Goal: Task Accomplishment & Management: Use online tool/utility

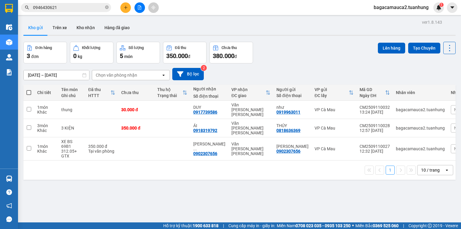
click at [91, 9] on input "0946430621" at bounding box center [68, 7] width 71 height 7
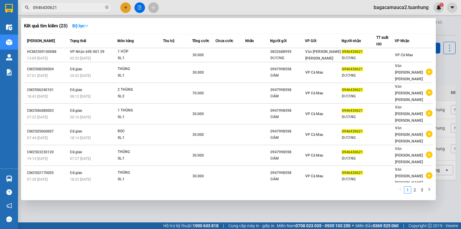
click at [91, 9] on input "0946430621" at bounding box center [68, 7] width 71 height 7
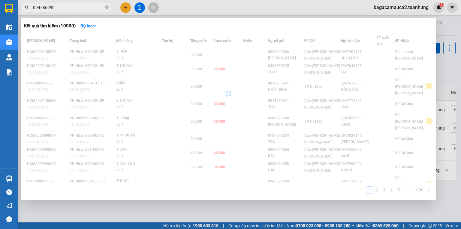
type input "0947860905"
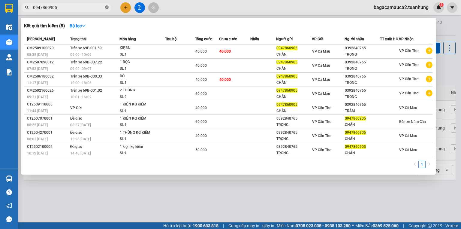
click at [106, 9] on icon "close-circle" at bounding box center [107, 7] width 4 height 4
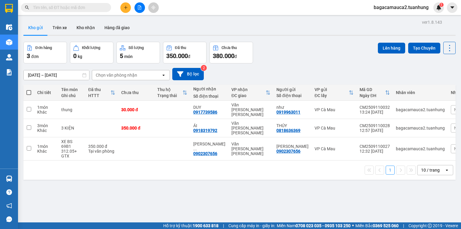
click at [91, 5] on input "text" at bounding box center [68, 7] width 71 height 7
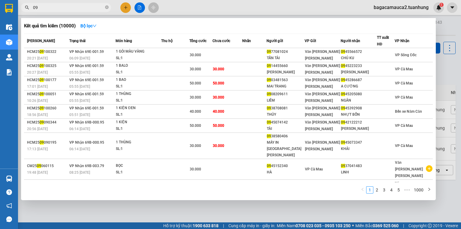
type input "0"
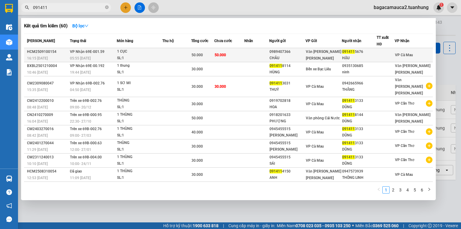
type input "091411"
click at [214, 53] on div "50.000" at bounding box center [203, 55] width 23 height 7
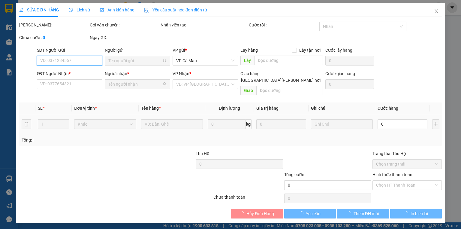
type input "0989407366"
type input "CHÂU"
type input "0914115676"
type input "HẬU"
type input "50.000"
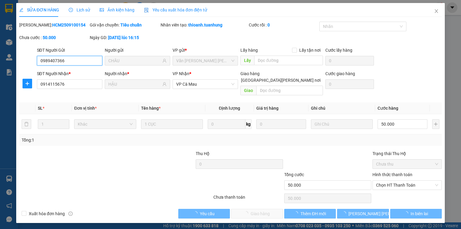
click at [396, 181] on span "Chọn HT Thanh Toán" at bounding box center [407, 185] width 62 height 9
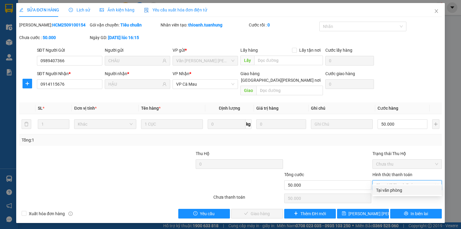
click at [398, 186] on div "Tại văn phòng" at bounding box center [407, 190] width 69 height 10
type input "0"
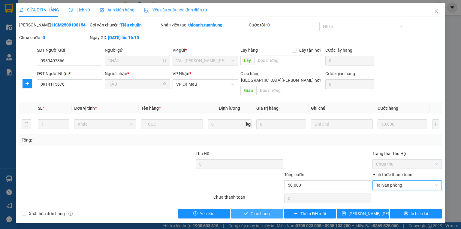
click at [267, 210] on span "Giao hàng" at bounding box center [260, 213] width 19 height 7
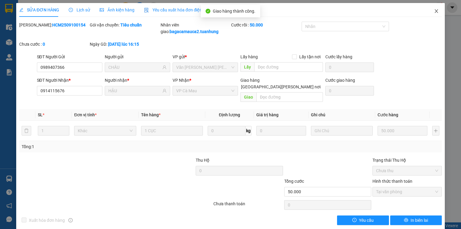
click at [434, 12] on icon "close" at bounding box center [436, 11] width 5 height 5
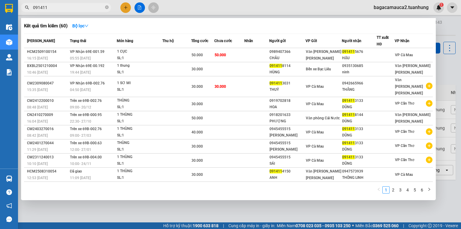
click at [101, 7] on input "091411" at bounding box center [68, 7] width 71 height 7
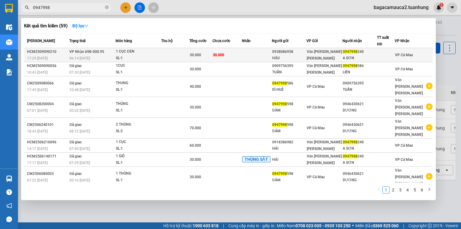
type input "0947998"
click at [133, 56] on div "SL: 1" at bounding box center [138, 58] width 45 height 7
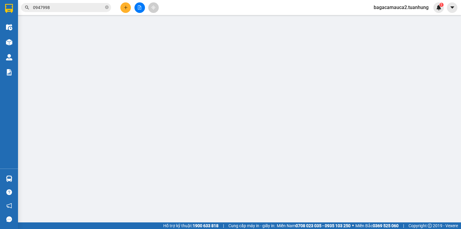
type input "0938086958"
type input "HẬU"
type input "0947998240"
type input "A SƠN"
type input "30.000"
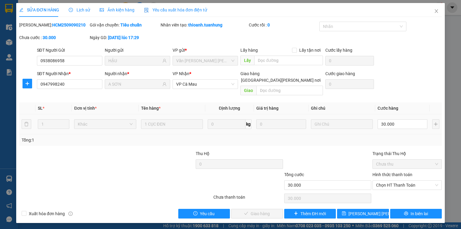
click at [144, 154] on div at bounding box center [151, 160] width 88 height 21
click at [132, 175] on div at bounding box center [81, 181] width 124 height 21
click at [392, 75] on div "SĐT Người Nhận * 0947998240 Người nhận * A SƠN VP Nhận * VP Cà Mau Giao hàng Gi…" at bounding box center [240, 84] width 408 height 28
click at [393, 182] on span "Chọn HT Thanh Toán" at bounding box center [407, 185] width 62 height 9
click at [394, 187] on div "Tại văn phòng" at bounding box center [407, 190] width 62 height 7
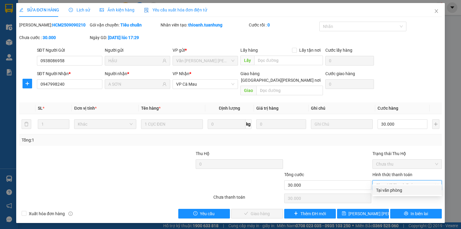
type input "0"
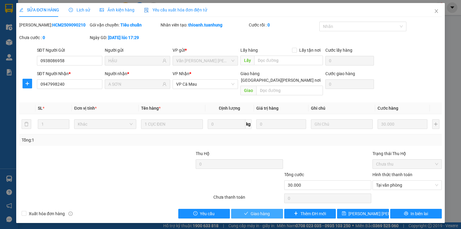
click at [272, 209] on button "Giao hàng" at bounding box center [257, 214] width 52 height 10
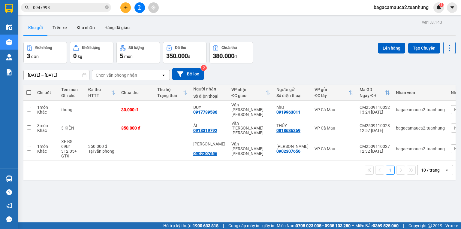
click at [93, 5] on input "0947998" at bounding box center [68, 7] width 71 height 7
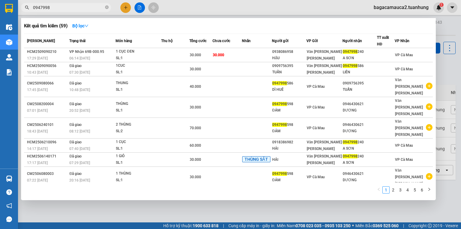
click at [93, 5] on input "0947998" at bounding box center [68, 7] width 71 height 7
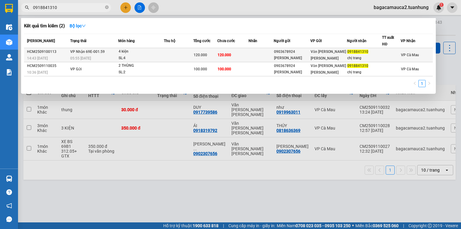
type input "0918841310"
click at [201, 54] on span "120.000" at bounding box center [201, 55] width 14 height 4
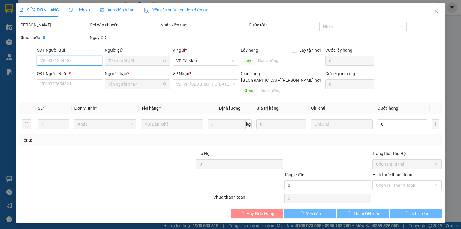
type input "0903678924"
type input "HOÀI PHƯƠNG"
type input "0918841310"
type input "chị trang"
type input "120.000"
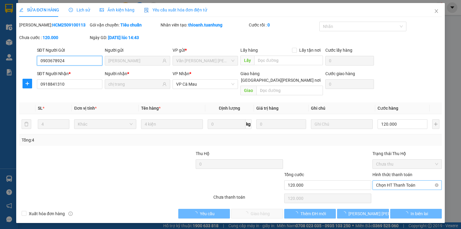
click at [387, 181] on span "Chọn HT Thanh Toán" at bounding box center [407, 185] width 62 height 9
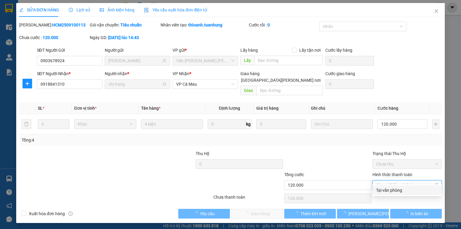
click at [393, 193] on div "Tại văn phòng" at bounding box center [407, 190] width 69 height 10
type input "0"
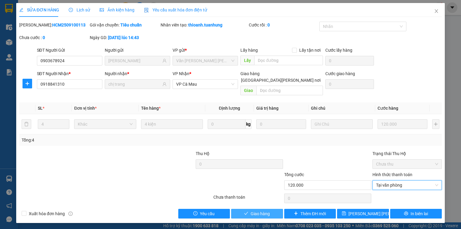
click at [273, 209] on button "Giao hàng" at bounding box center [257, 214] width 52 height 10
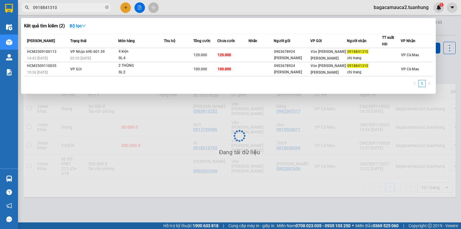
click at [70, 8] on input "0918841310" at bounding box center [68, 7] width 71 height 7
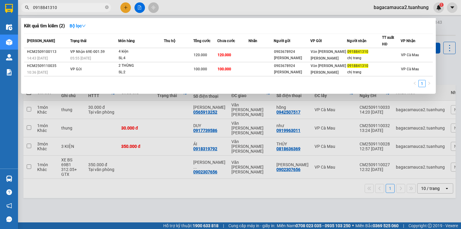
click at [70, 8] on input "0918841310" at bounding box center [68, 7] width 71 height 7
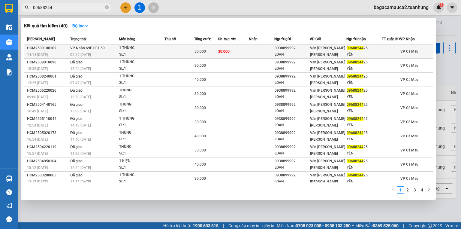
type input "09688244"
click at [165, 50] on td at bounding box center [180, 51] width 30 height 14
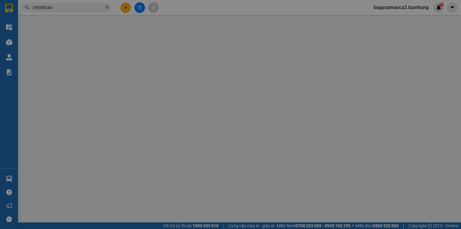
type input "0938899992"
type input "LOAN"
type input "0968824425"
type input "YẾN"
type input "30.000"
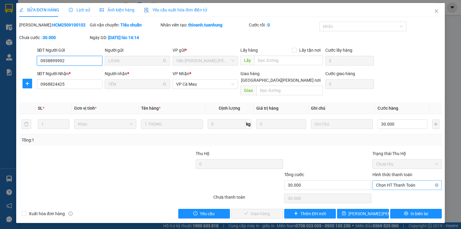
click at [393, 181] on span "Chọn HT Thanh Toán" at bounding box center [407, 185] width 62 height 9
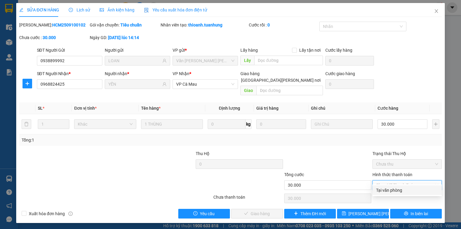
click at [391, 190] on div "Tại văn phòng" at bounding box center [407, 190] width 62 height 7
type input "0"
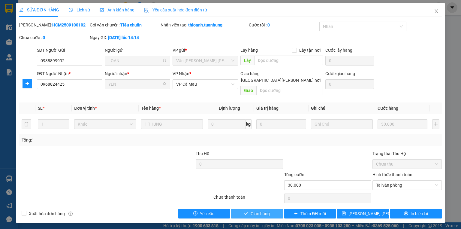
click at [270, 209] on button "Giao hàng" at bounding box center [257, 214] width 52 height 10
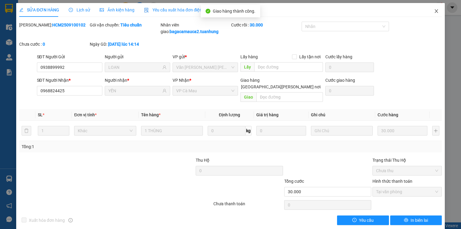
click at [434, 10] on icon "close" at bounding box center [436, 11] width 5 height 5
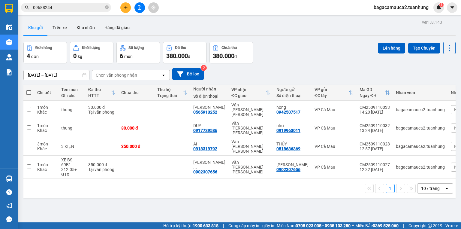
click at [126, 5] on button at bounding box center [125, 7] width 11 height 11
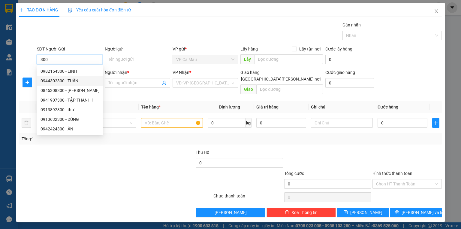
click at [78, 80] on div "0944302300 - TUẤN" at bounding box center [70, 80] width 59 height 7
type input "0944302300"
type input "TUẤN"
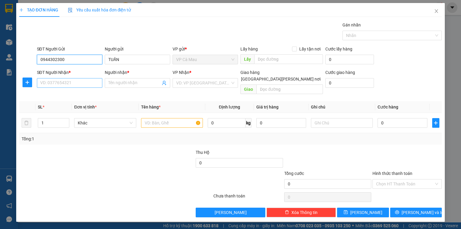
type input "0944302300"
click at [79, 84] on input "SĐT Người Nhận *" at bounding box center [69, 83] width 65 height 10
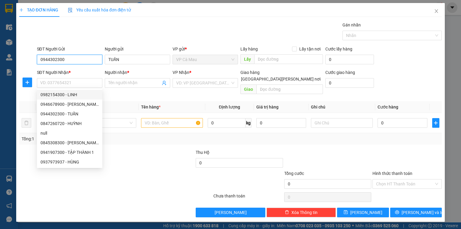
click at [70, 60] on input "0944302300" at bounding box center [69, 60] width 65 height 10
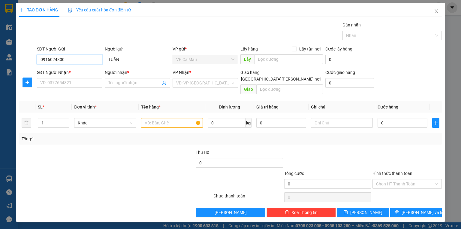
click at [84, 62] on input "0916024300" at bounding box center [69, 60] width 65 height 10
type input "0916024300"
click at [82, 83] on input "SĐT Người Nhận *" at bounding box center [69, 83] width 65 height 10
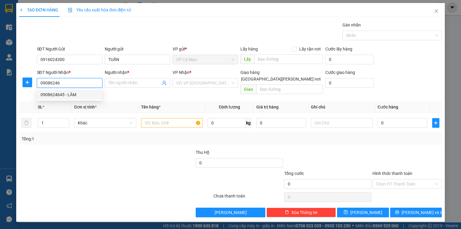
click at [87, 92] on div "0908624645 - LÂM" at bounding box center [70, 94] width 58 height 7
type input "0908624645"
type input "LÂM"
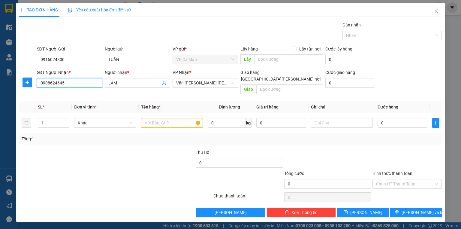
type input "0908624645"
click at [91, 61] on input "0916024300" at bounding box center [69, 60] width 65 height 10
click at [157, 118] on input "text" at bounding box center [172, 123] width 62 height 10
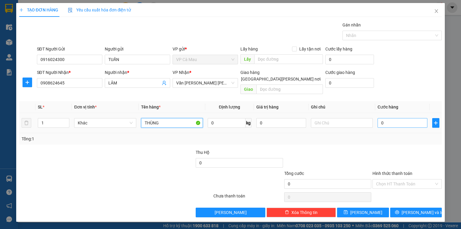
type input "THÙNG"
click at [385, 118] on input "0" at bounding box center [403, 123] width 50 height 10
type input "5"
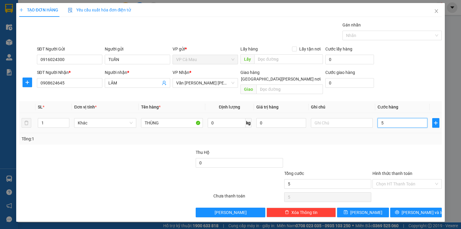
type input "50"
type input "50.000"
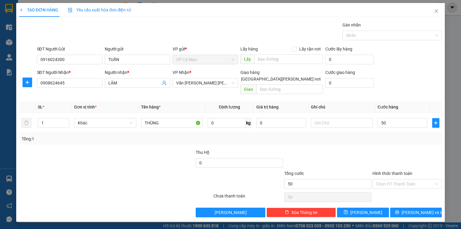
type input "50.000"
click at [422, 200] on div "Transit Pickup Surcharge Ids Transit Deliver Surcharge Ids Transit Deliver Surc…" at bounding box center [230, 120] width 423 height 196
click at [422, 208] on button "[PERSON_NAME] và In" at bounding box center [416, 213] width 52 height 10
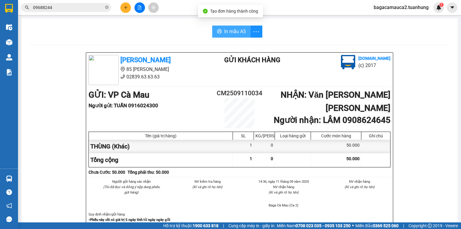
click at [235, 30] on span "In mẫu A5" at bounding box center [235, 32] width 22 height 8
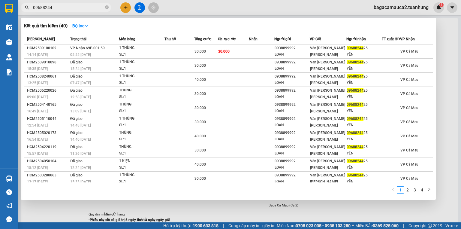
click at [96, 9] on input "09688244" at bounding box center [68, 7] width 71 height 7
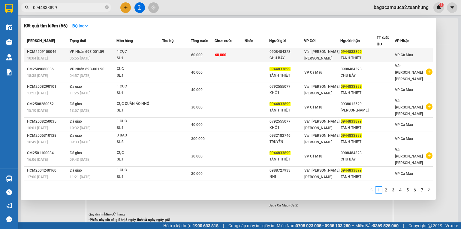
type input "0944833899"
click at [191, 52] on td at bounding box center [176, 55] width 29 height 14
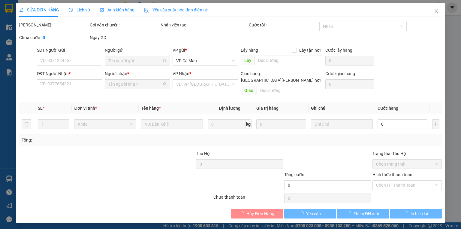
type input "0908484323"
type input "CHÚ BẢY"
type input "0944833899"
type input "TÁNH THIỆT"
type input "60.000"
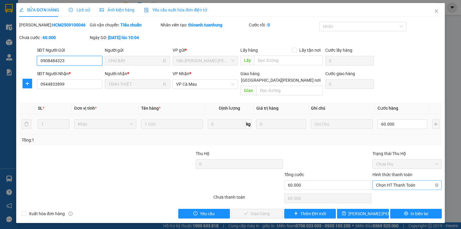
click at [401, 182] on span "Chọn HT Thanh Toán" at bounding box center [407, 185] width 62 height 9
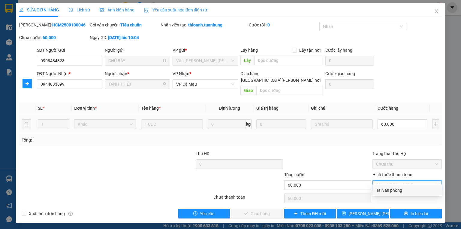
click at [401, 191] on div "Tại văn phòng" at bounding box center [407, 190] width 62 height 7
type input "0"
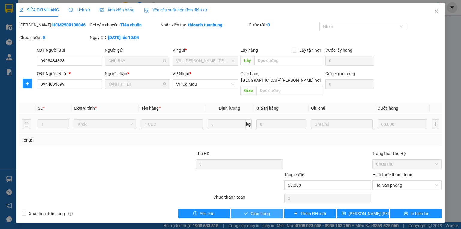
click at [267, 210] on span "Giao hàng" at bounding box center [260, 213] width 19 height 7
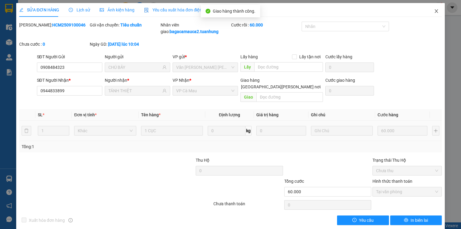
click at [435, 12] on icon "close" at bounding box center [436, 11] width 3 height 4
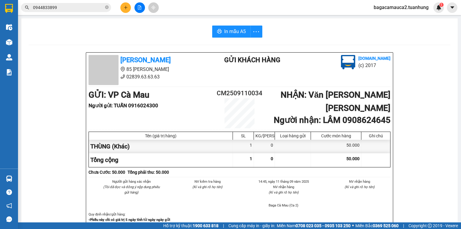
click at [92, 2] on div "Kết quả tìm kiếm ( 66 ) Bộ lọc Mã ĐH Trạng thái Món hàng Thu hộ Tổng cước Chưa …" at bounding box center [230, 7] width 461 height 15
click at [91, 5] on input "0944833899" at bounding box center [68, 7] width 71 height 7
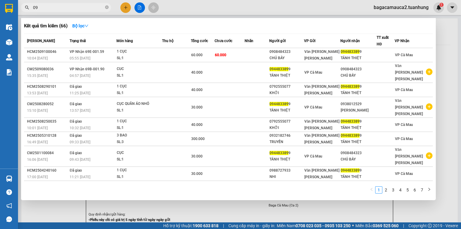
type input "0"
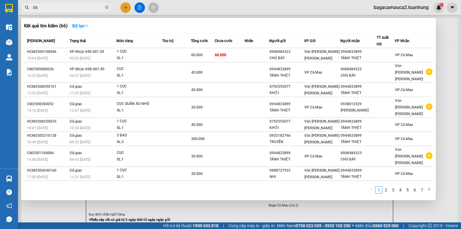
type input "060"
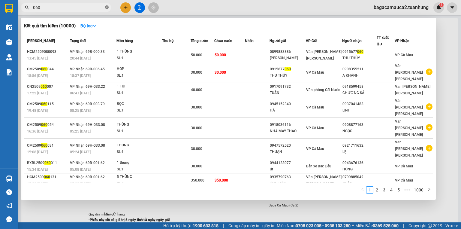
click at [108, 8] on icon "close-circle" at bounding box center [107, 7] width 4 height 4
type input "797"
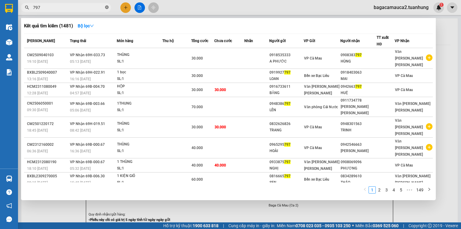
click at [106, 7] on icon "close-circle" at bounding box center [107, 7] width 4 height 4
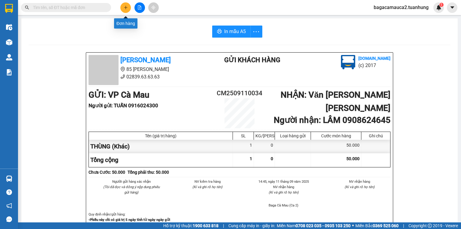
click at [129, 9] on button at bounding box center [125, 7] width 11 height 11
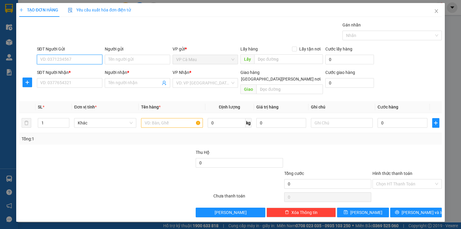
click at [93, 57] on input "SĐT Người Gửi" at bounding box center [69, 60] width 65 height 10
type input "0977398428"
click at [90, 74] on div "0977398428 - QUỐC NGỌC" at bounding box center [70, 71] width 59 height 7
type input "QUỐC NGỌC"
type input "0977398428"
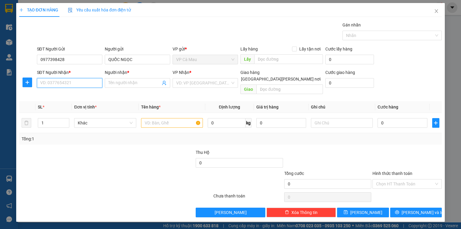
click at [91, 83] on input "SĐT Người Nhận *" at bounding box center [69, 83] width 65 height 10
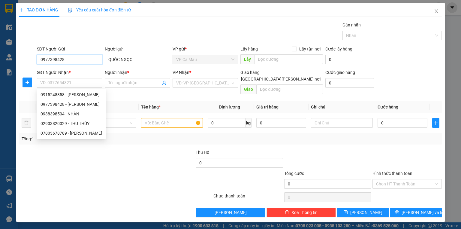
click at [80, 58] on input "0977398428" at bounding box center [69, 60] width 65 height 10
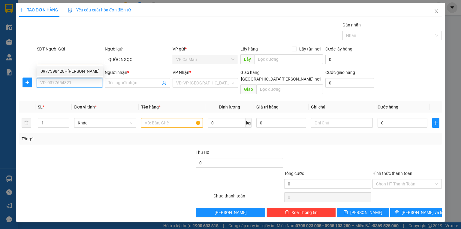
type input "0977398428"
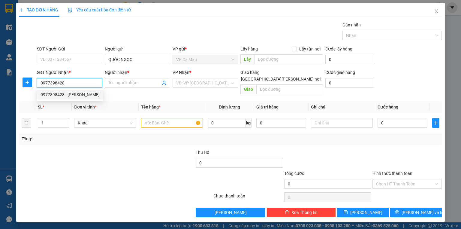
click at [76, 95] on div "0977398428 - QUỐC NGỌC" at bounding box center [70, 94] width 59 height 7
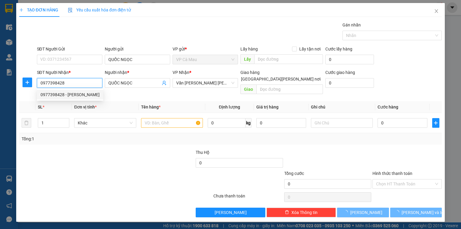
type input "QUỐC NGỌC"
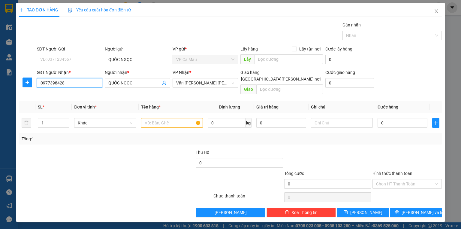
type input "0977398428"
click at [135, 60] on input "QUỐC NGỌC" at bounding box center [137, 60] width 65 height 10
click at [131, 59] on input "QUỐC NGỌC" at bounding box center [137, 60] width 65 height 10
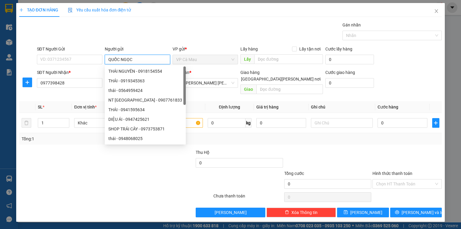
click at [150, 62] on input "QUỐC NGỌC" at bounding box center [137, 60] width 65 height 10
click at [82, 62] on input "SĐT Người Gửi" at bounding box center [69, 60] width 65 height 10
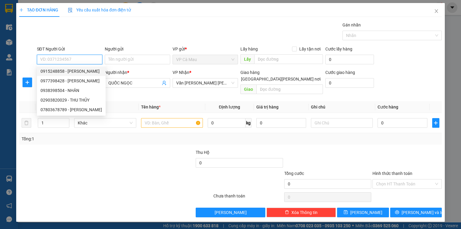
click at [84, 73] on div "0915248858 - HOÀNG GIA" at bounding box center [72, 71] width 62 height 7
type input "0915248858"
type input "HOÀNG GIA"
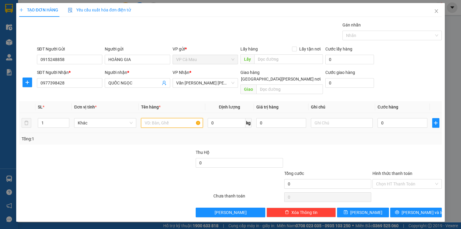
click at [160, 119] on input "text" at bounding box center [172, 123] width 62 height 10
type input "C"
type input "HỘP"
click at [390, 118] on input "0" at bounding box center [403, 123] width 50 height 10
type input "3"
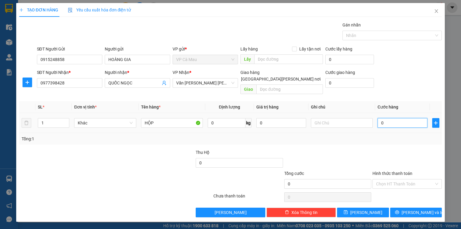
type input "3"
type input "30"
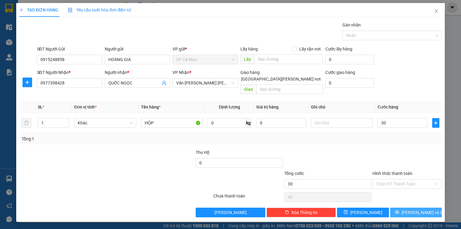
click at [421, 209] on span "[PERSON_NAME] và In" at bounding box center [423, 212] width 42 height 7
type input "30.000"
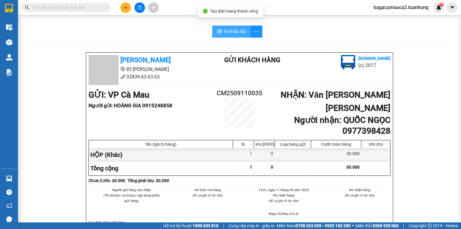
click at [231, 34] on span "In mẫu A5" at bounding box center [235, 32] width 22 height 8
click at [123, 6] on button at bounding box center [125, 7] width 11 height 11
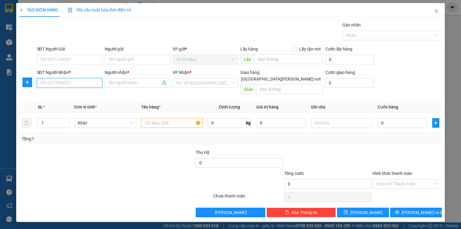
click at [78, 87] on input "SĐT Người Nhận *" at bounding box center [69, 83] width 65 height 10
click at [75, 105] on div "02839816101 - KIM LONG" at bounding box center [72, 104] width 62 height 7
type input "02839816101"
type input "[PERSON_NAME]"
type input "02839816101"
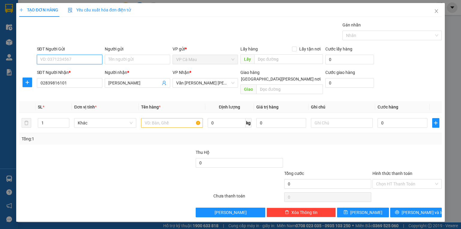
click at [95, 61] on input "SĐT Người Gửi" at bounding box center [69, 60] width 65 height 10
click at [83, 59] on input "SĐT Người Gửi" at bounding box center [69, 60] width 65 height 10
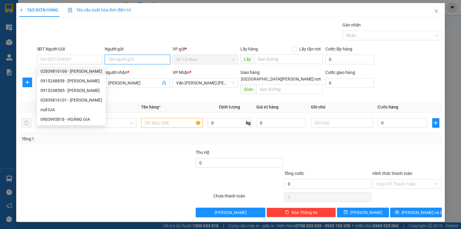
click at [141, 58] on input "Người gửi" at bounding box center [137, 60] width 65 height 10
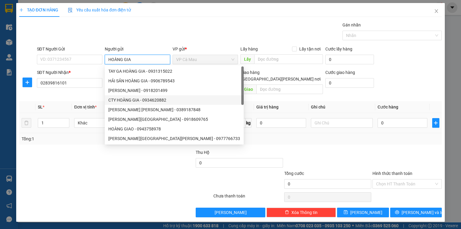
type input "HOÀNG GIA"
click at [190, 118] on input "text" at bounding box center [172, 123] width 62 height 10
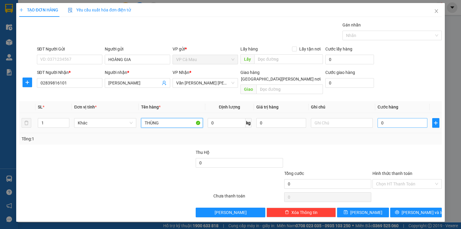
type input "THÙNG"
click at [402, 118] on input "0" at bounding box center [403, 123] width 50 height 10
type input "4"
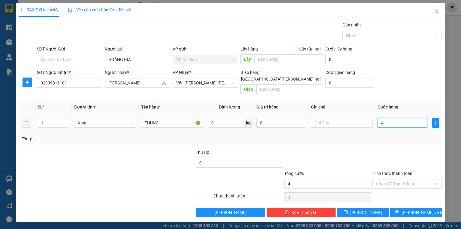
type input "40"
click at [406, 208] on button "[PERSON_NAME] và In" at bounding box center [416, 213] width 52 height 10
type input "40.000"
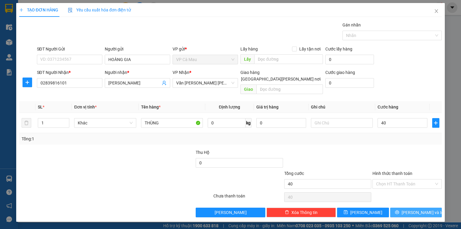
type input "40.000"
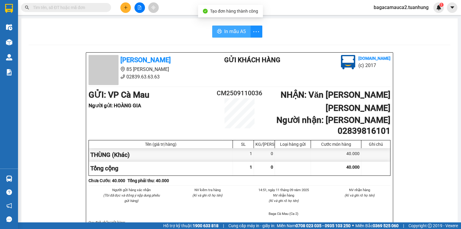
click at [238, 27] on button "In mẫu A5" at bounding box center [231, 32] width 38 height 12
click at [96, 6] on input "text" at bounding box center [68, 7] width 71 height 7
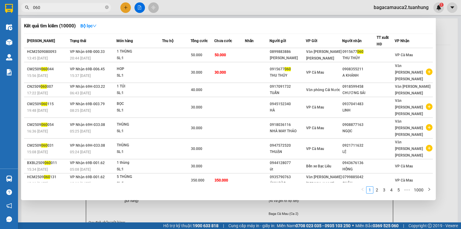
click at [82, 8] on input "060" at bounding box center [68, 7] width 71 height 7
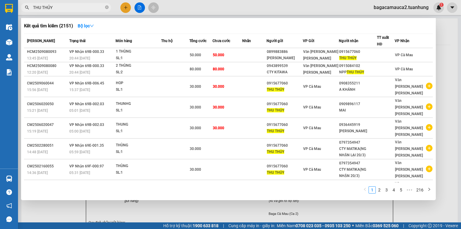
type input "THU THỦY"
click at [461, 79] on div at bounding box center [230, 114] width 461 height 229
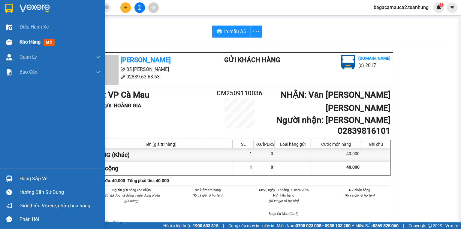
click at [20, 39] on span "Kho hàng" at bounding box center [30, 42] width 21 height 6
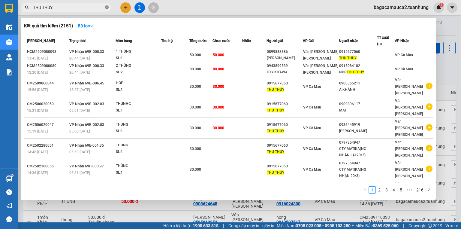
click at [107, 8] on icon "close-circle" at bounding box center [107, 7] width 4 height 4
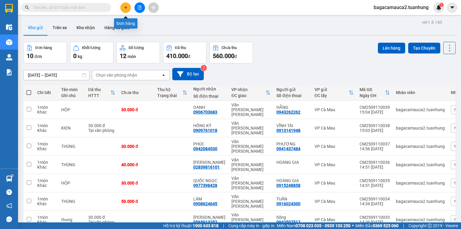
click at [124, 8] on icon "plus" at bounding box center [126, 7] width 4 height 4
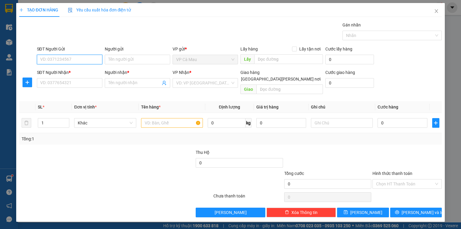
click at [61, 62] on input "SĐT Người Gửi" at bounding box center [69, 60] width 65 height 10
type input "0946306203"
click at [72, 71] on div "0946306203 - TOÁN" at bounding box center [70, 71] width 58 height 7
type input "TOÁN"
type input "0946306203"
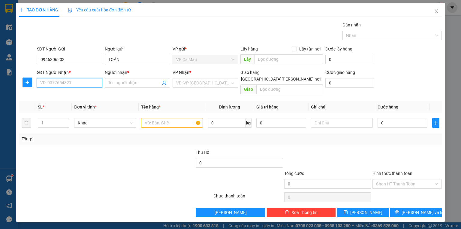
click at [59, 84] on input "SĐT Người Nhận *" at bounding box center [69, 83] width 65 height 10
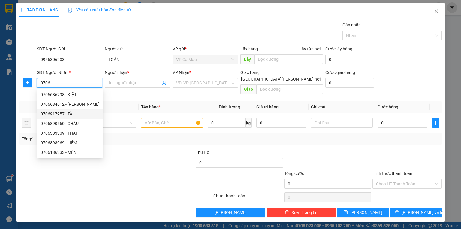
click at [68, 116] on div "0706917957 - TÀI" at bounding box center [70, 114] width 59 height 7
type input "0706917957"
type input "TÀI"
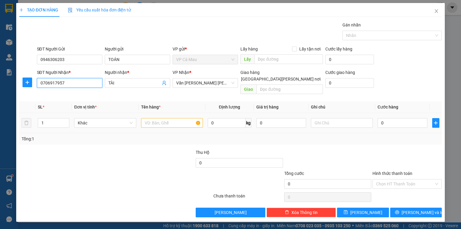
type input "0706917957"
click at [151, 118] on input "text" at bounding box center [172, 123] width 62 height 10
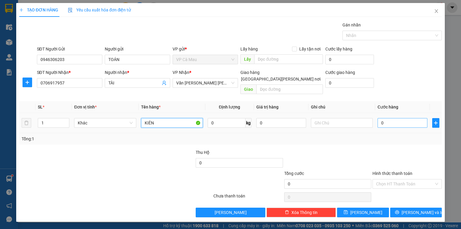
type input "KIÊN"
click at [378, 118] on input "0" at bounding box center [403, 123] width 50 height 10
type input "4"
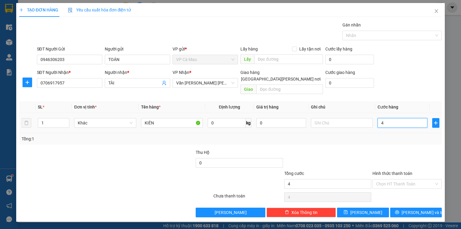
type input "40"
type input "40.000"
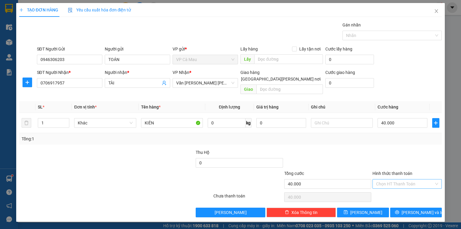
click at [404, 179] on input "Hình thức thanh toán" at bounding box center [405, 183] width 58 height 9
click at [401, 190] on div "Tại văn phòng" at bounding box center [407, 188] width 62 height 7
type input "0"
click at [414, 209] on span "[PERSON_NAME] và In" at bounding box center [423, 212] width 42 height 7
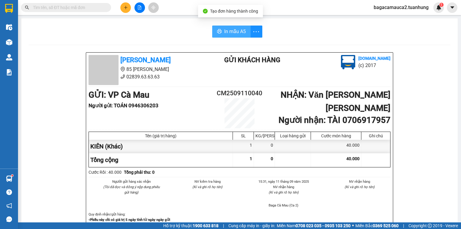
click at [239, 36] on button "In mẫu A5" at bounding box center [231, 32] width 38 height 12
click at [80, 9] on input "text" at bounding box center [68, 7] width 71 height 7
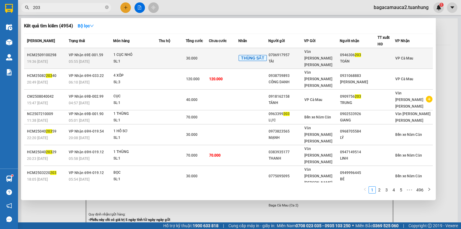
type input "203"
click at [217, 50] on td at bounding box center [223, 58] width 29 height 21
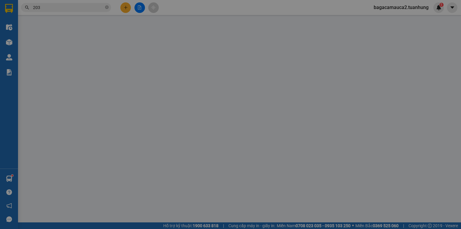
type input "0706917957"
type input "TÀI"
type input "0946306203"
type input "TOÁN"
type input "30.000"
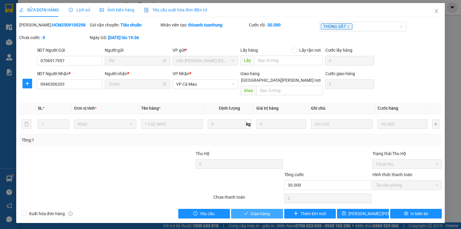
click at [260, 210] on span "Giao hàng" at bounding box center [260, 213] width 19 height 7
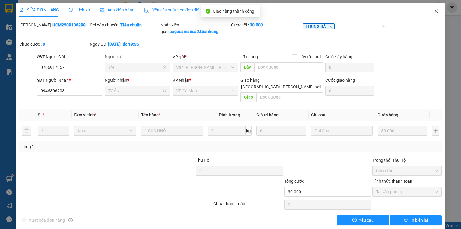
click at [434, 10] on icon "close" at bounding box center [436, 11] width 5 height 5
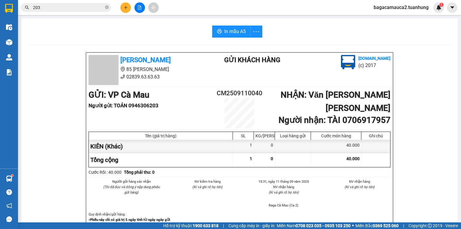
click at [59, 8] on input "203" at bounding box center [68, 7] width 71 height 7
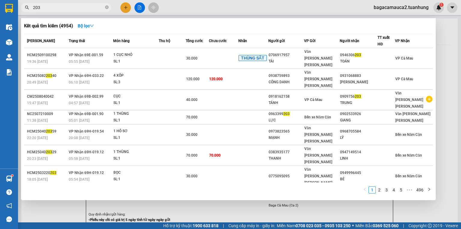
click at [123, 7] on div at bounding box center [230, 114] width 461 height 229
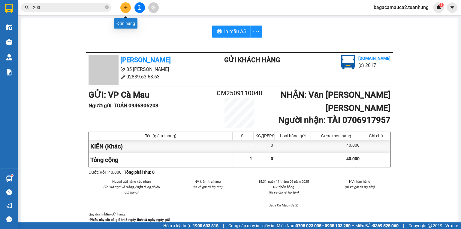
click at [123, 7] on button at bounding box center [125, 7] width 11 height 11
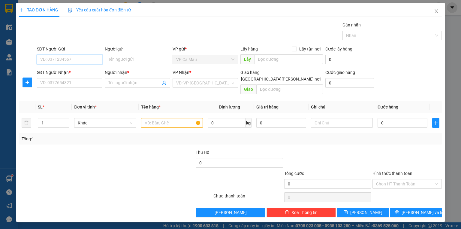
click at [88, 59] on input "SĐT Người Gửi" at bounding box center [69, 60] width 65 height 10
click at [83, 79] on input "SĐT Người Nhận *" at bounding box center [69, 83] width 65 height 10
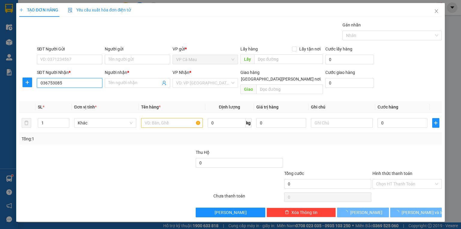
type input "0367539085"
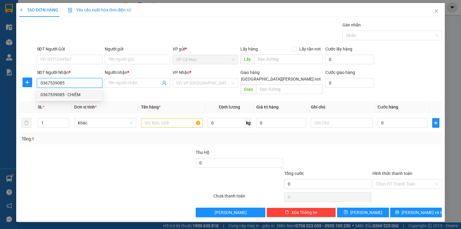
click at [74, 93] on div "0367539085 - CHIÊM" at bounding box center [70, 94] width 58 height 7
type input "CHIÊM"
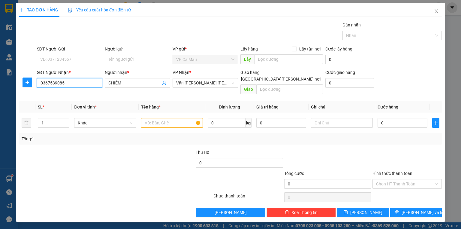
type input "0367539085"
click at [122, 60] on input "Người gửi" at bounding box center [137, 60] width 65 height 10
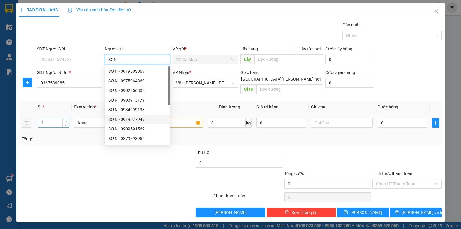
type input "SON"
type input "2"
click at [66, 120] on span "up" at bounding box center [66, 122] width 4 height 4
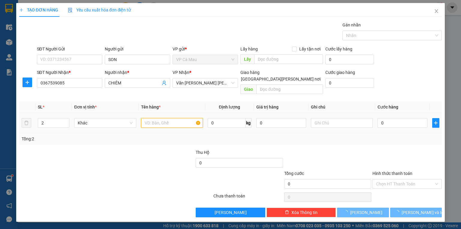
click at [182, 118] on input "text" at bounding box center [172, 123] width 62 height 10
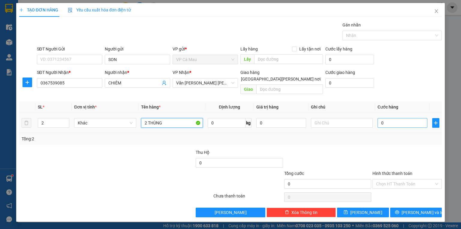
type input "2 THÙNG"
click at [387, 118] on input "0" at bounding box center [403, 123] width 50 height 10
type input "7"
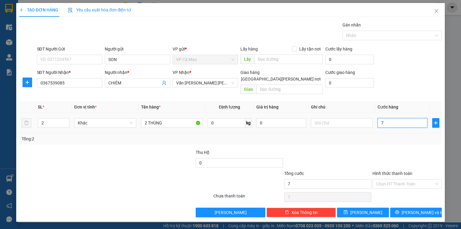
type input "70"
type input "70.000"
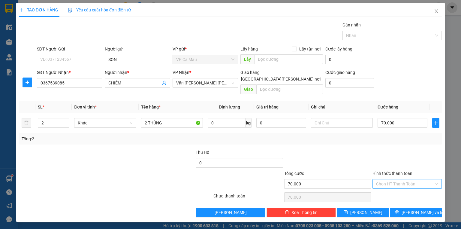
click at [409, 179] on input "Hình thức thanh toán" at bounding box center [405, 183] width 58 height 9
click at [408, 185] on div "Tại văn phòng" at bounding box center [407, 189] width 69 height 10
type input "0"
click at [419, 209] on span "[PERSON_NAME] và In" at bounding box center [423, 212] width 42 height 7
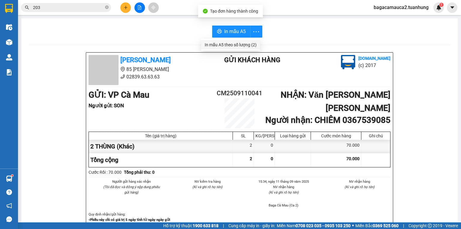
click at [253, 42] on div "In mẫu A5 theo số lượng (2)" at bounding box center [231, 44] width 52 height 7
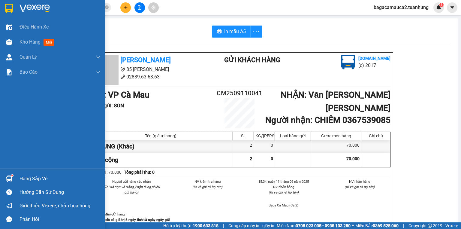
click at [17, 178] on div "Hàng sắp về" at bounding box center [52, 179] width 105 height 14
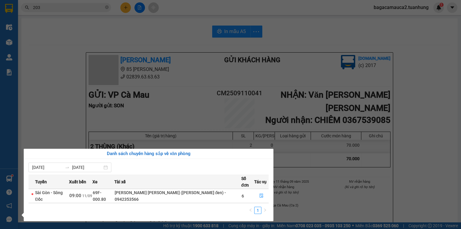
click at [423, 121] on section "Kết quả tìm kiếm ( 4954 ) Bộ lọc Mã ĐH Trạng thái Món hàng Thu hộ Tổng cước Chư…" at bounding box center [230, 114] width 461 height 229
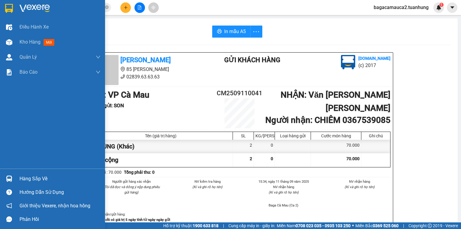
click at [35, 179] on div "Hàng sắp về" at bounding box center [60, 178] width 81 height 9
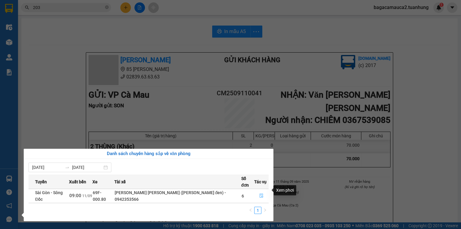
click at [263, 191] on button "button" at bounding box center [262, 196] width 14 height 10
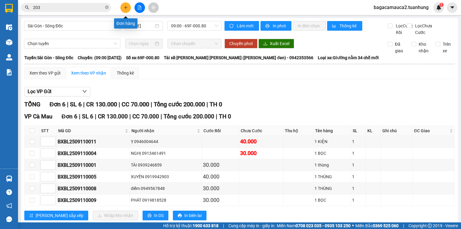
click at [123, 7] on button at bounding box center [125, 7] width 11 height 11
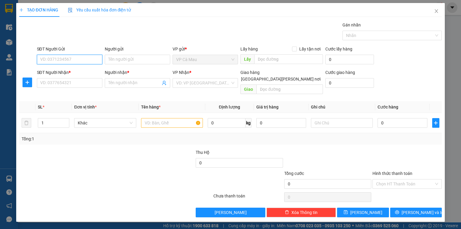
click at [72, 55] on input "SĐT Người Gửi" at bounding box center [69, 60] width 65 height 10
click at [75, 72] on div "0939357979 - TUẤN" at bounding box center [70, 71] width 59 height 7
type input "0939357979"
type input "TUẤN"
type input "0939357979"
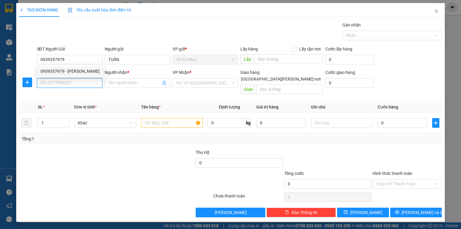
click at [86, 86] on input "SĐT Người Nhận *" at bounding box center [69, 83] width 65 height 10
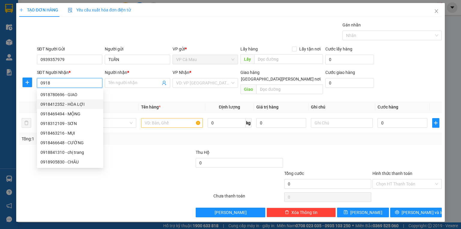
click at [74, 102] on div "0918412352 - HÒA LỢI" at bounding box center [70, 104] width 59 height 7
type input "0918412352"
type input "HÒA LỢI"
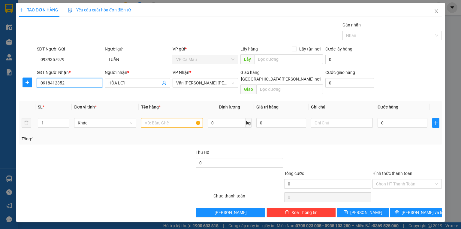
type input "0918412352"
click at [169, 118] on input "text" at bounding box center [172, 123] width 62 height 10
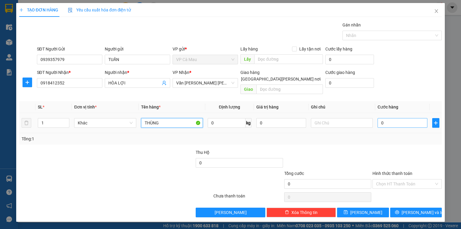
type input "THÙNG"
click at [409, 118] on input "0" at bounding box center [403, 123] width 50 height 10
type input "5"
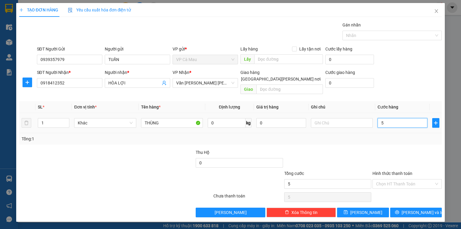
type input "50"
type input "50.000"
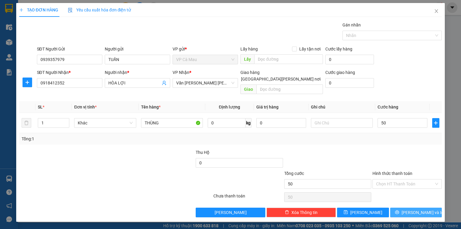
type input "50.000"
click at [399, 210] on icon "printer" at bounding box center [397, 212] width 4 height 4
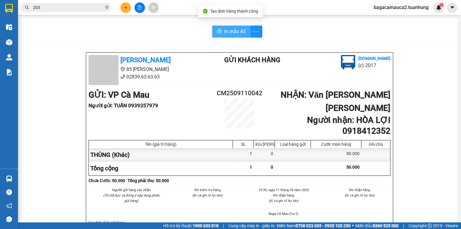
click at [236, 33] on span "In mẫu A5" at bounding box center [235, 32] width 22 height 8
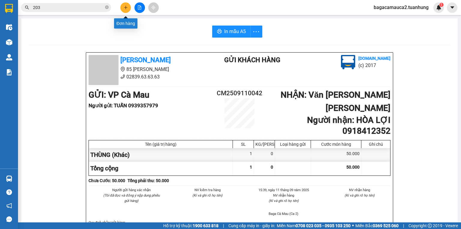
click at [126, 10] on button at bounding box center [125, 7] width 11 height 11
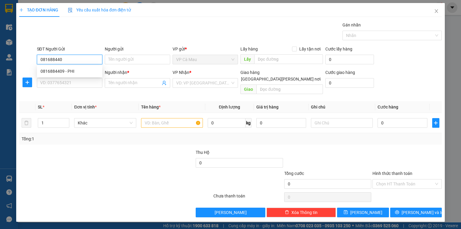
type input "0816884409"
click at [83, 75] on div "0816884409 - PHI" at bounding box center [69, 71] width 65 height 10
type input "PHI"
type input "0816884409"
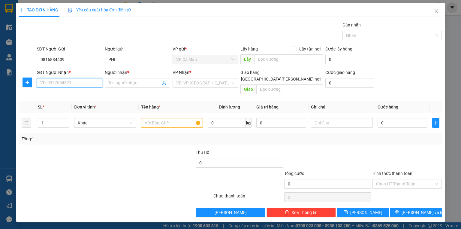
click at [84, 81] on input "SĐT Người Nhận *" at bounding box center [69, 83] width 65 height 10
click at [80, 103] on div "0917177768 - DIỄM" at bounding box center [70, 104] width 58 height 7
type input "0917177768"
type input "DIỄM"
click at [172, 118] on input "text" at bounding box center [172, 123] width 62 height 10
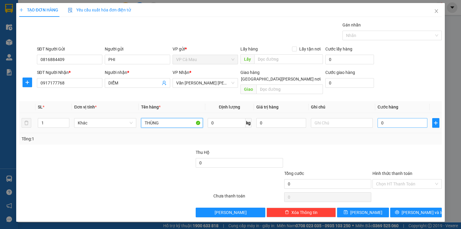
type input "THÙNG"
click at [397, 119] on input "0" at bounding box center [403, 123] width 50 height 10
type input "3"
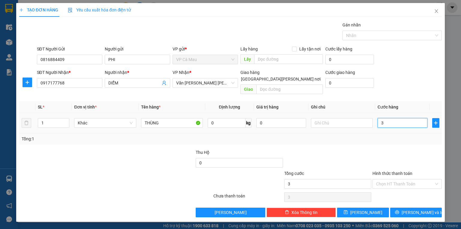
type input "30"
click at [420, 209] on span "[PERSON_NAME] và In" at bounding box center [423, 212] width 42 height 7
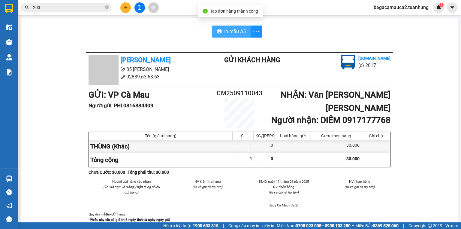
click at [231, 32] on span "In mẫu A5" at bounding box center [235, 32] width 22 height 8
click at [79, 11] on input "203" at bounding box center [68, 7] width 71 height 7
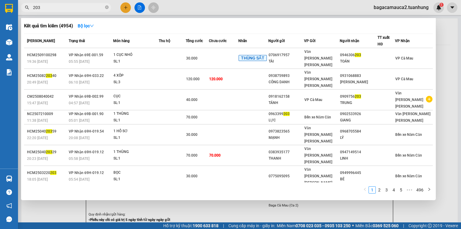
click at [79, 11] on input "203" at bounding box center [68, 7] width 71 height 7
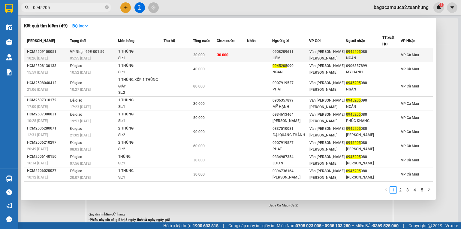
type input "0945205"
click at [231, 50] on td "30.000" at bounding box center [232, 55] width 31 height 14
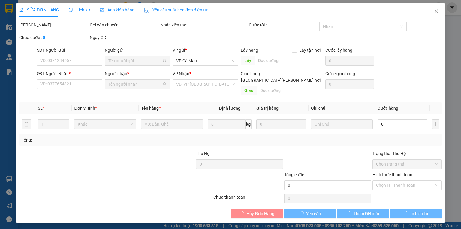
type input "0908209611"
type input "LIÊM"
type input "0945205080"
type input "NGÂN"
type input "30.000"
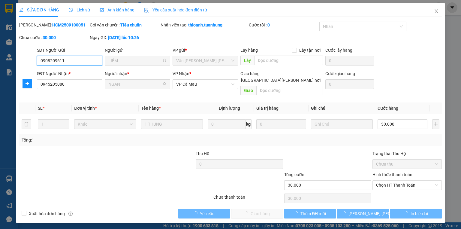
click at [377, 181] on span "Chọn HT Thanh Toán" at bounding box center [407, 185] width 62 height 9
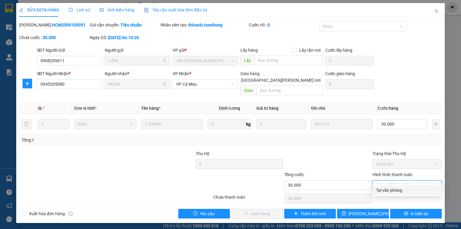
click at [389, 188] on div "Tại văn phòng" at bounding box center [407, 190] width 62 height 7
type input "0"
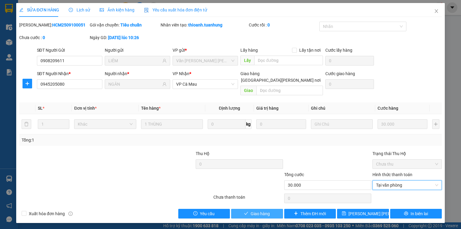
click at [263, 210] on span "Giao hàng" at bounding box center [260, 213] width 19 height 7
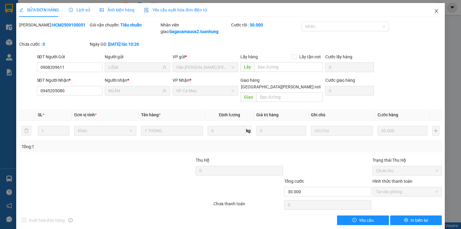
click at [430, 16] on span "Close" at bounding box center [436, 11] width 17 height 17
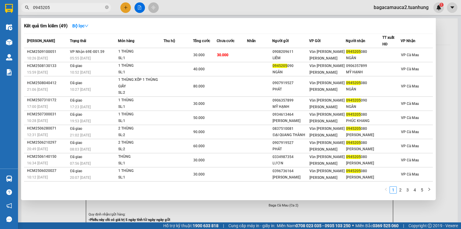
click at [98, 9] on input "0945205" at bounding box center [68, 7] width 71 height 7
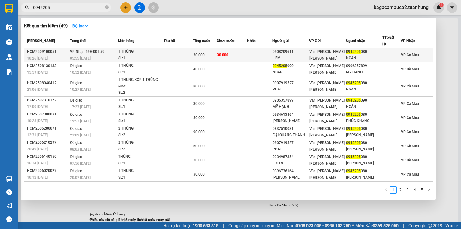
click at [205, 54] on span "30.000" at bounding box center [198, 55] width 11 height 4
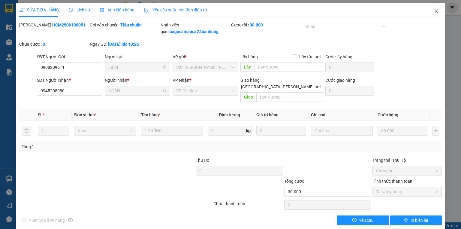
click at [434, 13] on icon "close" at bounding box center [436, 11] width 5 height 5
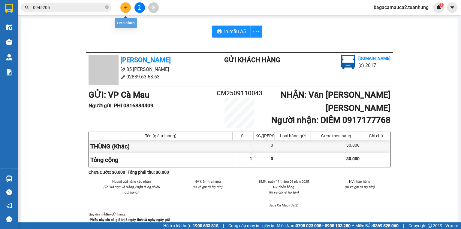
click at [126, 7] on icon "plus" at bounding box center [126, 7] width 4 height 4
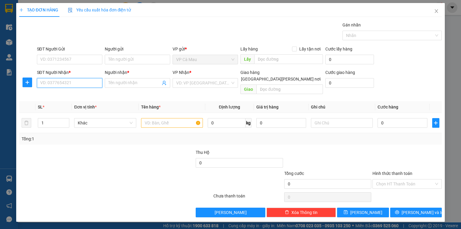
click at [101, 82] on input "SĐT Người Nhận *" at bounding box center [69, 83] width 65 height 10
type input "0935456218"
click at [69, 91] on div "0935456218 - HUYỀN" at bounding box center [70, 94] width 59 height 7
type input "HUYỀN"
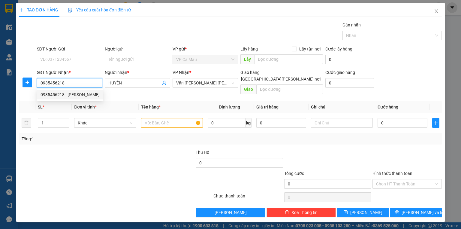
type input "0935456218"
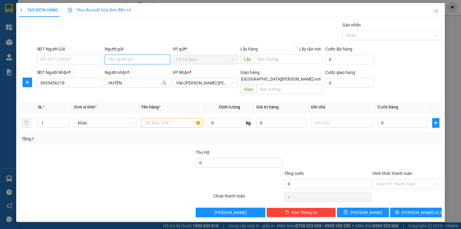
click at [131, 61] on input "Người gửi" at bounding box center [137, 60] width 65 height 10
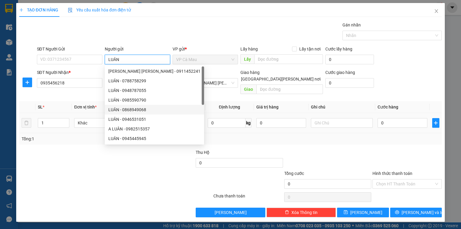
type input "LUÂN"
click at [189, 118] on input "text" at bounding box center [172, 123] width 62 height 10
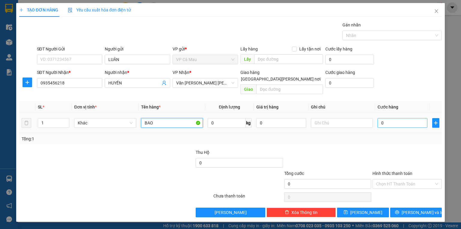
type input "BAO"
click at [400, 118] on input "0" at bounding box center [403, 123] width 50 height 10
type input "7"
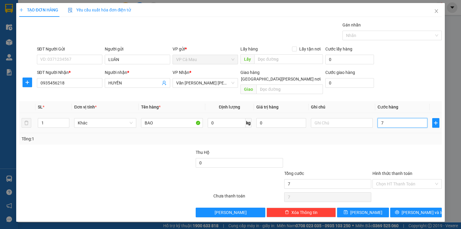
type input "70"
click at [415, 179] on input "Hình thức thanh toán" at bounding box center [405, 183] width 58 height 9
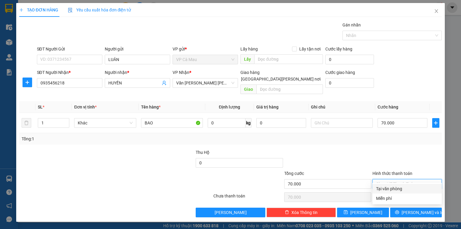
click at [412, 185] on div "Tại văn phòng" at bounding box center [407, 188] width 62 height 7
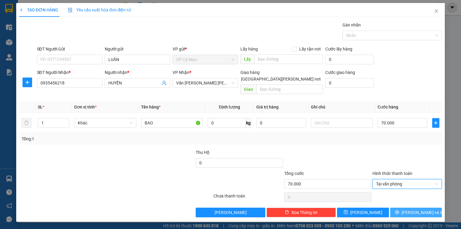
click at [410, 209] on button "[PERSON_NAME] và In" at bounding box center [416, 213] width 52 height 10
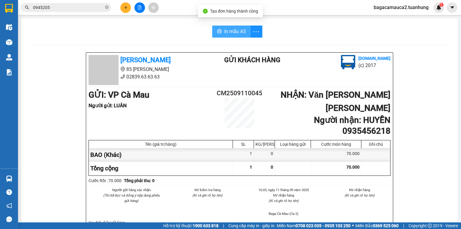
click at [224, 32] on span "In mẫu A5" at bounding box center [235, 32] width 22 height 8
click at [126, 6] on icon "plus" at bounding box center [126, 7] width 0 height 3
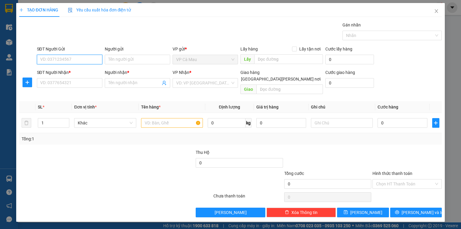
click at [83, 62] on input "SĐT Người Gửi" at bounding box center [69, 60] width 65 height 10
type input "0913181714"
click at [83, 69] on div "0913181714 - TÉM" at bounding box center [70, 71] width 58 height 7
type input "TÉM"
type input "0913181714"
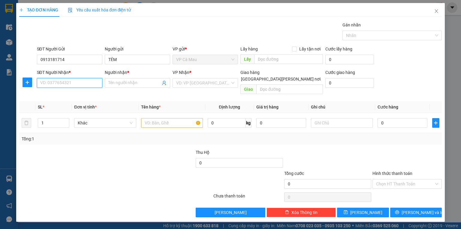
click at [85, 82] on input "SĐT Người Nhận *" at bounding box center [69, 83] width 65 height 10
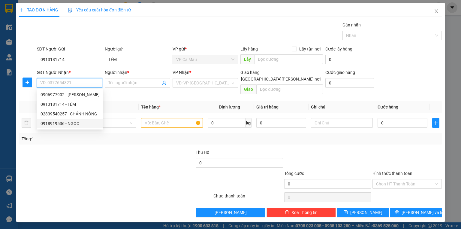
click at [85, 120] on div "0918919536 - NGỌC" at bounding box center [70, 123] width 59 height 7
type input "0918919536"
type input "NGỌC"
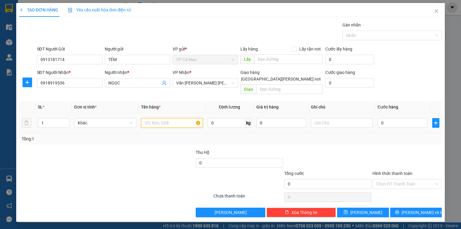
click at [159, 118] on input "text" at bounding box center [172, 123] width 62 height 10
type input "BỌC"
click at [394, 118] on input "0" at bounding box center [403, 123] width 50 height 10
click at [401, 179] on input "Hình thức thanh toán" at bounding box center [405, 183] width 58 height 9
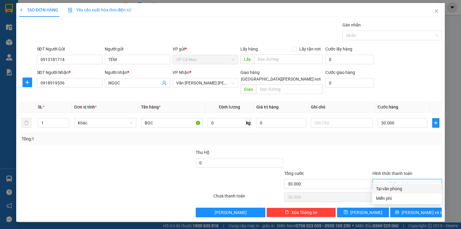
drag, startPoint x: 401, startPoint y: 185, endPoint x: 404, endPoint y: 194, distance: 9.7
click at [401, 186] on div "Tại văn phòng" at bounding box center [407, 188] width 62 height 7
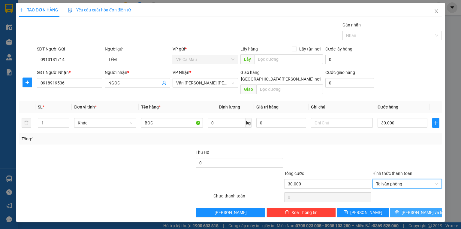
click at [411, 208] on button "[PERSON_NAME] và In" at bounding box center [416, 213] width 52 height 10
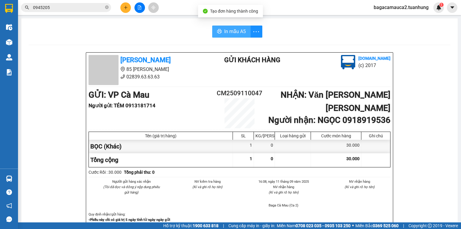
click at [233, 30] on span "In mẫu A5" at bounding box center [235, 32] width 22 height 8
click at [66, 8] on input "0945205" at bounding box center [68, 7] width 71 height 7
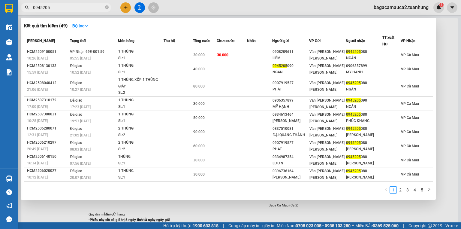
click at [66, 8] on input "0945205" at bounding box center [68, 7] width 71 height 7
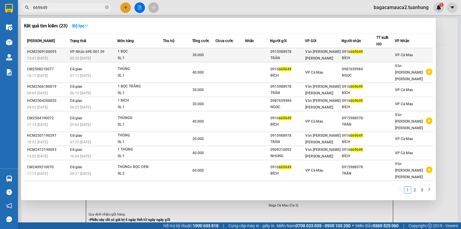
type input "669649"
click at [254, 57] on td at bounding box center [257, 55] width 25 height 14
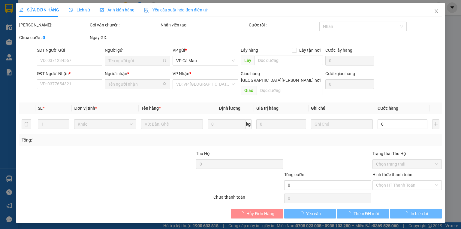
type input "0915988978"
type input "TRÂN"
type input "0916669649"
type input "BÍCH"
type input "30.000"
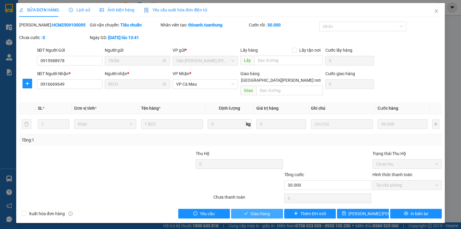
click at [257, 210] on span "Giao hàng" at bounding box center [260, 213] width 19 height 7
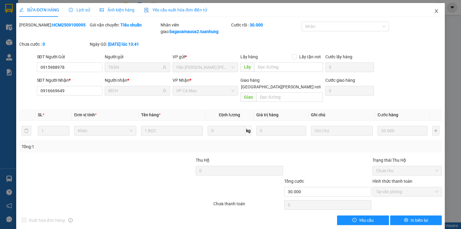
click at [436, 15] on span "Close" at bounding box center [436, 11] width 17 height 17
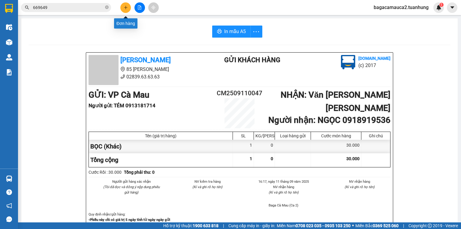
click at [127, 9] on icon "plus" at bounding box center [126, 7] width 4 height 4
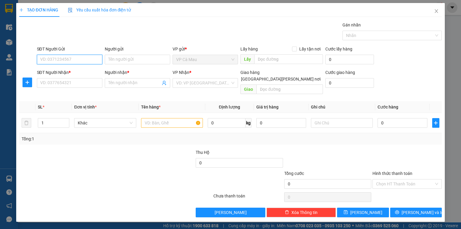
click at [89, 59] on input "SĐT Người Gửi" at bounding box center [69, 60] width 65 height 10
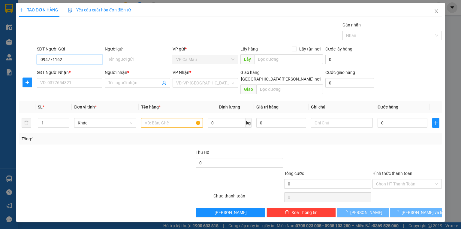
type input "0947711622"
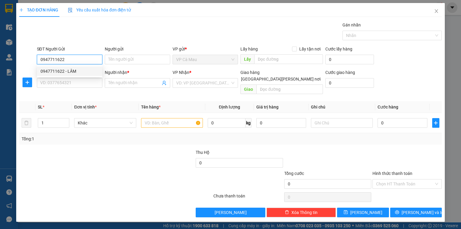
click at [89, 67] on div "0947711622 - LÂM" at bounding box center [69, 71] width 65 height 10
type input "LÂM"
type input "0947711622"
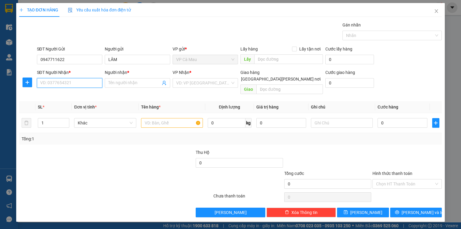
click at [80, 84] on input "SĐT Người Nhận *" at bounding box center [69, 83] width 65 height 10
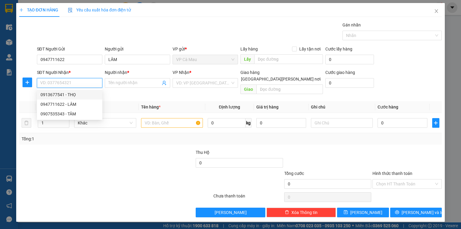
click at [80, 91] on div "0913677541 - THỌ" at bounding box center [69, 95] width 65 height 10
type input "0913677541"
type input "THỌ"
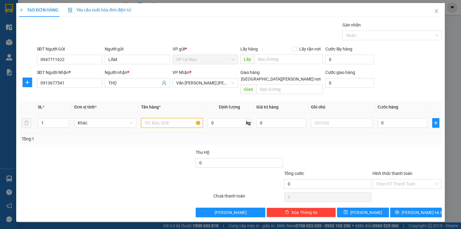
click at [150, 118] on input "text" at bounding box center [172, 123] width 62 height 10
type input "THUNG"
click at [381, 118] on input "0" at bounding box center [403, 123] width 50 height 10
type input "5"
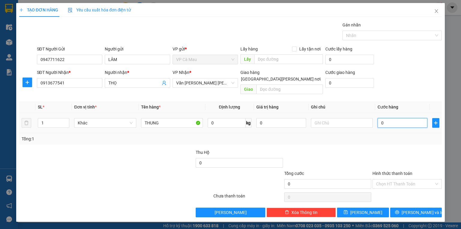
type input "5"
type input "50"
click at [404, 179] on input "Hình thức thanh toán" at bounding box center [405, 183] width 58 height 9
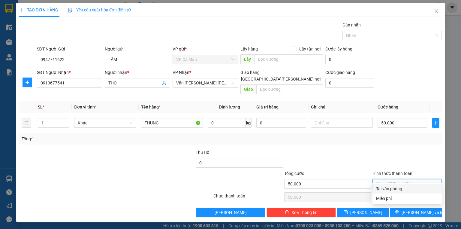
click at [403, 186] on div "Tại văn phòng" at bounding box center [407, 188] width 62 height 7
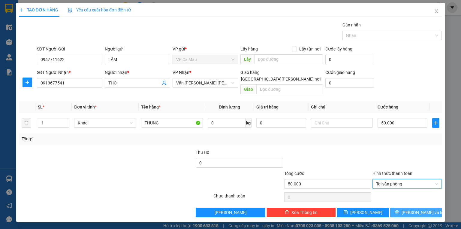
click at [416, 209] on span "[PERSON_NAME] và In" at bounding box center [423, 212] width 42 height 7
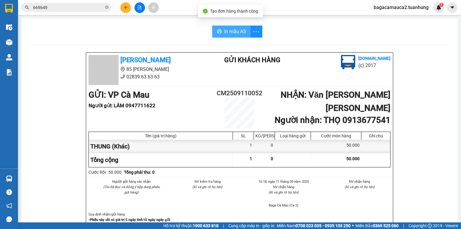
click at [231, 33] on span "In mẫu A5" at bounding box center [235, 32] width 22 height 8
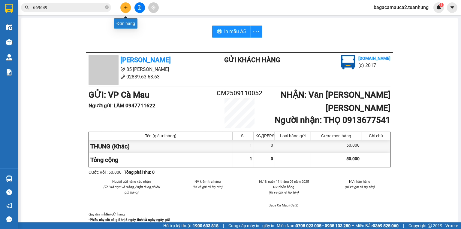
click at [126, 11] on button at bounding box center [125, 7] width 11 height 11
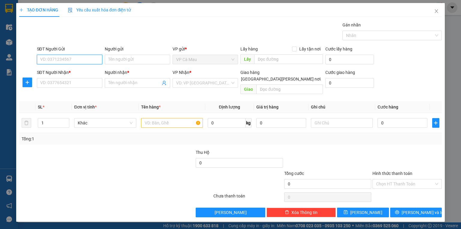
click at [93, 61] on input "SĐT Người Gửi" at bounding box center [69, 60] width 65 height 10
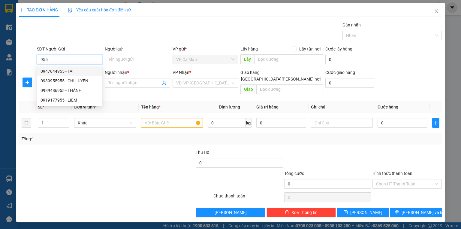
click at [69, 71] on div "0947644955 - TÀI" at bounding box center [70, 71] width 58 height 7
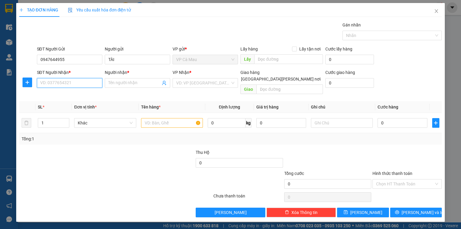
click at [61, 80] on input "SĐT Người Nhận *" at bounding box center [69, 83] width 65 height 10
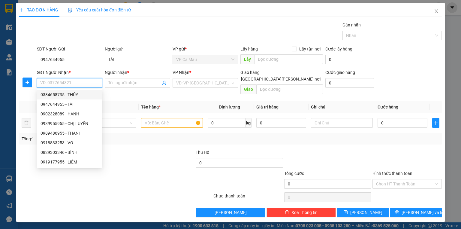
click at [72, 96] on div "0384658735 - THỦY" at bounding box center [70, 94] width 58 height 7
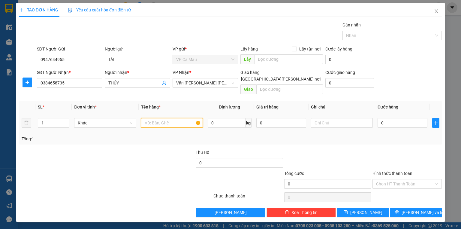
click at [159, 118] on input "text" at bounding box center [172, 123] width 62 height 10
click at [380, 118] on input "0" at bounding box center [403, 123] width 50 height 10
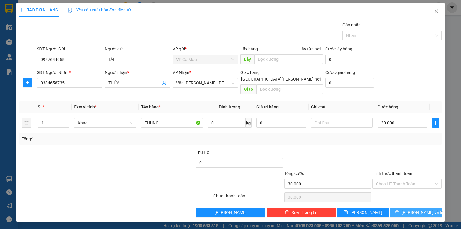
click at [434, 209] on button "[PERSON_NAME] và In" at bounding box center [416, 213] width 52 height 10
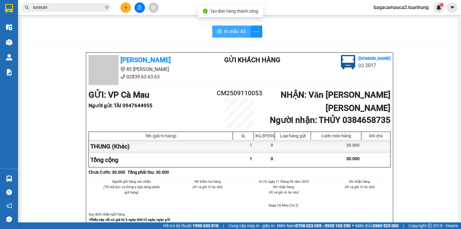
click at [234, 35] on span "In mẫu A5" at bounding box center [235, 32] width 22 height 8
click at [126, 10] on button at bounding box center [125, 7] width 11 height 11
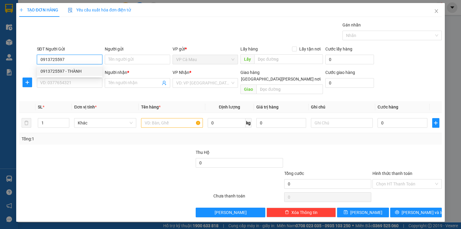
click at [78, 74] on div "0913725597 - THÀNH" at bounding box center [69, 71] width 65 height 10
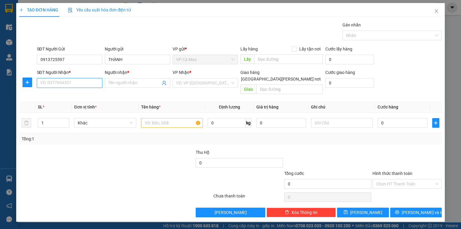
click at [81, 81] on input "SĐT Người Nhận *" at bounding box center [69, 83] width 65 height 10
click at [84, 93] on div "0918290497 - THÀNH" at bounding box center [70, 94] width 58 height 7
click at [156, 118] on input "text" at bounding box center [172, 123] width 62 height 10
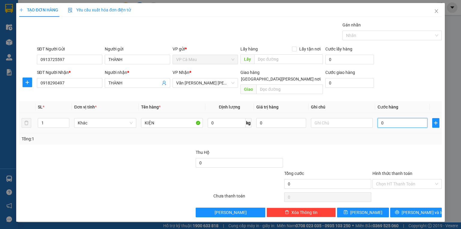
click at [396, 119] on input "0" at bounding box center [403, 123] width 50 height 10
click at [414, 179] on input "Hình thức thanh toán" at bounding box center [405, 183] width 58 height 9
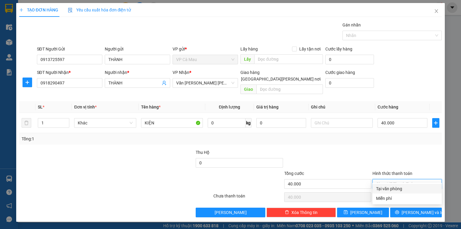
drag, startPoint x: 404, startPoint y: 184, endPoint x: 414, endPoint y: 192, distance: 13.3
click at [404, 185] on div "Tại văn phòng" at bounding box center [407, 189] width 69 height 10
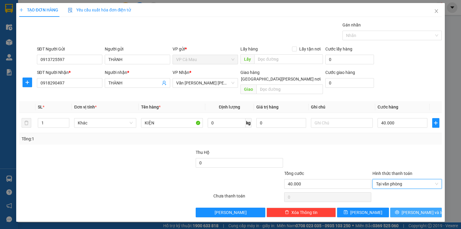
click at [424, 208] on button "[PERSON_NAME] và In" at bounding box center [416, 213] width 52 height 10
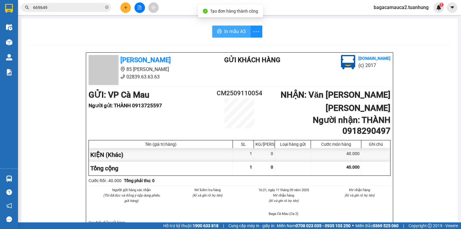
click at [230, 34] on span "In mẫu A5" at bounding box center [235, 32] width 22 height 8
click at [126, 6] on icon "plus" at bounding box center [126, 7] width 4 height 4
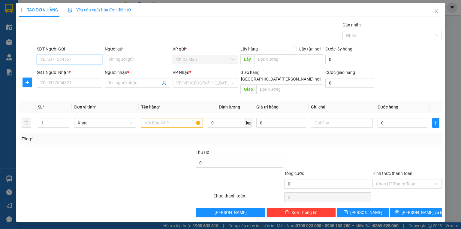
click at [85, 60] on input "SĐT Người Gửi" at bounding box center [69, 60] width 65 height 10
click at [85, 69] on div "0945146577 - LIÊN" at bounding box center [70, 71] width 58 height 7
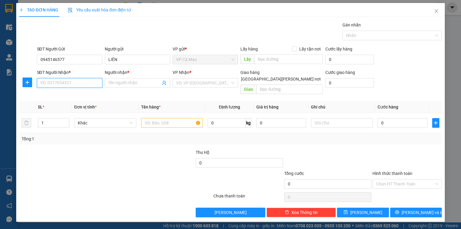
click at [86, 82] on input "SĐT Người Nhận *" at bounding box center [69, 83] width 65 height 10
click at [87, 101] on div "0988853633 - MẾN" at bounding box center [69, 104] width 65 height 10
click at [166, 118] on input "text" at bounding box center [172, 123] width 62 height 10
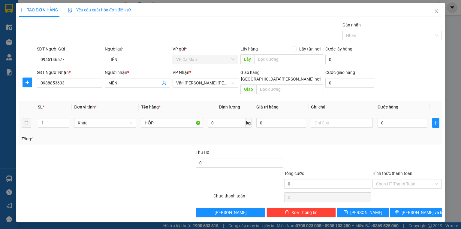
click at [413, 121] on div "0" at bounding box center [403, 123] width 50 height 12
click at [401, 118] on input "0" at bounding box center [403, 123] width 50 height 10
click at [398, 179] on input "Hình thức thanh toán" at bounding box center [405, 183] width 58 height 9
drag, startPoint x: 398, startPoint y: 184, endPoint x: 401, endPoint y: 191, distance: 7.9
click at [399, 184] on div "Transit Pickup Surcharge Ids Transit Deliver Surcharge Ids Transit Deliver Surc…" at bounding box center [230, 120] width 423 height 196
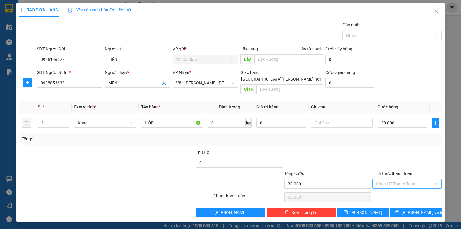
click at [410, 180] on input "Hình thức thanh toán" at bounding box center [405, 183] width 58 height 9
click at [408, 187] on div "Tại văn phòng" at bounding box center [407, 188] width 62 height 7
click at [422, 209] on span "[PERSON_NAME] và In" at bounding box center [423, 212] width 42 height 7
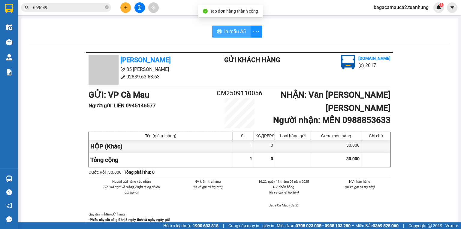
click at [232, 36] on button "In mẫu A5" at bounding box center [231, 32] width 38 height 12
click at [125, 12] on button at bounding box center [125, 7] width 11 height 11
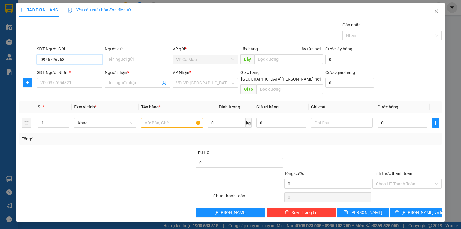
click at [53, 59] on input "0946726763" at bounding box center [69, 60] width 65 height 10
click at [82, 67] on div "0946762763 - TRÂN" at bounding box center [69, 71] width 65 height 10
click at [87, 82] on input "SĐT Người Nhận *" at bounding box center [69, 83] width 65 height 10
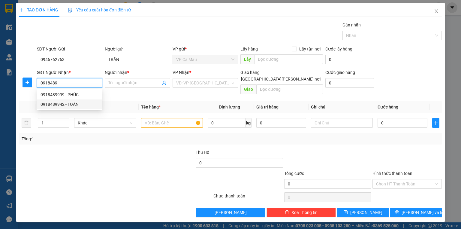
click at [81, 102] on div "0918489942 - TOÀN" at bounding box center [70, 104] width 58 height 7
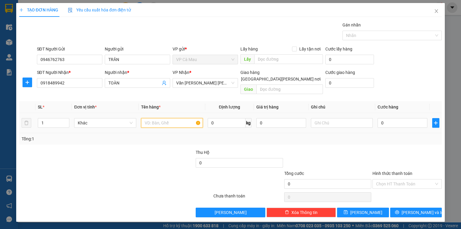
click at [175, 119] on input "text" at bounding box center [172, 123] width 62 height 10
click at [404, 119] on input "0" at bounding box center [403, 123] width 50 height 10
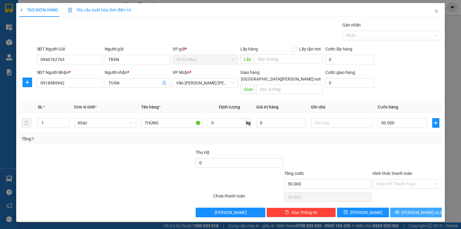
click at [416, 209] on span "[PERSON_NAME] và In" at bounding box center [423, 212] width 42 height 7
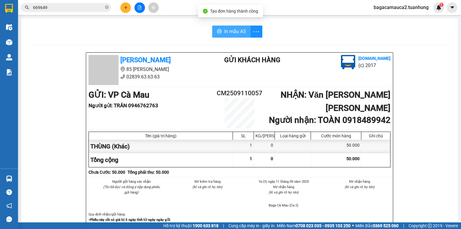
click at [227, 32] on span "In mẫu A5" at bounding box center [235, 32] width 22 height 8
click at [108, 6] on icon "close-circle" at bounding box center [107, 7] width 4 height 4
click at [93, 5] on input "text" at bounding box center [68, 7] width 71 height 7
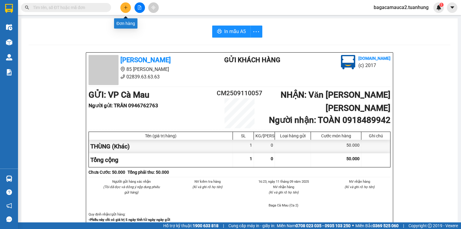
click at [127, 10] on button at bounding box center [125, 7] width 11 height 11
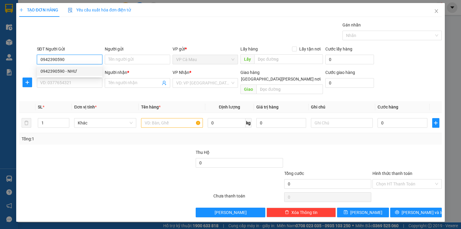
click at [88, 69] on div "0942390590 - NHƯ" at bounding box center [70, 71] width 58 height 7
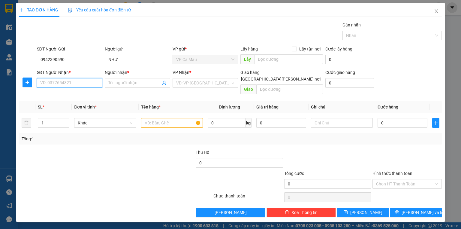
click at [87, 83] on input "SĐT Người Nhận *" at bounding box center [69, 83] width 65 height 10
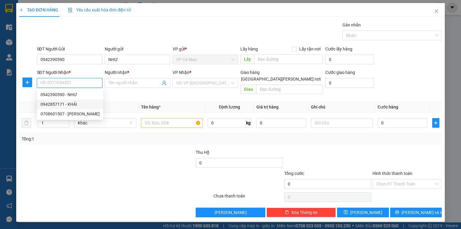
click at [80, 103] on div "0942857171 - KHẢI" at bounding box center [70, 104] width 59 height 7
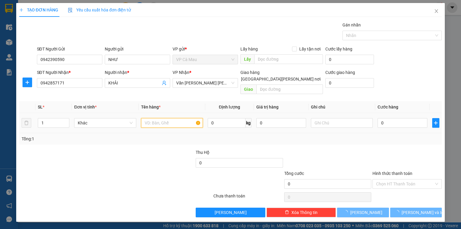
click at [161, 118] on input "text" at bounding box center [172, 123] width 62 height 10
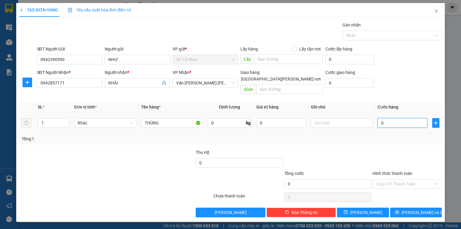
click at [386, 118] on input "0" at bounding box center [403, 123] width 50 height 10
click at [393, 179] on input "Hình thức thanh toán" at bounding box center [405, 183] width 58 height 9
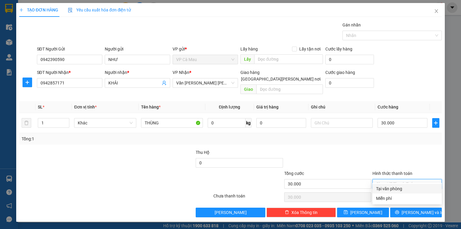
click at [407, 190] on div "Tại văn phòng" at bounding box center [407, 188] width 62 height 7
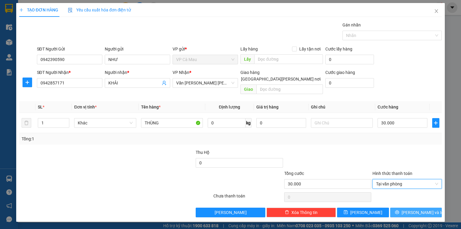
click at [414, 209] on span "[PERSON_NAME] và In" at bounding box center [423, 212] width 42 height 7
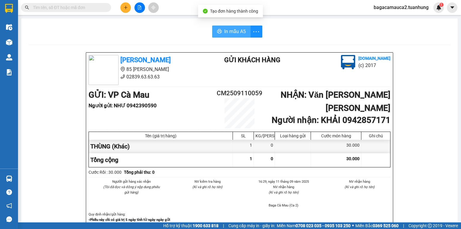
click at [246, 32] on button "In mẫu A5" at bounding box center [231, 32] width 38 height 12
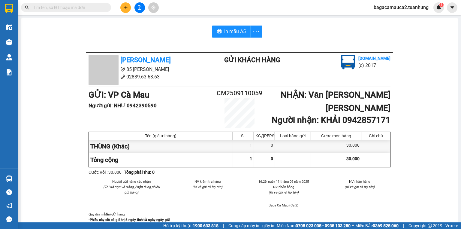
click at [123, 8] on button at bounding box center [125, 7] width 11 height 11
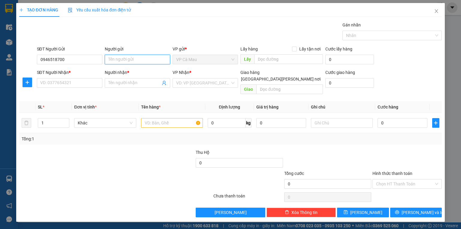
click at [116, 56] on input "Người gửi" at bounding box center [137, 60] width 65 height 10
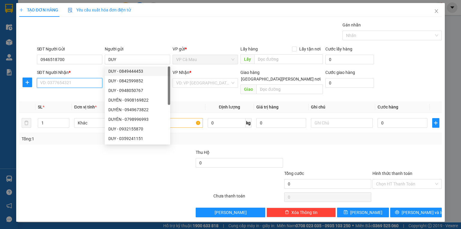
click at [88, 83] on input "SĐT Người Nhận *" at bounding box center [69, 83] width 65 height 10
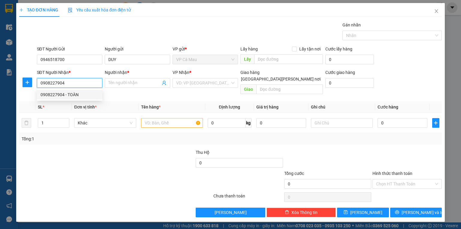
click at [87, 96] on div "0908227904 - TOÀN" at bounding box center [70, 94] width 58 height 7
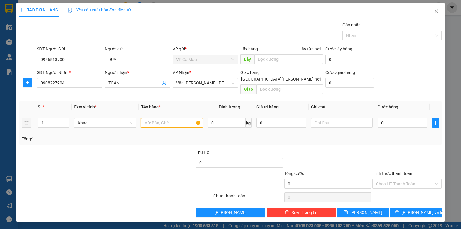
click at [187, 118] on input "text" at bounding box center [172, 123] width 62 height 10
click at [393, 118] on input "0" at bounding box center [403, 123] width 50 height 10
click at [402, 179] on input "Hình thức thanh toán" at bounding box center [405, 183] width 58 height 9
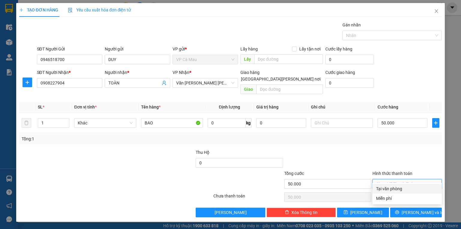
click at [399, 187] on div "Tại văn phòng" at bounding box center [407, 188] width 62 height 7
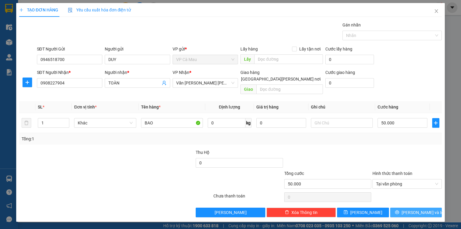
click at [418, 209] on span "[PERSON_NAME] và In" at bounding box center [423, 212] width 42 height 7
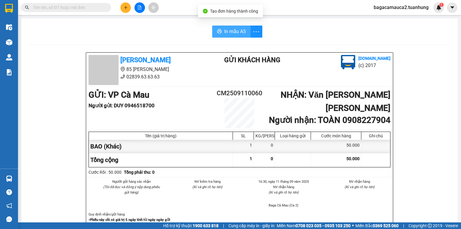
click at [236, 33] on span "In mẫu A5" at bounding box center [235, 32] width 22 height 8
click at [104, 6] on span at bounding box center [66, 7] width 90 height 9
click at [97, 8] on input "text" at bounding box center [68, 7] width 71 height 7
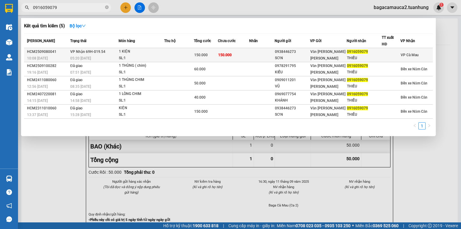
click at [203, 53] on span "150.000" at bounding box center [201, 55] width 14 height 4
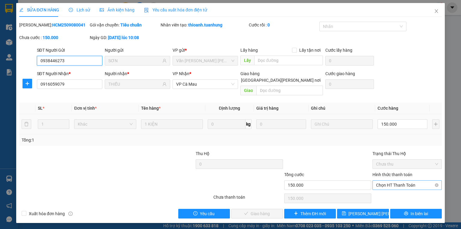
click at [402, 181] on span "Chọn HT Thanh Toán" at bounding box center [407, 185] width 62 height 9
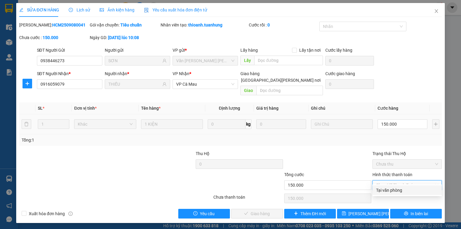
click at [401, 187] on div "Tại văn phòng" at bounding box center [407, 190] width 62 height 7
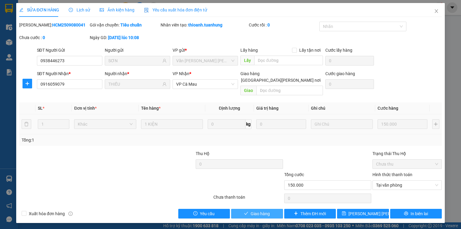
click at [273, 209] on button "Giao hàng" at bounding box center [257, 214] width 52 height 10
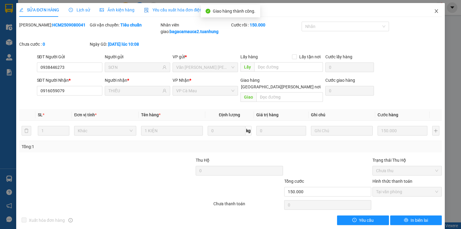
drag, startPoint x: 437, startPoint y: 10, endPoint x: 271, endPoint y: 0, distance: 166.7
click at [437, 10] on span "Close" at bounding box center [436, 11] width 17 height 17
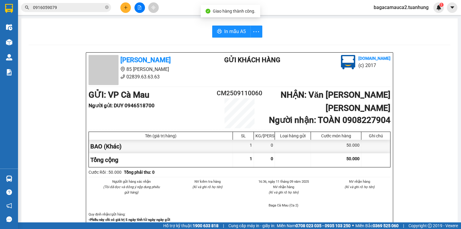
click at [92, 5] on input "0916059079" at bounding box center [68, 7] width 71 height 7
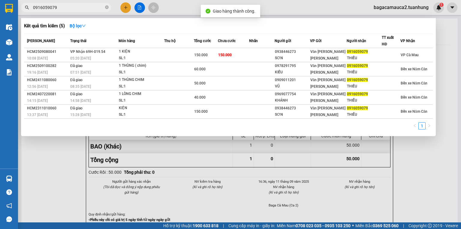
click at [92, 5] on input "0916059079" at bounding box center [68, 7] width 71 height 7
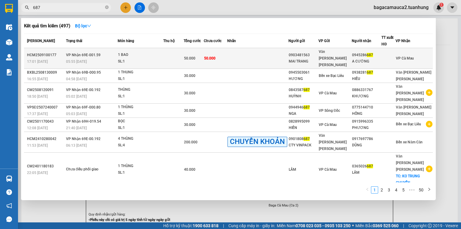
click at [246, 50] on td at bounding box center [257, 58] width 61 height 21
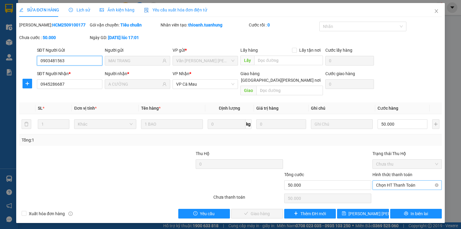
click at [390, 182] on span "Chọn HT Thanh Toán" at bounding box center [407, 185] width 62 height 9
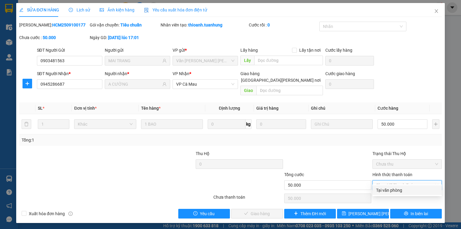
click at [392, 191] on div "Tại văn phòng" at bounding box center [407, 190] width 62 height 7
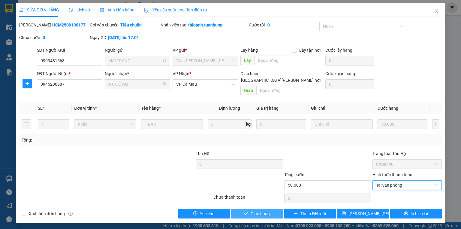
click at [265, 210] on span "Giao hàng" at bounding box center [260, 213] width 19 height 7
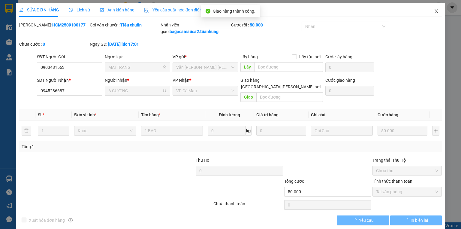
click at [438, 12] on span "Close" at bounding box center [436, 11] width 17 height 17
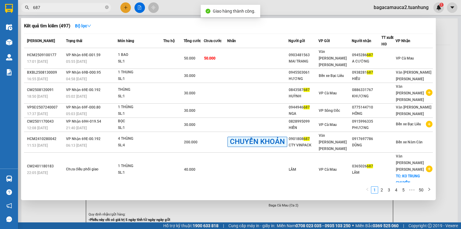
click at [95, 11] on span "687" at bounding box center [66, 7] width 90 height 9
click at [89, 8] on input "687" at bounding box center [68, 7] width 71 height 7
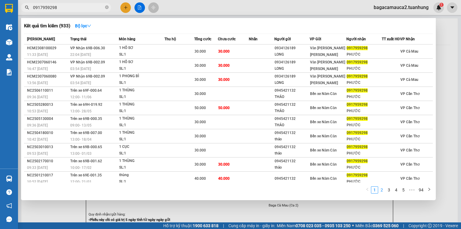
click at [384, 190] on link "2" at bounding box center [382, 190] width 7 height 7
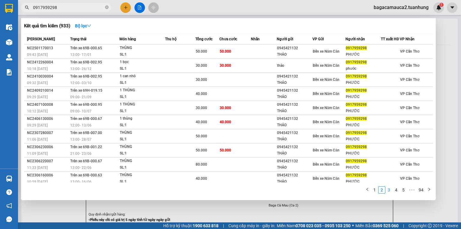
click at [389, 190] on link "3" at bounding box center [389, 190] width 7 height 7
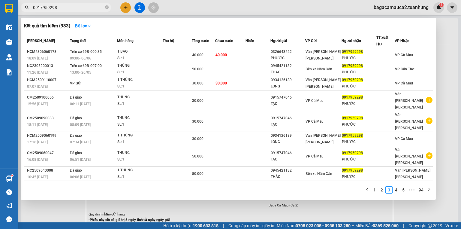
click at [448, 46] on div at bounding box center [230, 114] width 461 height 229
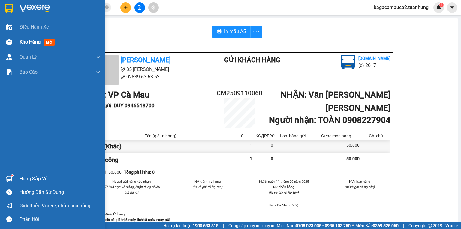
click at [30, 42] on span "Kho hàng" at bounding box center [30, 42] width 21 height 6
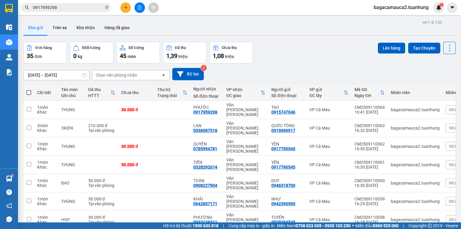
click at [152, 26] on div "Kho gửi Trên xe Kho nhận Hàng đã giao" at bounding box center [239, 28] width 433 height 16
click at [123, 29] on button "Hàng đã giao" at bounding box center [117, 27] width 35 height 14
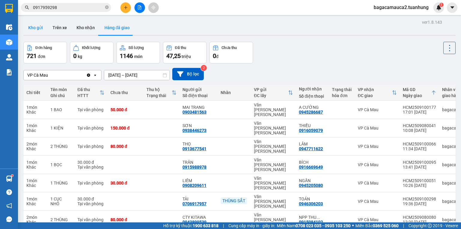
click at [41, 28] on button "Kho gửi" at bounding box center [35, 27] width 24 height 14
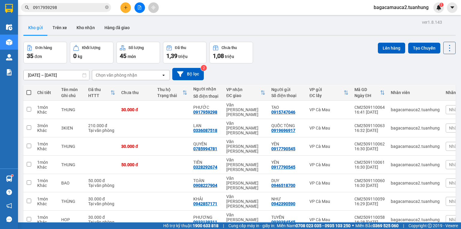
click at [75, 8] on input "0917959298" at bounding box center [68, 7] width 71 height 7
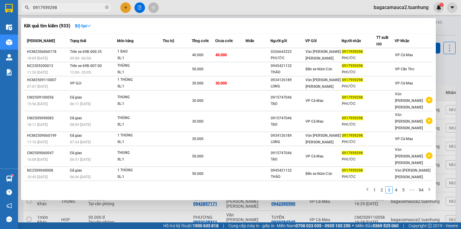
click at [75, 8] on input "0917959298" at bounding box center [68, 7] width 71 height 7
click at [128, 7] on div at bounding box center [230, 114] width 461 height 229
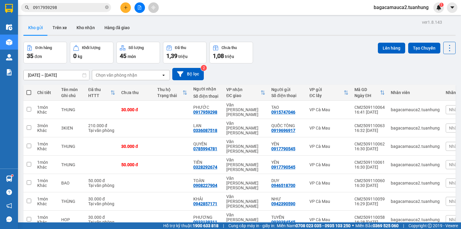
click at [128, 7] on button at bounding box center [125, 7] width 11 height 11
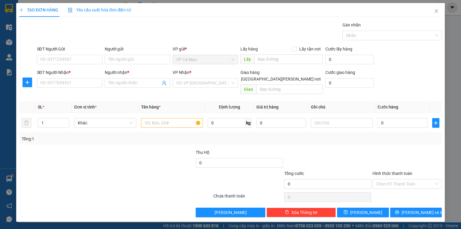
click at [95, 77] on div "SĐT Người Nhận *" at bounding box center [69, 73] width 65 height 9
click at [94, 80] on input "SĐT Người Nhận *" at bounding box center [69, 83] width 65 height 10
click at [116, 81] on input "Người nhận *" at bounding box center [134, 83] width 52 height 7
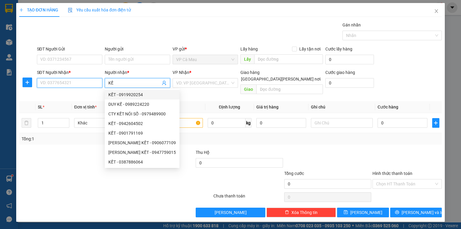
click at [93, 81] on input "SĐT Người Nhận *" at bounding box center [69, 83] width 65 height 10
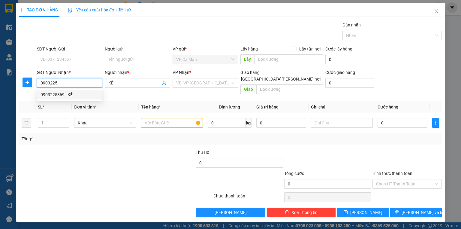
click at [81, 93] on div "0903225869 - KẾ" at bounding box center [70, 94] width 58 height 7
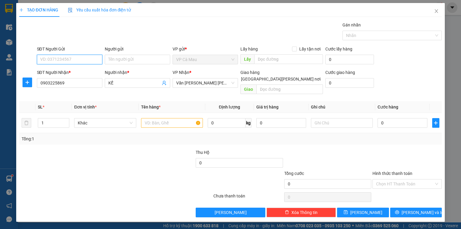
click at [93, 60] on input "SĐT Người Gửi" at bounding box center [69, 60] width 65 height 10
click at [85, 70] on div "0939357979 - TUẤN" at bounding box center [70, 71] width 59 height 7
click at [155, 118] on input "text" at bounding box center [172, 123] width 62 height 10
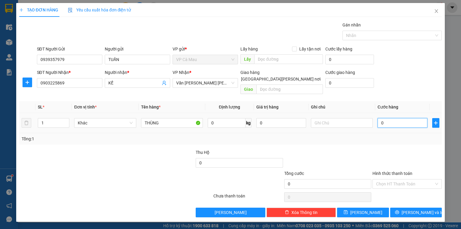
click at [406, 118] on input "0" at bounding box center [403, 123] width 50 height 10
click at [417, 209] on span "[PERSON_NAME] và In" at bounding box center [423, 212] width 42 height 7
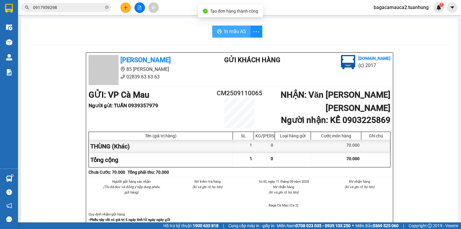
click at [226, 32] on span "In mẫu A5" at bounding box center [235, 32] width 22 height 8
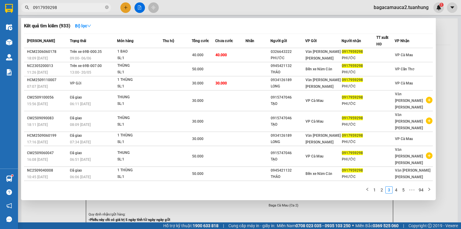
click at [90, 5] on input "0917959298" at bounding box center [68, 7] width 71 height 7
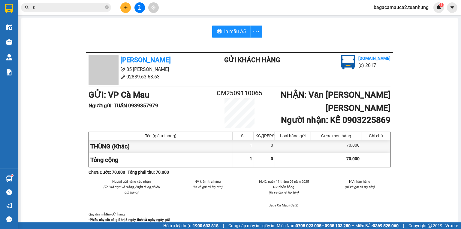
click at [90, 5] on input "0" at bounding box center [68, 7] width 71 height 7
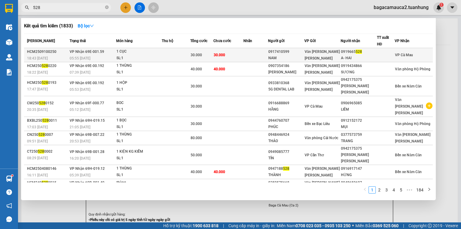
click at [211, 52] on div "30.000" at bounding box center [202, 55] width 23 height 7
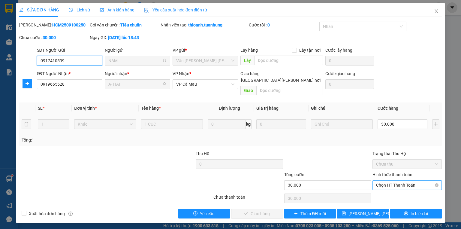
click at [373, 180] on div "Chọn HT Thanh Toán" at bounding box center [407, 185] width 69 height 10
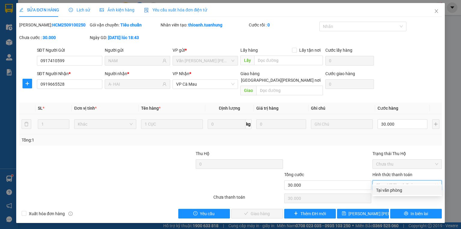
click at [389, 187] on div "Tại văn phòng" at bounding box center [407, 190] width 62 height 7
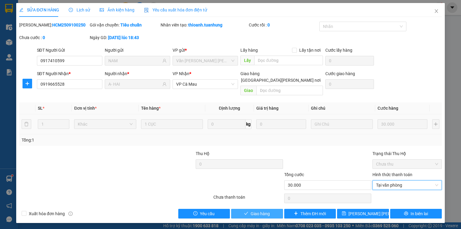
click at [277, 209] on button "Giao hàng" at bounding box center [257, 214] width 52 height 10
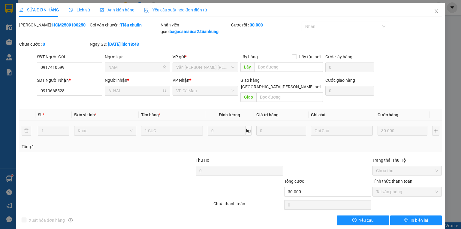
drag, startPoint x: 358, startPoint y: 101, endPoint x: 352, endPoint y: 84, distance: 18.2
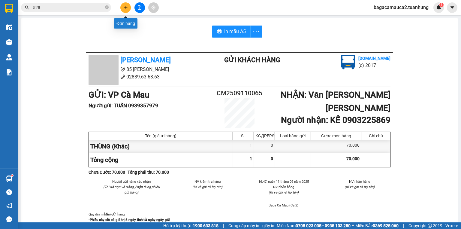
click at [124, 8] on icon "plus" at bounding box center [126, 7] width 4 height 4
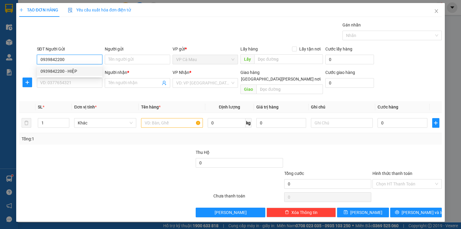
click at [78, 71] on div "0939842200 - HIỆP" at bounding box center [70, 71] width 58 height 7
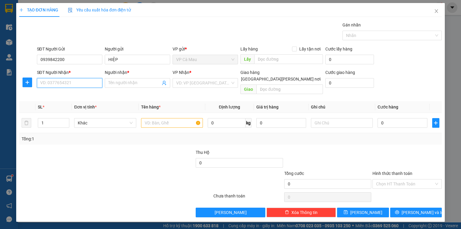
click at [83, 81] on input "SĐT Người Nhận *" at bounding box center [69, 83] width 65 height 10
click at [81, 98] on div "0903942994 - DŨNG" at bounding box center [69, 95] width 65 height 10
click at [183, 120] on input "text" at bounding box center [172, 123] width 62 height 10
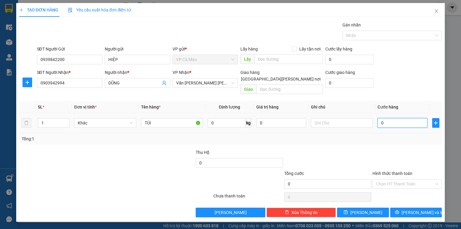
click at [386, 118] on input "0" at bounding box center [403, 123] width 50 height 10
click at [403, 179] on input "Hình thức thanh toán" at bounding box center [405, 183] width 58 height 9
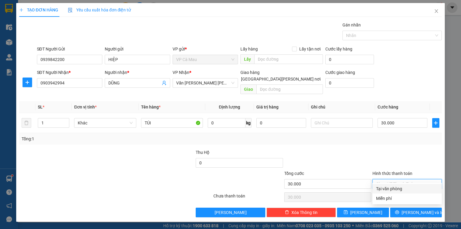
click at [403, 190] on div "Tại văn phòng" at bounding box center [407, 188] width 62 height 7
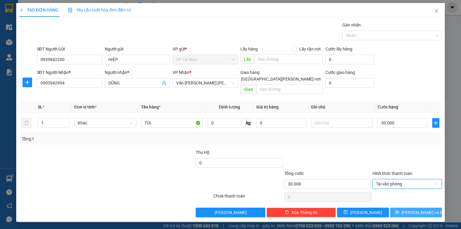
click at [418, 209] on span "[PERSON_NAME] và In" at bounding box center [423, 212] width 42 height 7
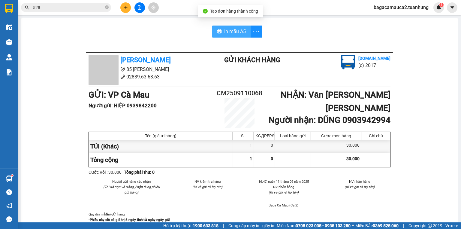
click at [231, 29] on span "In mẫu A5" at bounding box center [235, 32] width 22 height 8
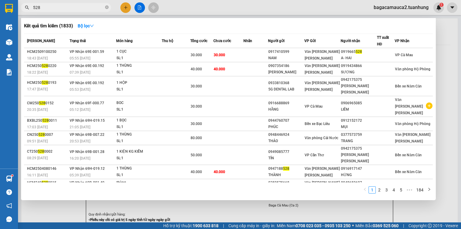
click at [77, 5] on input "528" at bounding box center [68, 7] width 71 height 7
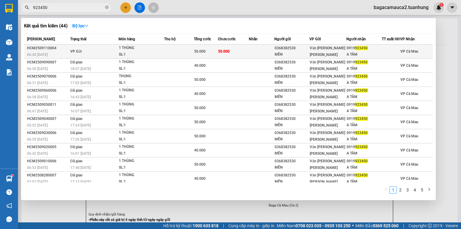
click at [188, 50] on td at bounding box center [179, 51] width 30 height 14
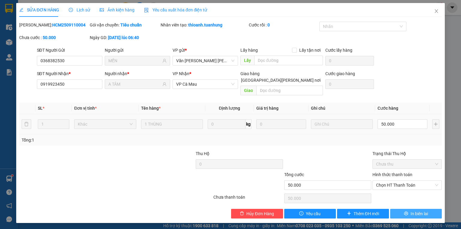
click at [420, 210] on button "In biên lai" at bounding box center [416, 214] width 52 height 10
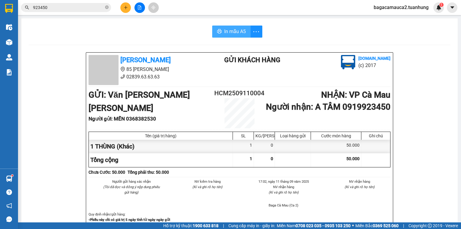
click at [220, 32] on button "In mẫu A5" at bounding box center [231, 32] width 38 height 12
click at [125, 8] on icon "plus" at bounding box center [126, 7] width 4 height 4
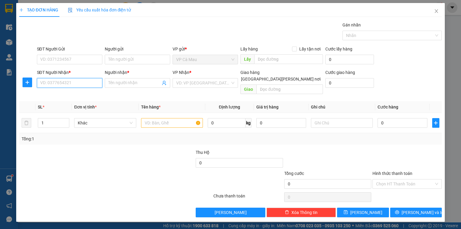
click at [81, 84] on input "SĐT Người Nhận *" at bounding box center [69, 83] width 65 height 10
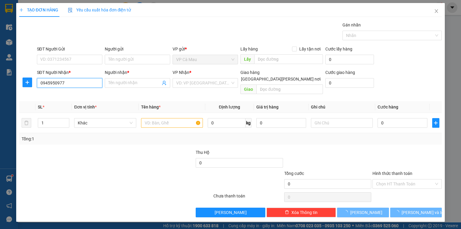
click at [82, 84] on input "0945950977" at bounding box center [69, 83] width 65 height 10
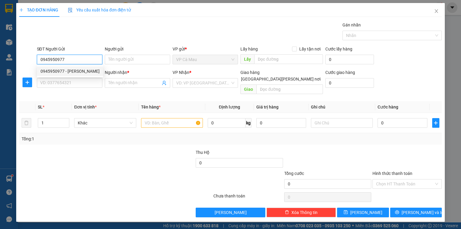
click at [65, 73] on div "0945950977 - KHÁNH" at bounding box center [70, 71] width 59 height 7
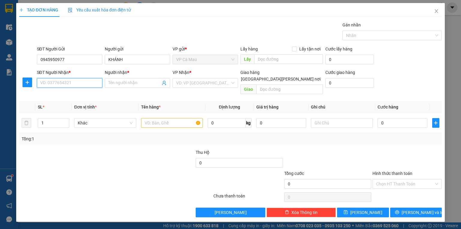
click at [68, 84] on input "SĐT Người Nhận *" at bounding box center [69, 83] width 65 height 10
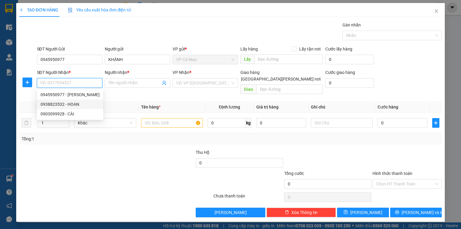
click at [76, 101] on div "0938823532 - HOAN" at bounding box center [70, 104] width 59 height 7
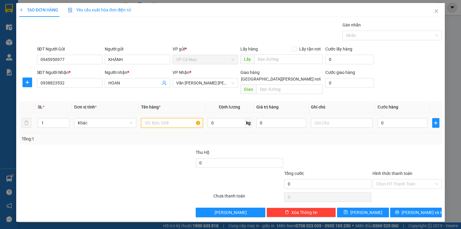
click at [156, 118] on input "text" at bounding box center [172, 123] width 62 height 10
click at [390, 118] on input "0" at bounding box center [403, 123] width 50 height 10
click at [408, 179] on input "Hình thức thanh toán" at bounding box center [405, 183] width 58 height 9
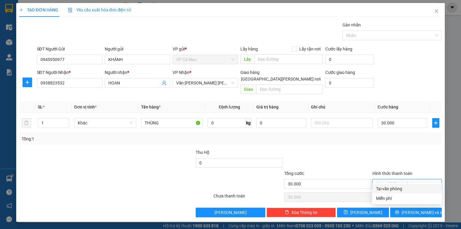
click at [408, 184] on div "Tại văn phòng" at bounding box center [407, 189] width 69 height 10
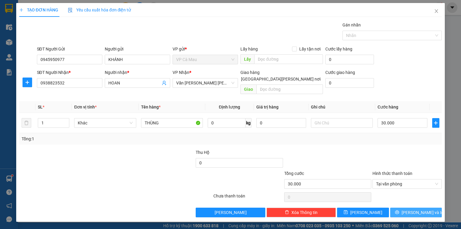
click at [421, 209] on span "[PERSON_NAME] và In" at bounding box center [423, 212] width 42 height 7
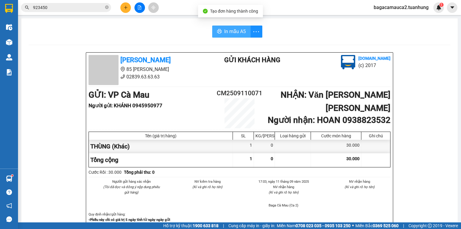
click at [232, 35] on button "In mẫu A5" at bounding box center [231, 32] width 38 height 12
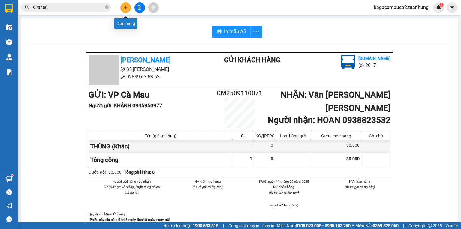
click at [129, 4] on button at bounding box center [125, 7] width 11 height 11
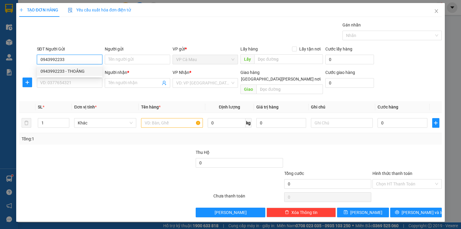
click at [80, 71] on div "0943992233 - THOẢNG" at bounding box center [70, 71] width 58 height 7
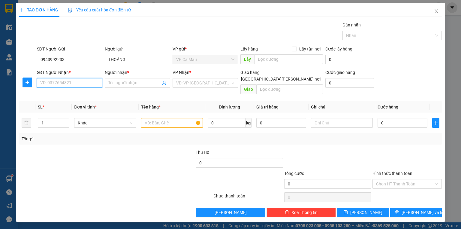
click at [91, 83] on input "SĐT Người Nhận *" at bounding box center [69, 83] width 65 height 10
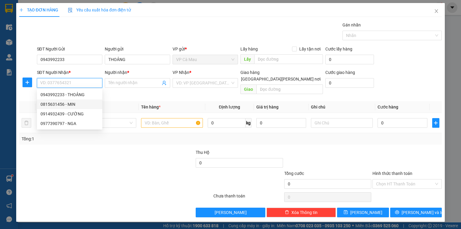
click at [80, 103] on div "0815631456 - MIN" at bounding box center [70, 104] width 58 height 7
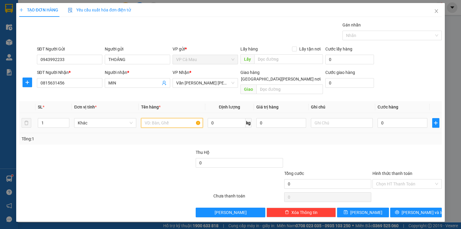
click at [159, 120] on input "text" at bounding box center [172, 123] width 62 height 10
click at [404, 118] on input "0" at bounding box center [403, 123] width 50 height 10
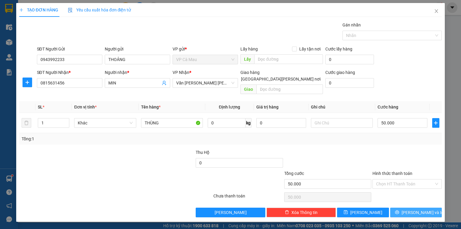
click at [399, 210] on icon "printer" at bounding box center [397, 212] width 4 height 4
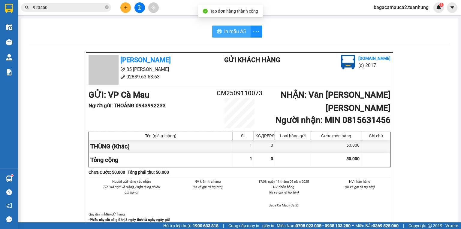
click at [226, 31] on span "In mẫu A5" at bounding box center [235, 32] width 22 height 8
drag, startPoint x: 299, startPoint y: 41, endPoint x: 123, endPoint y: 8, distance: 179.3
click at [123, 8] on button at bounding box center [125, 7] width 11 height 11
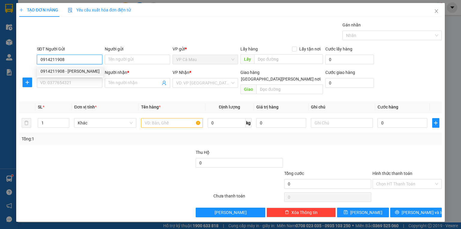
click at [90, 69] on div "0914211908 - CHỊ HOA" at bounding box center [70, 71] width 59 height 7
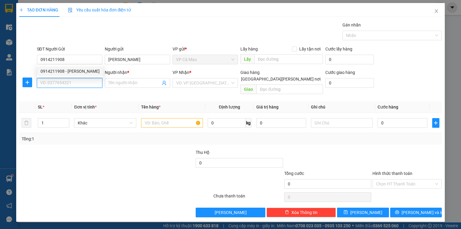
click at [93, 84] on input "SĐT Người Nhận *" at bounding box center [69, 83] width 65 height 10
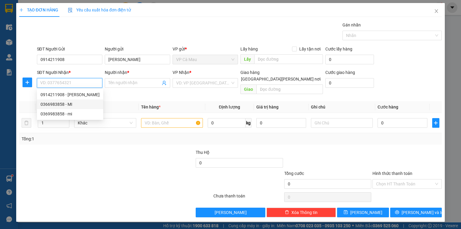
click at [77, 106] on div "0366983858 - MI" at bounding box center [70, 104] width 59 height 7
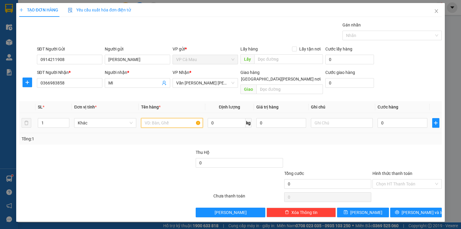
click at [167, 118] on input "text" at bounding box center [172, 123] width 62 height 10
click at [406, 118] on input "0" at bounding box center [403, 123] width 50 height 10
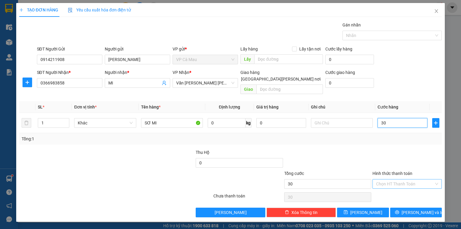
click at [410, 181] on div "Chọn HT Thanh Toán" at bounding box center [407, 184] width 69 height 10
click at [404, 185] on div "Tại văn phòng" at bounding box center [407, 189] width 69 height 10
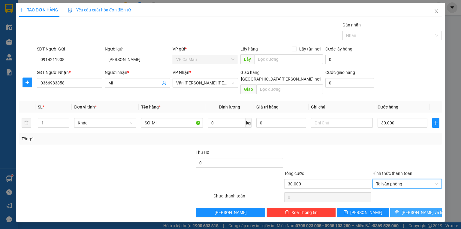
click at [421, 209] on span "[PERSON_NAME] và In" at bounding box center [423, 212] width 42 height 7
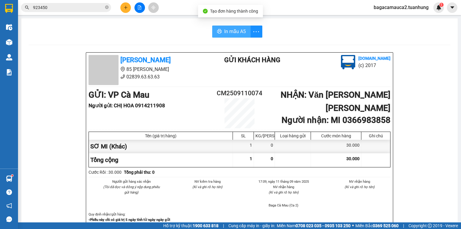
click at [231, 31] on span "In mẫu A5" at bounding box center [235, 32] width 22 height 8
click at [80, 4] on span "923450" at bounding box center [66, 7] width 90 height 9
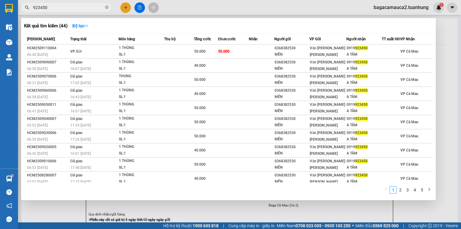
click at [80, 4] on input "923450" at bounding box center [68, 7] width 71 height 7
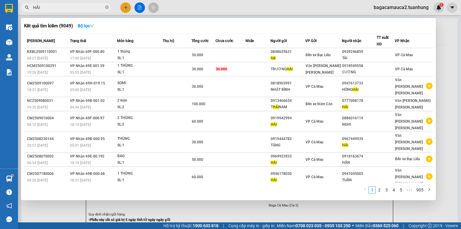
click at [72, 10] on input "HẢI" at bounding box center [68, 7] width 71 height 7
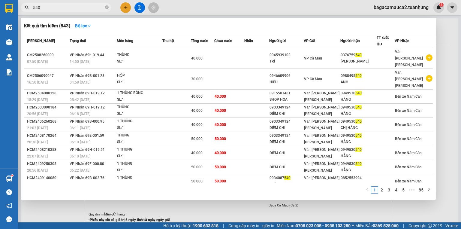
click at [99, 8] on input "540" at bounding box center [68, 7] width 71 height 7
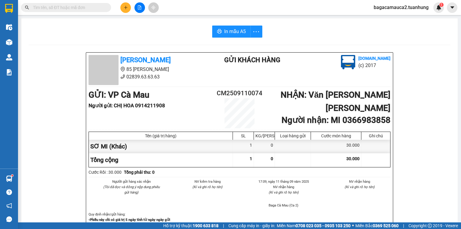
click at [99, 8] on input "text" at bounding box center [68, 7] width 71 height 7
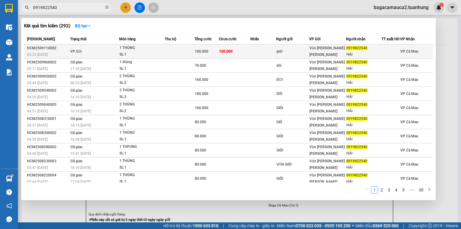
click at [197, 53] on span "100.000" at bounding box center [202, 51] width 14 height 4
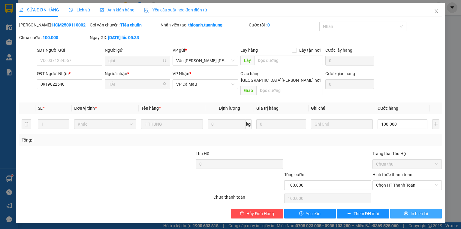
click at [417, 210] on span "In biên lai" at bounding box center [419, 213] width 17 height 7
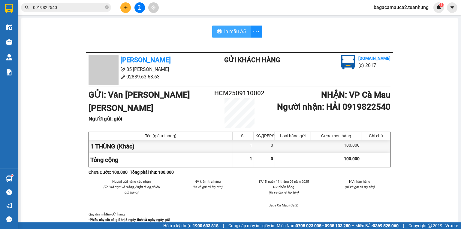
drag, startPoint x: 231, startPoint y: 30, endPoint x: 314, endPoint y: 42, distance: 83.5
click at [235, 31] on span "In mẫu A5" at bounding box center [235, 32] width 22 height 8
click at [125, 7] on icon "plus" at bounding box center [126, 7] width 4 height 4
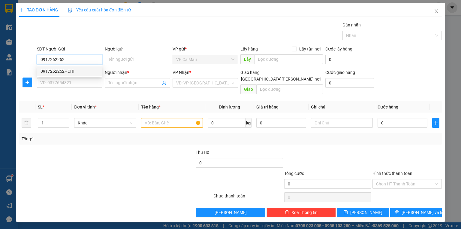
click at [93, 70] on div "0917262252 - CHI" at bounding box center [70, 71] width 58 height 7
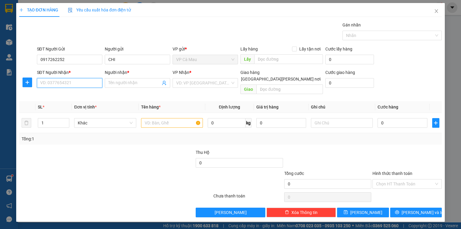
click at [91, 80] on input "SĐT Người Nhận *" at bounding box center [69, 83] width 65 height 10
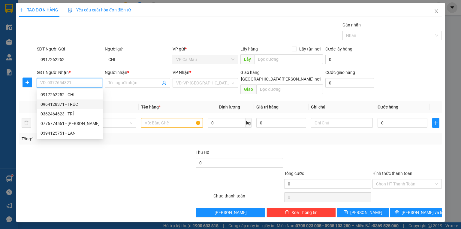
click at [81, 105] on div "0964128371 - TRÚC" at bounding box center [70, 104] width 59 height 7
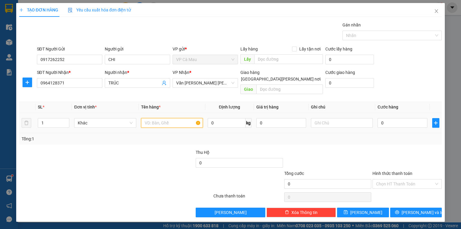
click at [165, 118] on input "text" at bounding box center [172, 123] width 62 height 10
click at [411, 118] on input "0" at bounding box center [403, 123] width 50 height 10
click at [400, 179] on input "Hình thức thanh toán" at bounding box center [405, 183] width 58 height 9
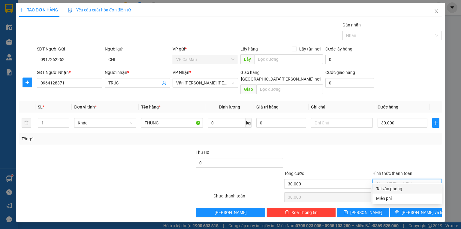
drag, startPoint x: 400, startPoint y: 181, endPoint x: 405, endPoint y: 192, distance: 11.7
click at [400, 187] on div "Tại văn phòng" at bounding box center [407, 188] width 62 height 7
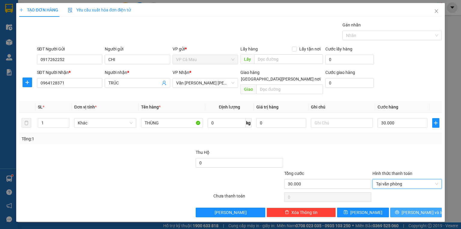
click at [413, 209] on span "[PERSON_NAME] và In" at bounding box center [423, 212] width 42 height 7
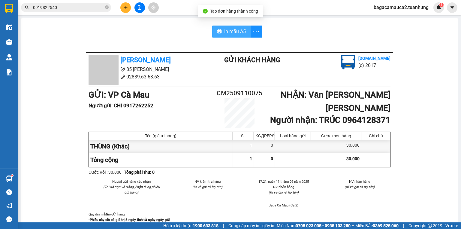
click at [224, 32] on span "In mẫu A5" at bounding box center [235, 32] width 22 height 8
click at [106, 8] on icon "close-circle" at bounding box center [107, 7] width 4 height 4
click at [95, 8] on input "text" at bounding box center [68, 7] width 71 height 7
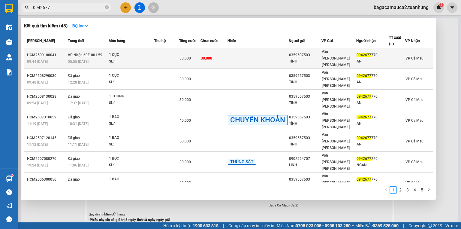
click at [165, 56] on td at bounding box center [166, 58] width 25 height 21
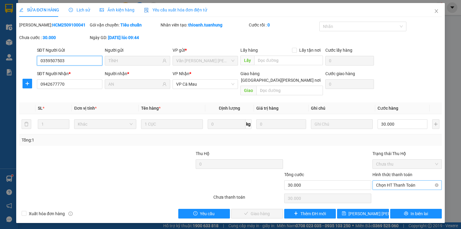
click at [405, 181] on span "Chọn HT Thanh Toán" at bounding box center [407, 185] width 62 height 9
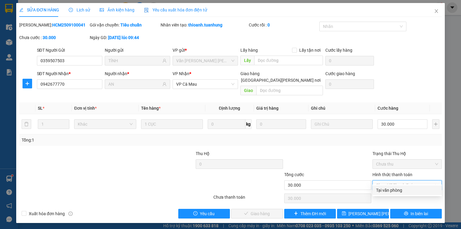
click at [398, 191] on div "Tại văn phòng" at bounding box center [407, 190] width 62 height 7
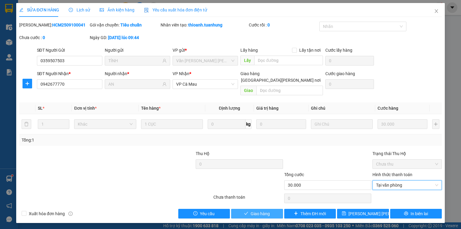
click at [268, 210] on span "Giao hàng" at bounding box center [260, 213] width 19 height 7
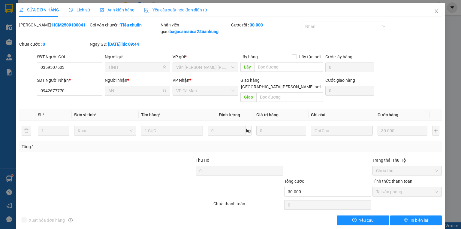
drag, startPoint x: 206, startPoint y: 152, endPoint x: 186, endPoint y: 141, distance: 23.0
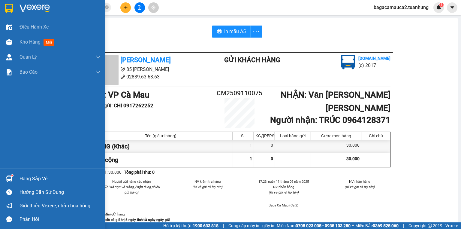
click at [11, 180] on img at bounding box center [9, 178] width 6 height 6
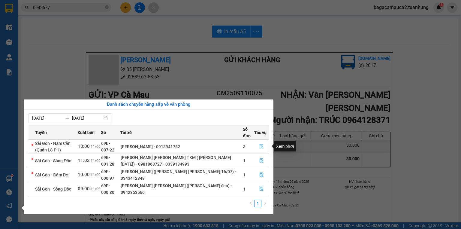
click at [260, 146] on icon "file-done" at bounding box center [262, 146] width 4 height 4
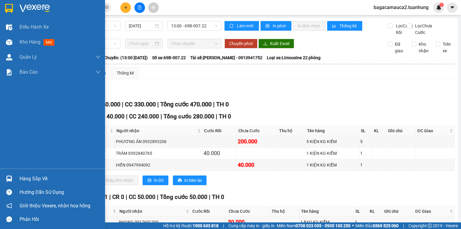
click at [39, 177] on div "Hàng sắp về" at bounding box center [60, 178] width 81 height 9
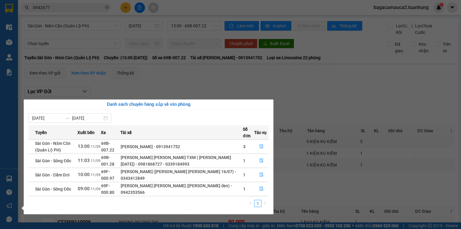
click at [320, 96] on section "Kết quả tìm kiếm ( 45 ) Bộ lọc Mã ĐH Trạng thái Món hàng Thu hộ Tổng cước Chưa …" at bounding box center [230, 114] width 461 height 229
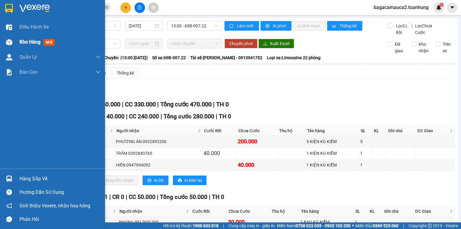
click at [12, 41] on div at bounding box center [9, 42] width 11 height 11
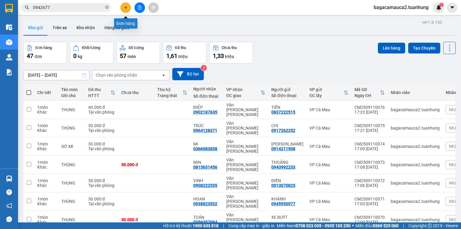
click at [121, 5] on button at bounding box center [125, 7] width 11 height 11
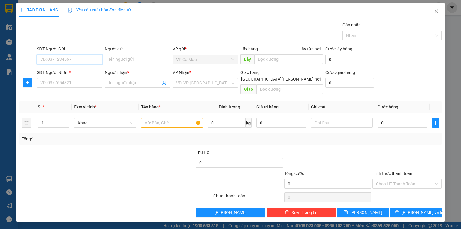
click at [81, 55] on input "SĐT Người Gửi" at bounding box center [69, 60] width 65 height 10
click at [81, 68] on div "0937948418 - NGỌC HÂY" at bounding box center [70, 71] width 59 height 7
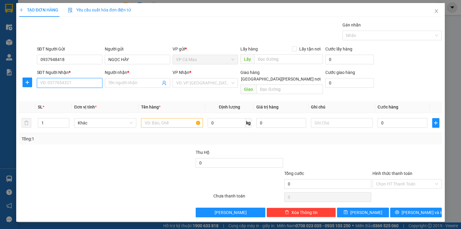
click at [86, 80] on input "SĐT Người Nhận *" at bounding box center [69, 83] width 65 height 10
click at [87, 104] on div "0917207445 - LOAN" at bounding box center [70, 104] width 59 height 7
click at [183, 119] on input "text" at bounding box center [172, 123] width 62 height 10
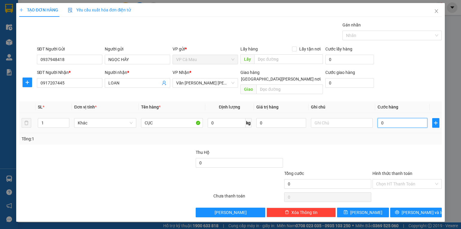
click at [397, 118] on input "0" at bounding box center [403, 123] width 50 height 10
drag, startPoint x: 401, startPoint y: 175, endPoint x: 401, endPoint y: 179, distance: 4.2
click at [401, 179] on input "Hình thức thanh toán" at bounding box center [405, 183] width 58 height 9
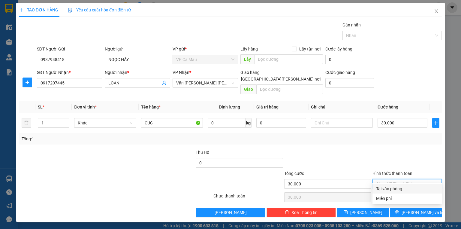
drag, startPoint x: 401, startPoint y: 190, endPoint x: 401, endPoint y: 195, distance: 4.8
click at [401, 190] on div "Tại văn phòng" at bounding box center [407, 188] width 62 height 7
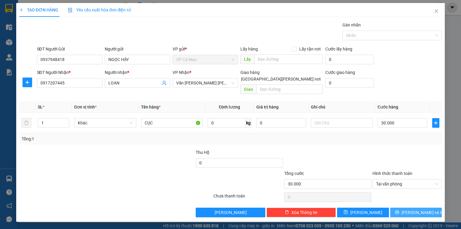
click at [404, 208] on button "[PERSON_NAME] và In" at bounding box center [416, 213] width 52 height 10
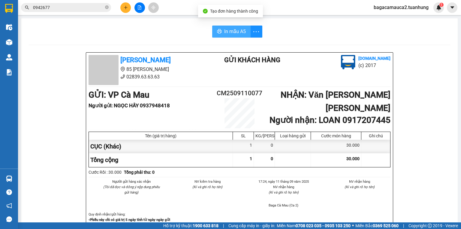
click at [233, 31] on span "In mẫu A5" at bounding box center [235, 32] width 22 height 8
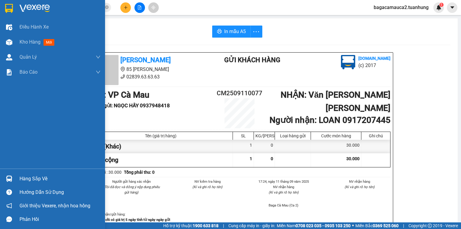
click at [11, 181] on img at bounding box center [9, 178] width 6 height 6
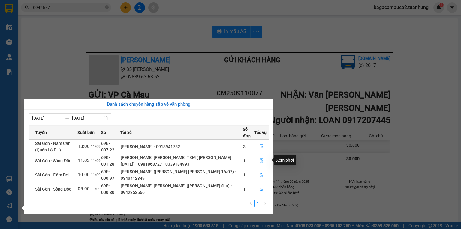
click at [262, 163] on button "button" at bounding box center [262, 161] width 14 height 10
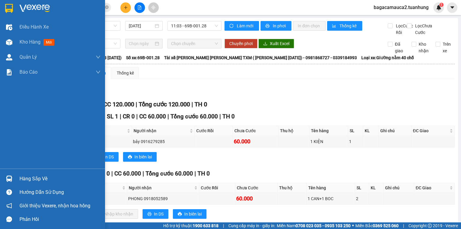
click at [21, 178] on div "Hàng sắp về" at bounding box center [60, 178] width 81 height 9
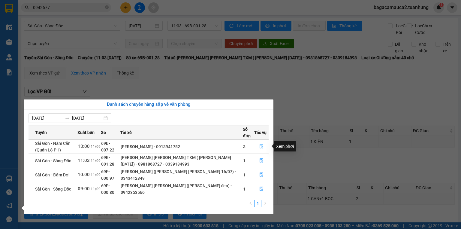
click at [262, 144] on button "button" at bounding box center [262, 147] width 14 height 10
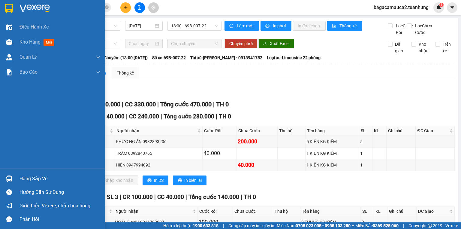
click at [14, 179] on div at bounding box center [9, 178] width 11 height 11
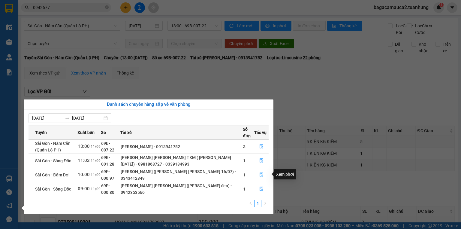
click at [260, 174] on icon "file-done" at bounding box center [262, 174] width 4 height 4
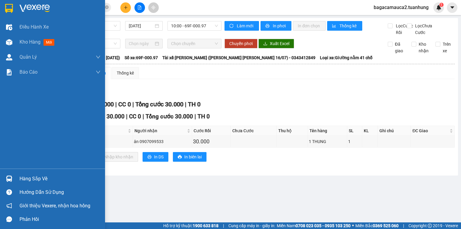
drag, startPoint x: 29, startPoint y: 179, endPoint x: 56, endPoint y: 177, distance: 26.5
click at [30, 179] on div "Hàng sắp về" at bounding box center [60, 178] width 81 height 9
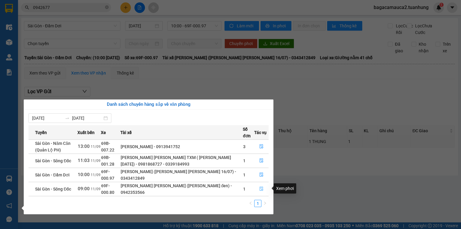
click at [261, 191] on button "button" at bounding box center [262, 189] width 14 height 10
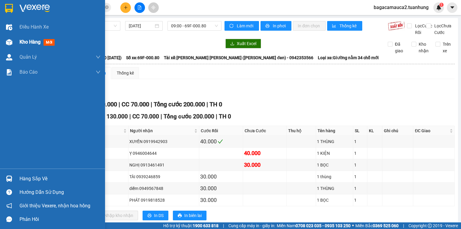
click at [28, 37] on div "Kho hàng mới" at bounding box center [60, 42] width 81 height 15
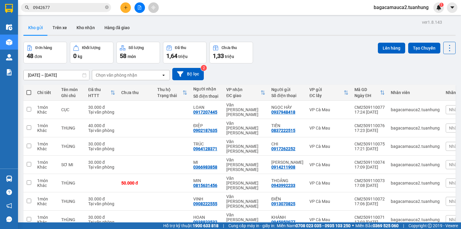
click at [108, 8] on icon "close-circle" at bounding box center [107, 7] width 4 height 4
click at [123, 7] on button at bounding box center [125, 7] width 11 height 11
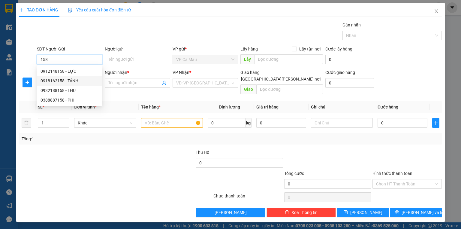
click at [64, 81] on div "0918162158 - TÁNH" at bounding box center [70, 80] width 58 height 7
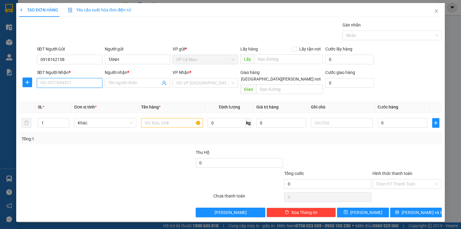
click at [68, 83] on input "SĐT Người Nhận *" at bounding box center [69, 83] width 65 height 10
click at [70, 95] on div "0936117042 - SƠN" at bounding box center [70, 94] width 58 height 7
click at [157, 118] on input "text" at bounding box center [172, 123] width 62 height 10
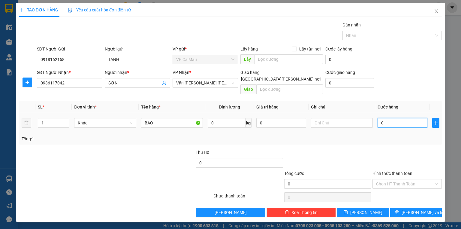
click at [381, 118] on input "0" at bounding box center [403, 123] width 50 height 10
drag, startPoint x: 400, startPoint y: 177, endPoint x: 400, endPoint y: 181, distance: 4.8
click at [400, 179] on input "Hình thức thanh toán" at bounding box center [405, 183] width 58 height 9
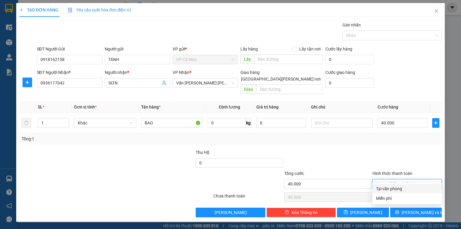
drag, startPoint x: 399, startPoint y: 187, endPoint x: 408, endPoint y: 192, distance: 9.4
click at [399, 188] on div "Tại văn phòng" at bounding box center [407, 188] width 62 height 7
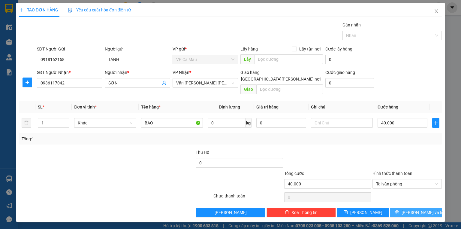
click at [416, 209] on span "[PERSON_NAME] và In" at bounding box center [423, 212] width 42 height 7
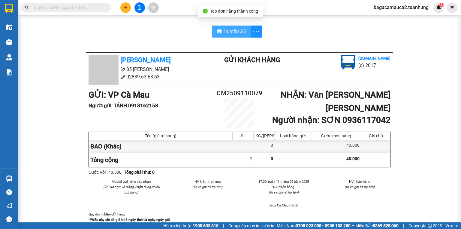
click at [233, 32] on span "In mẫu A5" at bounding box center [235, 32] width 22 height 8
click at [126, 4] on button at bounding box center [125, 7] width 11 height 11
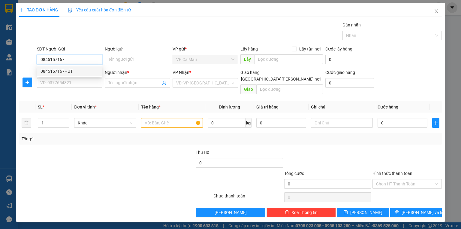
drag, startPoint x: 85, startPoint y: 69, endPoint x: 86, endPoint y: 75, distance: 6.2
click at [84, 69] on div "0845157167 - ÚT" at bounding box center [70, 71] width 58 height 7
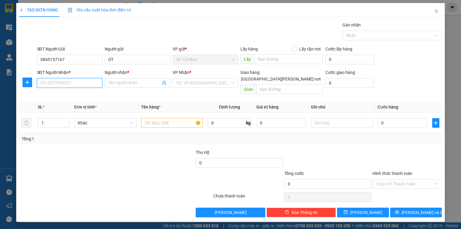
click at [89, 82] on input "SĐT Người Nhận *" at bounding box center [69, 83] width 65 height 10
click at [83, 101] on div "0932985526 - MÁCH" at bounding box center [70, 104] width 58 height 7
click at [174, 122] on td at bounding box center [172, 123] width 67 height 20
click at [175, 120] on input "text" at bounding box center [172, 123] width 62 height 10
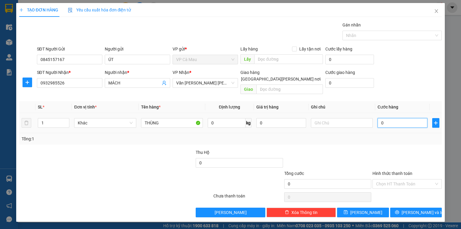
click at [386, 118] on input "0" at bounding box center [403, 123] width 50 height 10
click at [405, 181] on input "Hình thức thanh toán" at bounding box center [405, 183] width 58 height 9
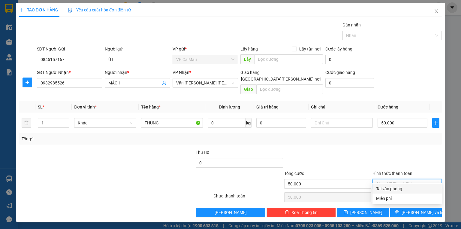
click at [406, 186] on div "Tại văn phòng" at bounding box center [407, 188] width 62 height 7
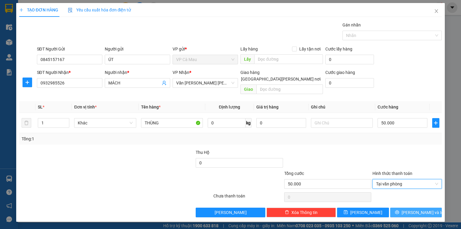
click at [424, 209] on span "[PERSON_NAME] và In" at bounding box center [423, 212] width 42 height 7
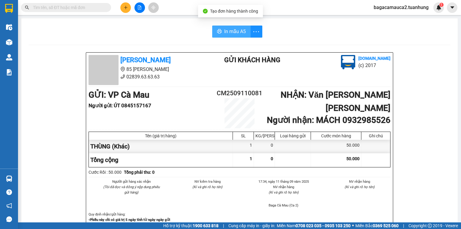
click at [227, 34] on span "In mẫu A5" at bounding box center [235, 32] width 22 height 8
click at [95, 6] on input "text" at bounding box center [68, 7] width 71 height 7
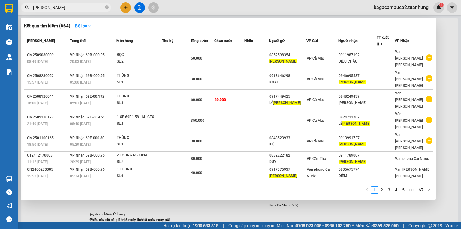
click at [125, 5] on div at bounding box center [230, 114] width 461 height 229
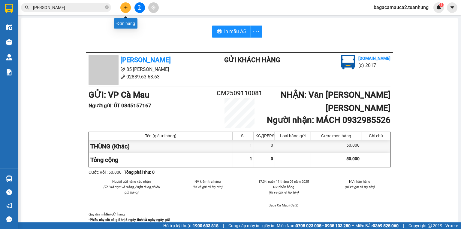
click at [125, 5] on icon "plus" at bounding box center [126, 7] width 4 height 4
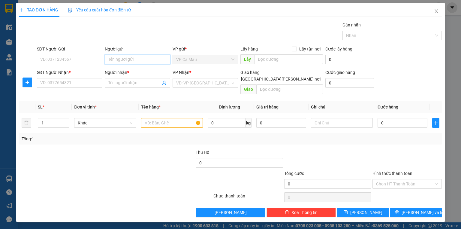
click at [114, 62] on input "Người gửi" at bounding box center [137, 60] width 65 height 10
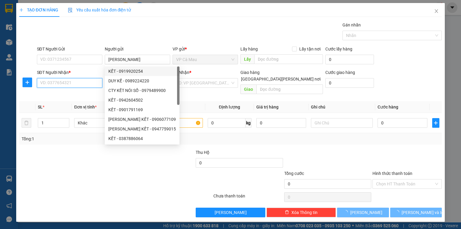
click at [95, 80] on input "SĐT Người Nhận *" at bounding box center [69, 83] width 65 height 10
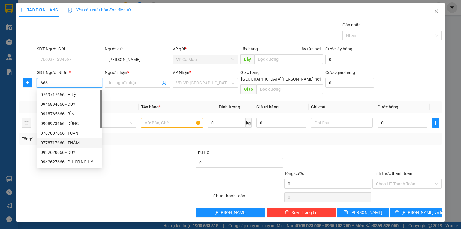
click at [82, 139] on div "0778717666 - THẮM" at bounding box center [69, 143] width 65 height 10
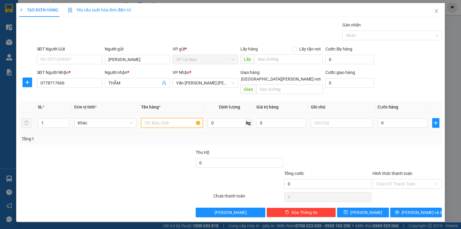
click at [169, 118] on input "text" at bounding box center [172, 123] width 62 height 10
click at [386, 118] on input "0" at bounding box center [403, 123] width 50 height 10
drag, startPoint x: 386, startPoint y: 179, endPoint x: 390, endPoint y: 181, distance: 4.9
click at [388, 180] on input "Hình thức thanh toán" at bounding box center [405, 183] width 58 height 9
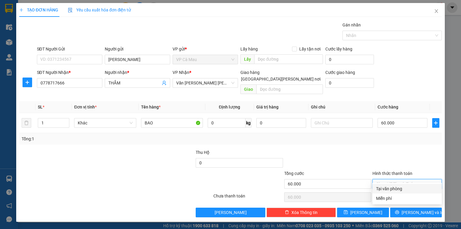
drag, startPoint x: 400, startPoint y: 189, endPoint x: 413, endPoint y: 198, distance: 15.9
click at [400, 190] on div "Tại văn phòng" at bounding box center [407, 188] width 62 height 7
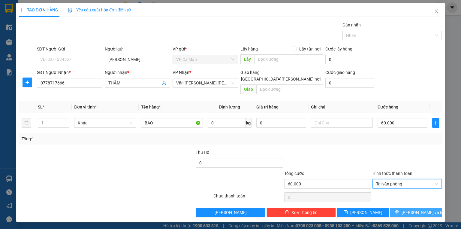
click at [416, 209] on span "[PERSON_NAME] và In" at bounding box center [423, 212] width 42 height 7
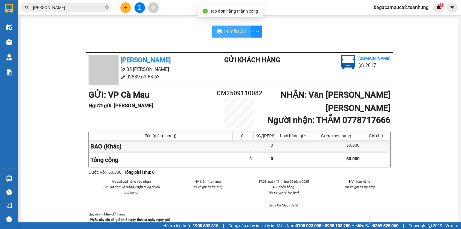
click at [227, 28] on span "In mẫu A5" at bounding box center [235, 32] width 22 height 8
click at [91, 7] on input "[PERSON_NAME]" at bounding box center [68, 7] width 71 height 7
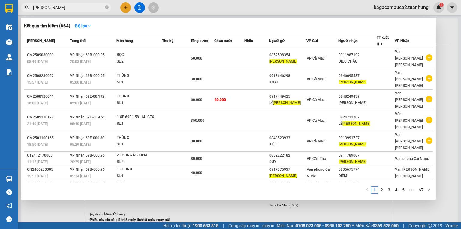
click at [91, 7] on input "[PERSON_NAME]" at bounding box center [68, 7] width 71 height 7
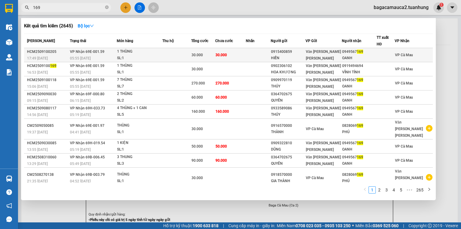
click at [161, 50] on div "1 THÙNG" at bounding box center [139, 51] width 45 height 7
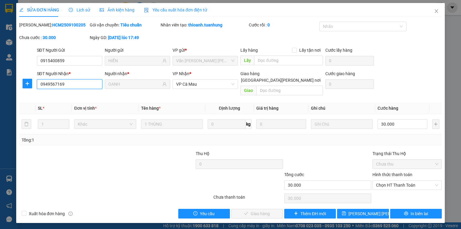
click at [80, 82] on input "0949567169" at bounding box center [69, 84] width 65 height 10
click at [435, 12] on icon "close" at bounding box center [436, 11] width 5 height 5
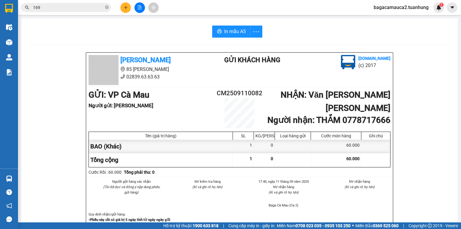
click at [94, 11] on input "169" at bounding box center [68, 7] width 71 height 7
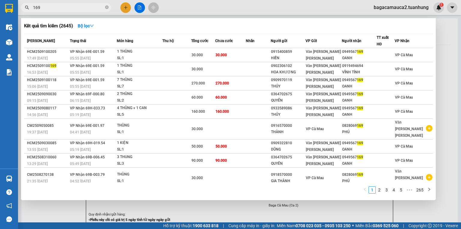
click at [94, 11] on input "169" at bounding box center [68, 7] width 71 height 7
paste input "0949567"
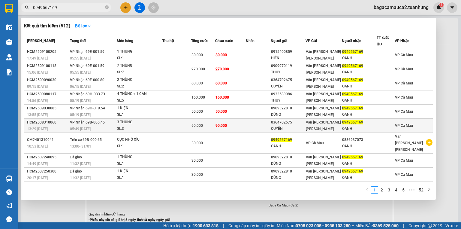
click at [251, 125] on td at bounding box center [258, 126] width 25 height 14
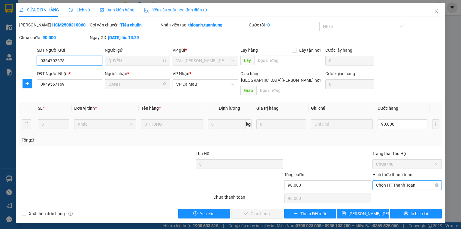
click at [405, 181] on span "Chọn HT Thanh Toán" at bounding box center [407, 185] width 62 height 9
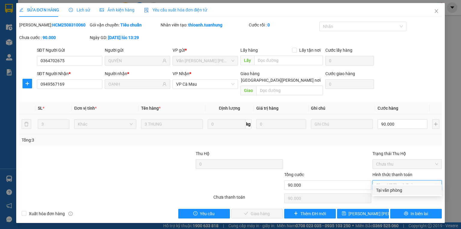
click at [403, 186] on div "Tại văn phòng" at bounding box center [407, 190] width 69 height 10
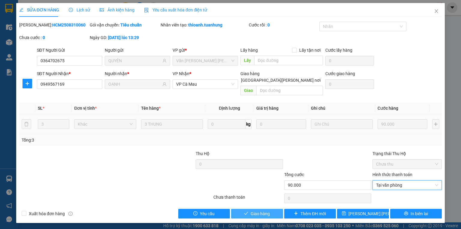
click at [260, 210] on span "Giao hàng" at bounding box center [260, 213] width 19 height 7
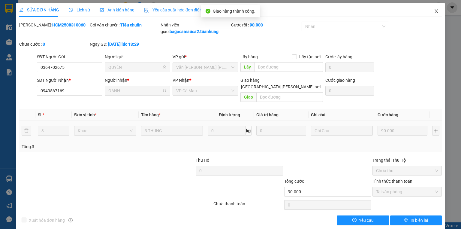
click at [428, 11] on span "Close" at bounding box center [436, 11] width 17 height 17
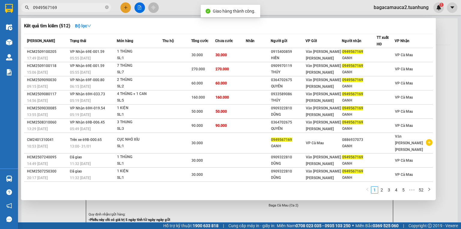
click at [94, 10] on input "0949567169" at bounding box center [68, 7] width 71 height 7
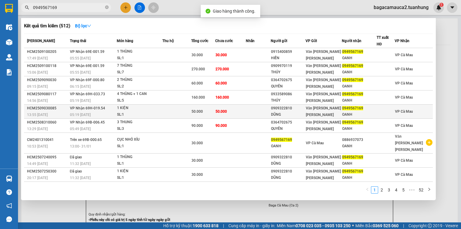
click at [223, 109] on span "50.000" at bounding box center [221, 111] width 11 height 4
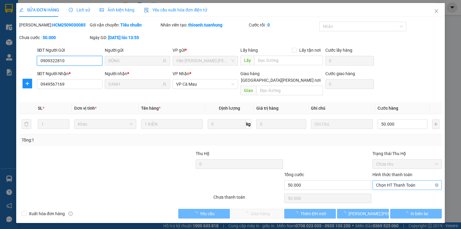
click at [397, 181] on span "Chọn HT Thanh Toán" at bounding box center [407, 185] width 62 height 9
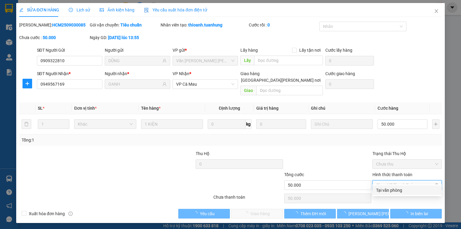
click at [398, 191] on div "Tại văn phòng" at bounding box center [407, 190] width 62 height 7
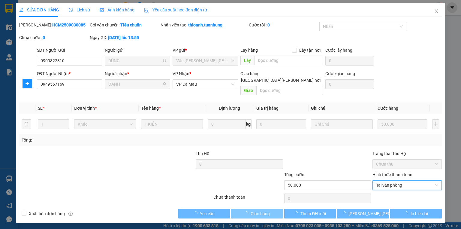
click at [245, 209] on button "Giao hàng" at bounding box center [257, 214] width 52 height 10
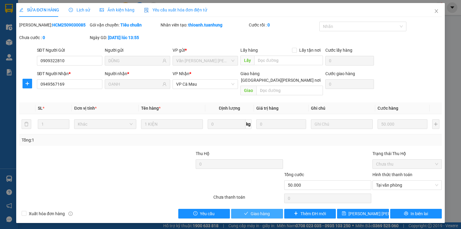
click at [266, 210] on span "Giao hàng" at bounding box center [260, 213] width 19 height 7
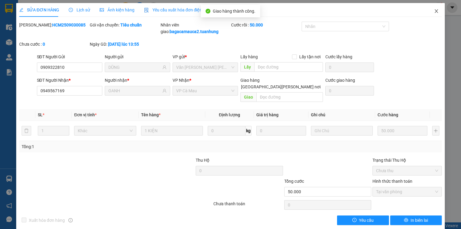
click at [436, 11] on span "Close" at bounding box center [436, 11] width 17 height 17
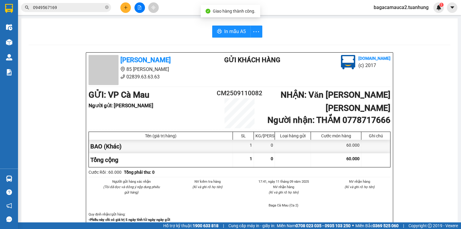
click at [89, 7] on input "0949567169" at bounding box center [68, 7] width 71 height 7
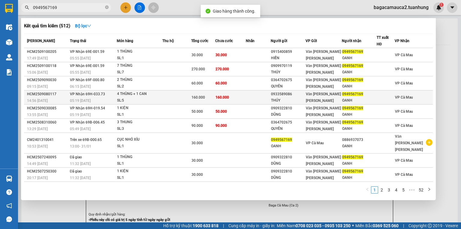
click at [251, 99] on td at bounding box center [258, 97] width 25 height 14
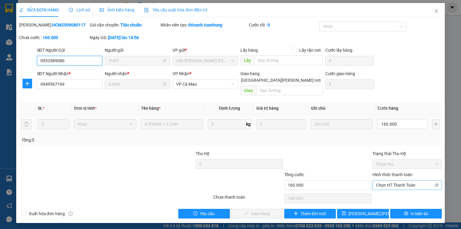
click at [395, 181] on span "Chọn HT Thanh Toán" at bounding box center [407, 185] width 62 height 9
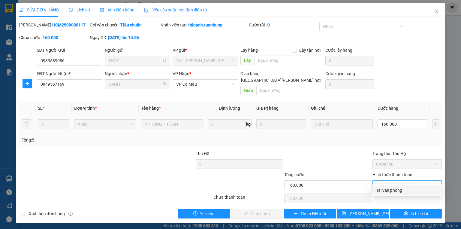
click at [396, 187] on div "Tại văn phòng" at bounding box center [407, 190] width 62 height 7
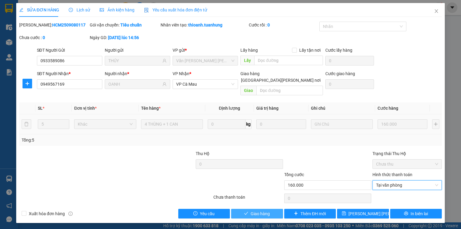
click at [275, 209] on button "Giao hàng" at bounding box center [257, 214] width 52 height 10
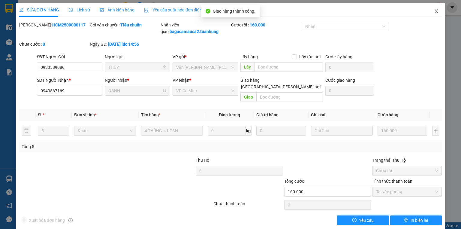
click at [435, 11] on span "Close" at bounding box center [436, 11] width 17 height 17
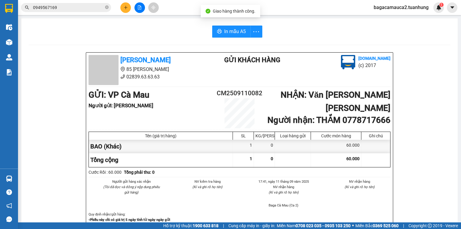
drag, startPoint x: 88, startPoint y: 8, endPoint x: 152, endPoint y: 29, distance: 67.3
click at [88, 8] on input "0949567169" at bounding box center [68, 7] width 71 height 7
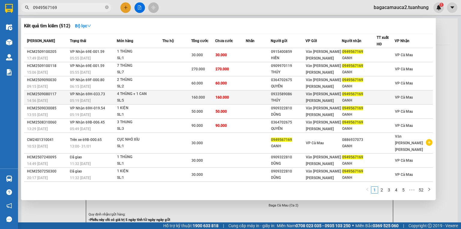
click at [241, 91] on td "160.000" at bounding box center [230, 97] width 31 height 14
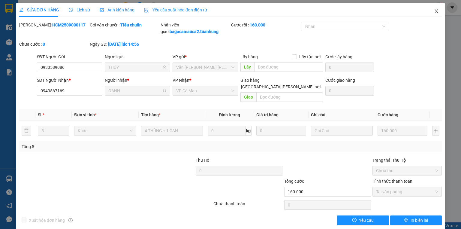
click at [429, 11] on span "Close" at bounding box center [436, 11] width 17 height 17
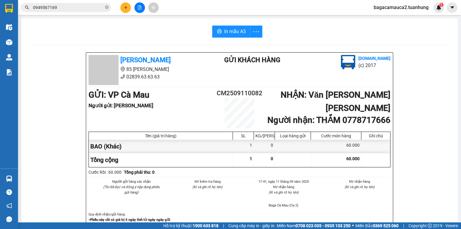
click at [90, 10] on input "0949567169" at bounding box center [68, 7] width 71 height 7
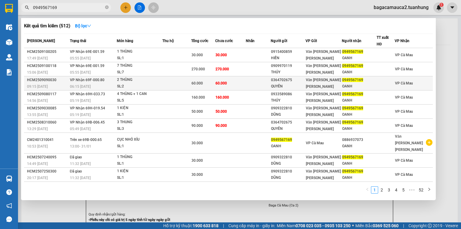
click at [235, 86] on td "60.000" at bounding box center [230, 83] width 31 height 14
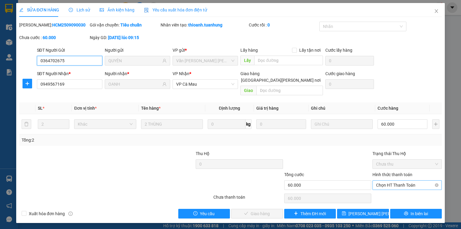
click at [389, 181] on span "Chọn HT Thanh Toán" at bounding box center [407, 185] width 62 height 9
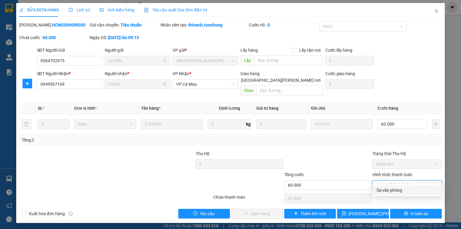
click at [390, 186] on div "Tại văn phòng" at bounding box center [407, 190] width 69 height 10
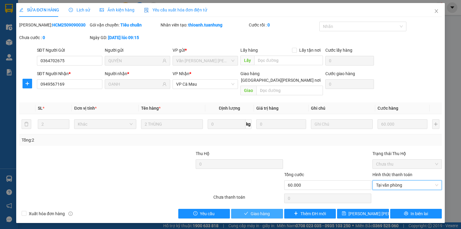
click at [258, 210] on span "Giao hàng" at bounding box center [260, 213] width 19 height 7
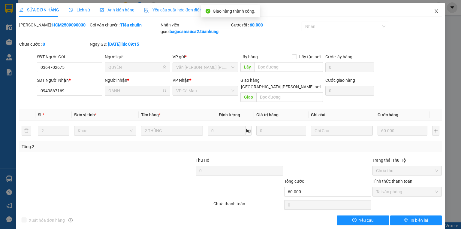
click at [430, 12] on span "Close" at bounding box center [436, 11] width 17 height 17
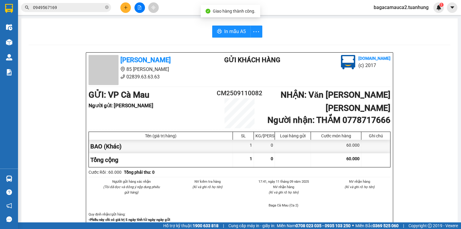
click at [83, 9] on input "0949567169" at bounding box center [68, 7] width 71 height 7
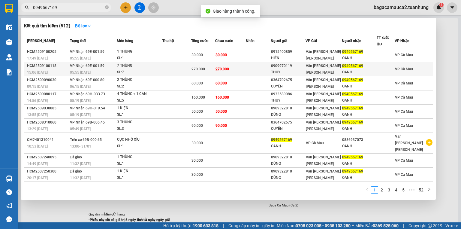
click at [237, 68] on td "270.000" at bounding box center [230, 69] width 31 height 14
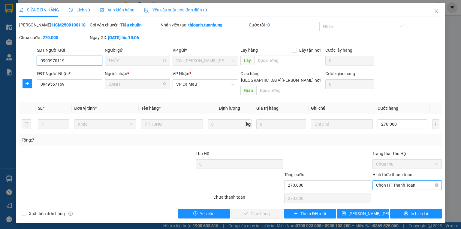
click at [390, 181] on span "Chọn HT Thanh Toán" at bounding box center [407, 185] width 62 height 9
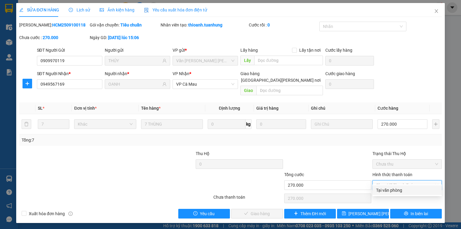
click at [391, 189] on div "Tại văn phòng" at bounding box center [407, 190] width 62 height 7
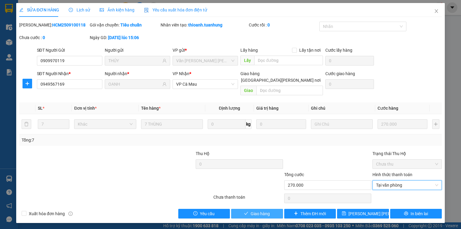
click at [267, 210] on span "Giao hàng" at bounding box center [260, 213] width 19 height 7
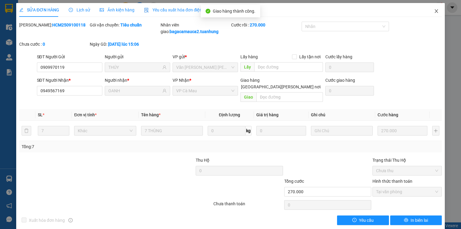
click at [434, 11] on icon "close" at bounding box center [436, 11] width 5 height 5
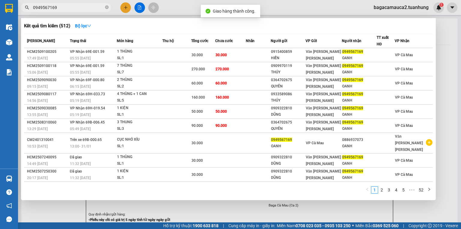
click at [99, 11] on input "0949567169" at bounding box center [68, 7] width 71 height 7
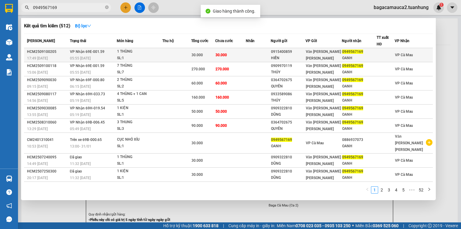
click at [310, 56] on span "Văn phòng [PERSON_NAME]" at bounding box center [323, 55] width 35 height 11
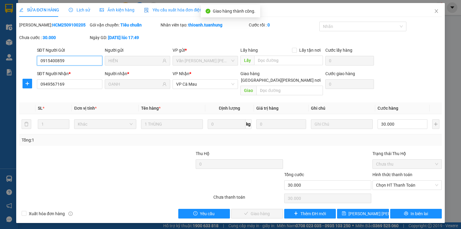
drag, startPoint x: 386, startPoint y: 180, endPoint x: 386, endPoint y: 186, distance: 5.7
click at [386, 181] on span "Chọn HT Thanh Toán" at bounding box center [407, 185] width 62 height 9
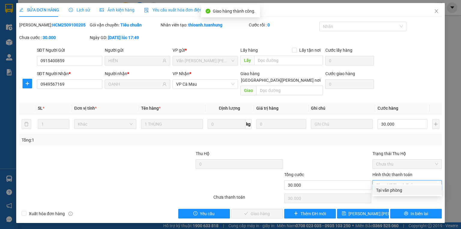
click at [388, 192] on div "Tại văn phòng" at bounding box center [407, 190] width 62 height 7
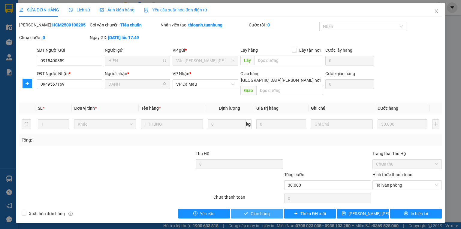
click at [239, 210] on button "Giao hàng" at bounding box center [257, 214] width 52 height 10
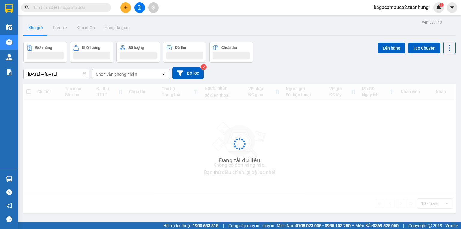
click at [127, 9] on icon "plus" at bounding box center [126, 7] width 4 height 4
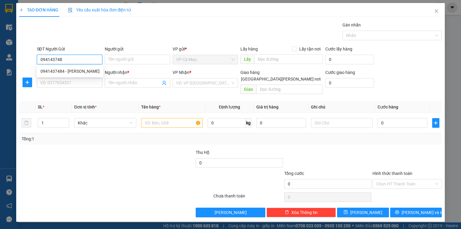
type input "0941437484"
click at [87, 71] on div "0941437484 - PHƯƠNG" at bounding box center [70, 71] width 59 height 7
type input "PHƯƠNG"
type input "0941437484"
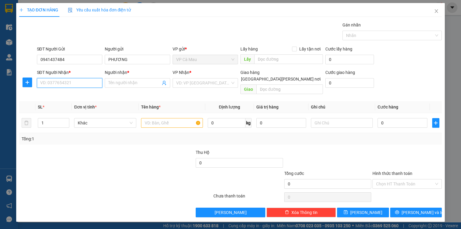
click at [90, 82] on input "SĐT Người Nhận *" at bounding box center [69, 83] width 65 height 10
click at [87, 103] on div "0942084530 - PHÚC" at bounding box center [70, 104] width 59 height 7
type input "0942084530"
type input "PHÚC"
click at [174, 118] on input "text" at bounding box center [172, 123] width 62 height 10
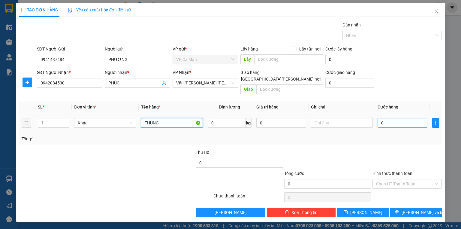
type input "THÙNG"
click at [414, 118] on input "0" at bounding box center [403, 123] width 50 height 10
type input "3"
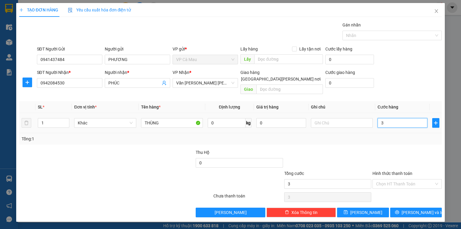
type input "30"
click at [428, 209] on span "[PERSON_NAME] và In" at bounding box center [423, 212] width 42 height 7
type input "30.000"
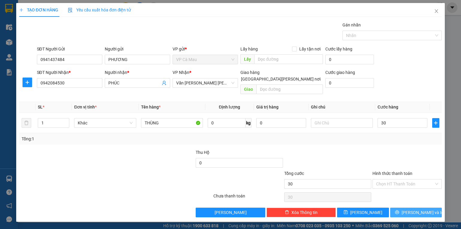
type input "30.000"
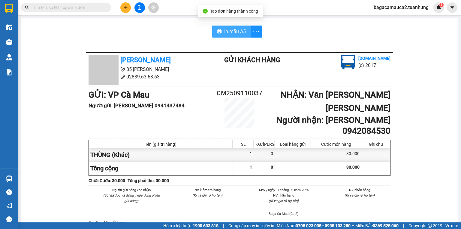
click at [237, 36] on button "In mẫu A5" at bounding box center [231, 32] width 38 height 12
click at [106, 7] on span at bounding box center [107, 7] width 4 height 7
click at [104, 7] on span at bounding box center [66, 7] width 90 height 9
click at [104, 7] on input "text" at bounding box center [68, 7] width 71 height 7
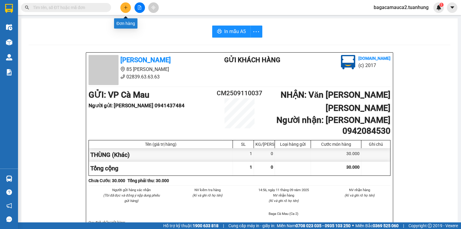
click at [124, 6] on icon "plus" at bounding box center [126, 7] width 4 height 4
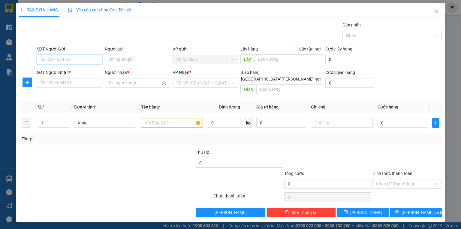
click at [88, 58] on input "SĐT Người Gửi" at bounding box center [69, 60] width 65 height 10
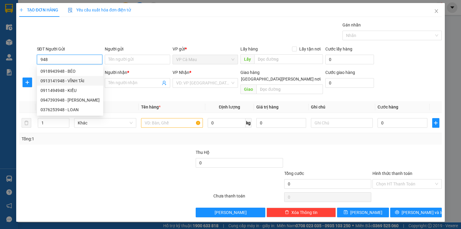
click at [80, 80] on div "0913141948 - VĨNH TÀI" at bounding box center [70, 80] width 59 height 7
type input "0913141948"
type input "VĨNH TÀI"
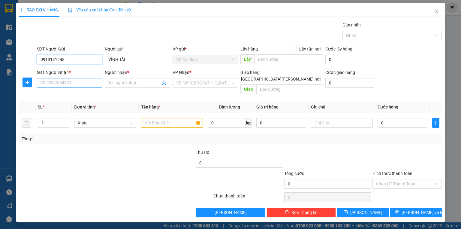
type input "0913141948"
click at [80, 82] on input "SĐT Người Nhận *" at bounding box center [69, 83] width 65 height 10
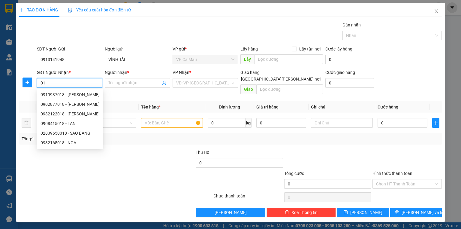
type input "0"
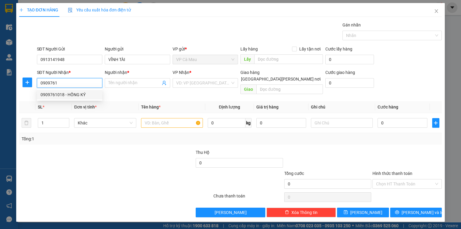
drag, startPoint x: 80, startPoint y: 93, endPoint x: 126, endPoint y: 100, distance: 46.5
click at [82, 94] on div "0909761018 - HỒNG KÝ" at bounding box center [70, 94] width 58 height 7
type input "0909761018"
type input "HỒNG KÝ"
type input "0909761018"
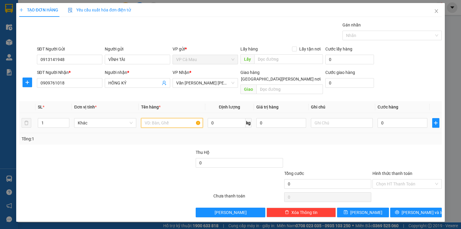
click at [144, 118] on input "text" at bounding box center [172, 123] width 62 height 10
type input "KIEN"
click at [380, 118] on input "0" at bounding box center [403, 123] width 50 height 10
type input "3"
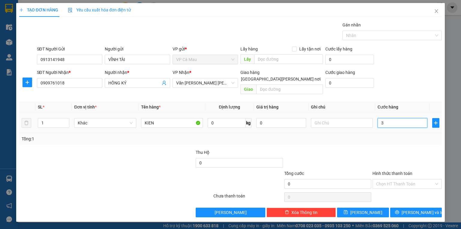
type input "3"
type input "30"
type input "30.000"
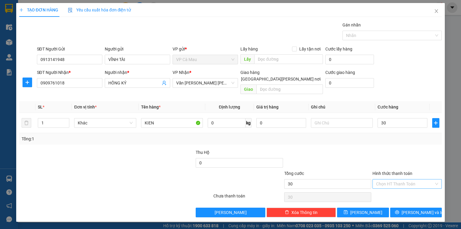
type input "30.000"
click at [401, 180] on input "Hình thức thanh toán" at bounding box center [405, 183] width 58 height 9
click at [402, 188] on div "Tại văn phòng" at bounding box center [407, 188] width 62 height 7
type input "0"
click at [418, 209] on span "[PERSON_NAME] và In" at bounding box center [423, 212] width 42 height 7
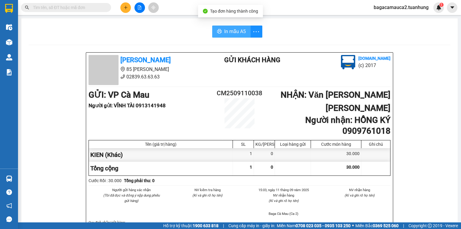
click at [235, 30] on span "In mẫu A5" at bounding box center [235, 32] width 22 height 8
click at [225, 32] on span "In mẫu A5" at bounding box center [235, 32] width 22 height 8
click at [40, 10] on input "text" at bounding box center [68, 7] width 71 height 7
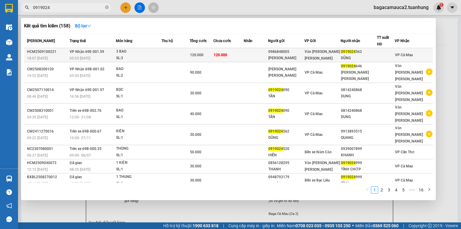
type input "0919024"
click at [130, 52] on div "3 BAO" at bounding box center [138, 51] width 45 height 7
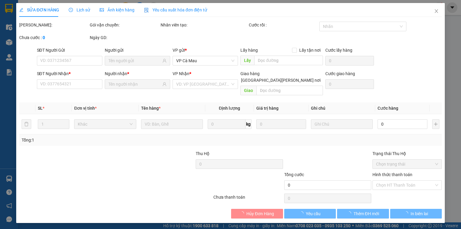
type input "0986848005"
type input "HỒNG DUYÊN"
type input "0919024562"
type input "DŨNG"
type input "120.000"
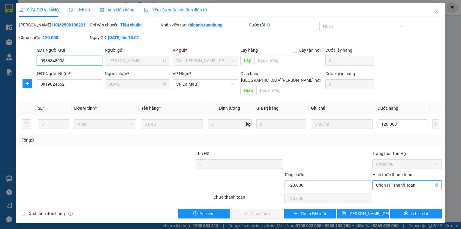
click at [414, 181] on span "Chọn HT Thanh Toán" at bounding box center [407, 185] width 62 height 9
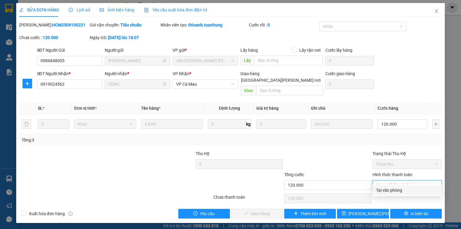
click at [406, 191] on div "Tại văn phòng" at bounding box center [407, 190] width 62 height 7
type input "0"
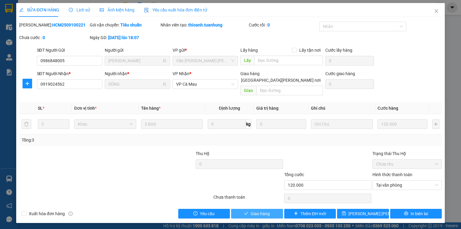
click at [274, 209] on button "Giao hàng" at bounding box center [257, 214] width 52 height 10
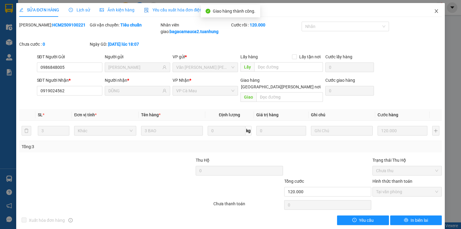
click at [430, 8] on span "Close" at bounding box center [436, 11] width 17 height 17
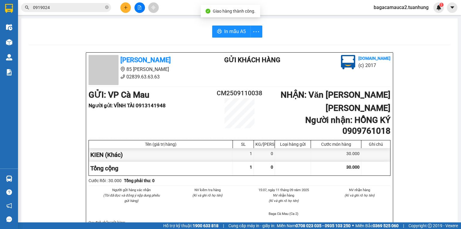
drag, startPoint x: 71, startPoint y: 6, endPoint x: 108, endPoint y: 17, distance: 37.6
click at [72, 6] on input "0919024" at bounding box center [68, 7] width 71 height 7
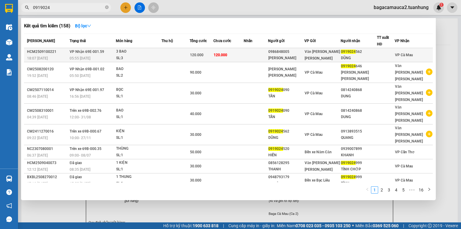
click at [195, 52] on div "120.000" at bounding box center [201, 55] width 23 height 7
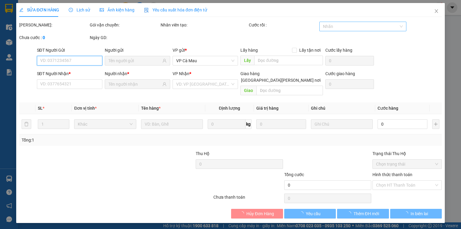
type input "0986848005"
type input "HỒNG DUYÊN"
type input "0919024562"
type input "DŨNG"
type input "120.000"
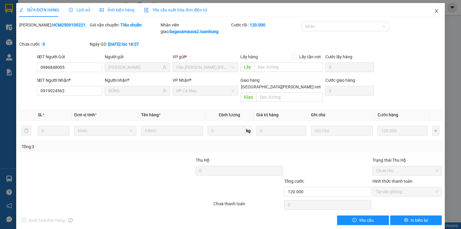
click at [437, 10] on span "Close" at bounding box center [436, 11] width 17 height 17
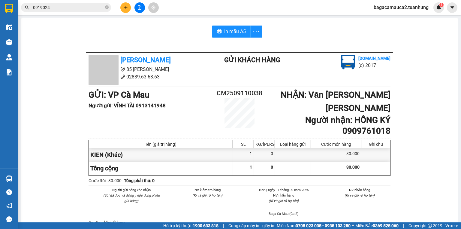
click at [87, 6] on input "0919024" at bounding box center [68, 7] width 71 height 7
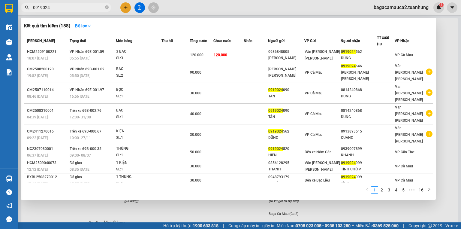
click at [87, 6] on input "0919024" at bounding box center [68, 7] width 71 height 7
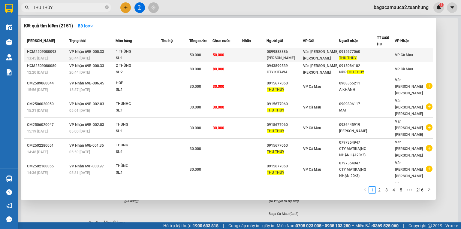
type input "THU THỦY"
click at [236, 54] on td "50.000" at bounding box center [228, 55] width 30 height 14
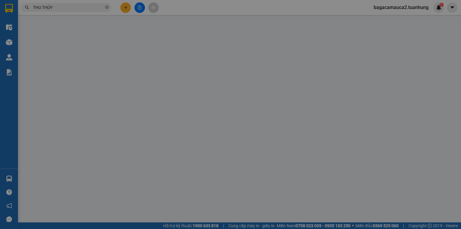
type input "0899883886"
type input "HƯNG THỊNH"
type input "0915677060"
type input "THU THỦY"
type input "50.000"
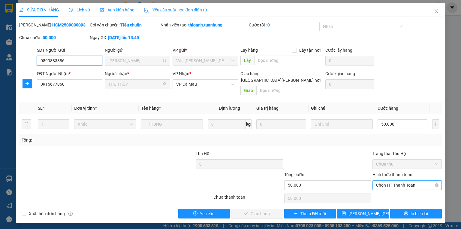
click at [408, 181] on span "Chọn HT Thanh Toán" at bounding box center [407, 185] width 62 height 9
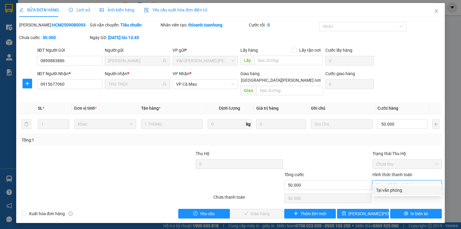
click at [400, 189] on div "Tại văn phòng" at bounding box center [407, 190] width 62 height 7
type input "0"
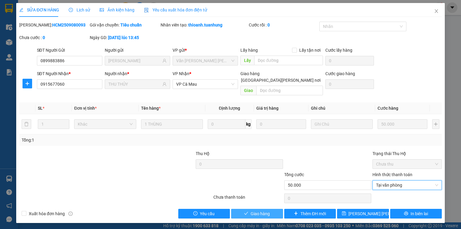
click at [272, 209] on button "Giao hàng" at bounding box center [257, 214] width 52 height 10
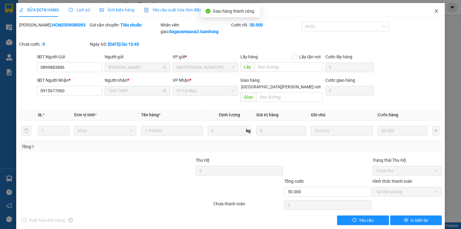
click at [435, 10] on icon "close" at bounding box center [436, 11] width 3 height 4
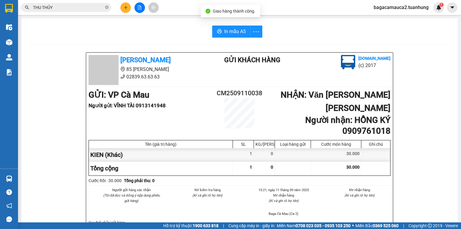
click at [74, 9] on input "THU THỦY" at bounding box center [68, 7] width 71 height 7
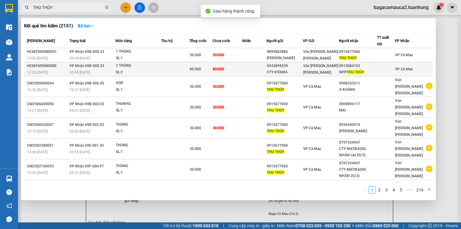
click at [299, 65] on div "0943899539" at bounding box center [285, 66] width 36 height 6
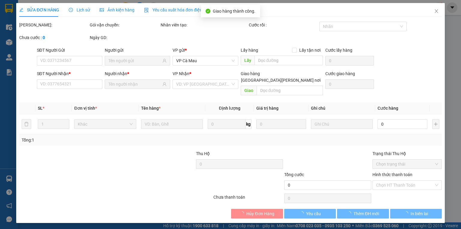
type input "0943899539"
type input "CTY KITAWA"
type input "0915084102"
type input "NPP THU THỦY"
type input "80.000"
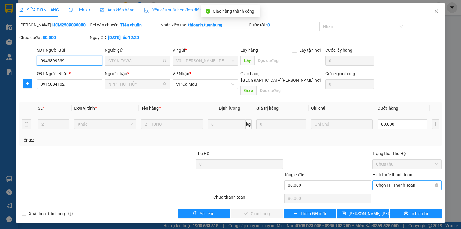
click at [398, 181] on span "Chọn HT Thanh Toán" at bounding box center [407, 185] width 62 height 9
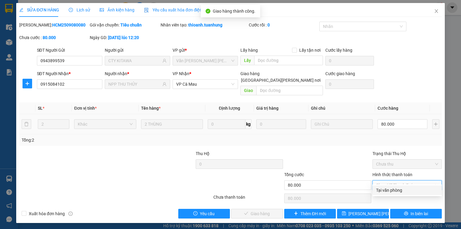
click at [396, 189] on div "Tại văn phòng" at bounding box center [407, 190] width 62 height 7
type input "0"
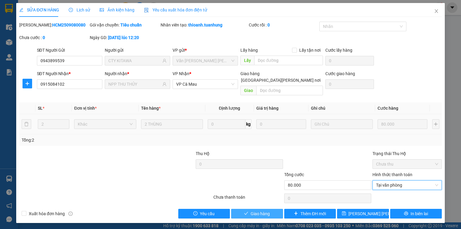
click at [269, 210] on span "Giao hàng" at bounding box center [260, 213] width 19 height 7
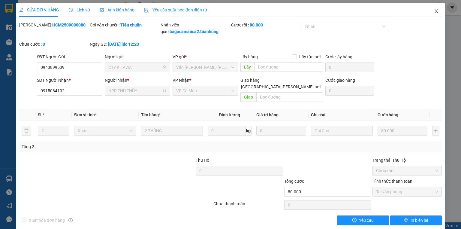
click at [429, 15] on span "Close" at bounding box center [436, 11] width 17 height 17
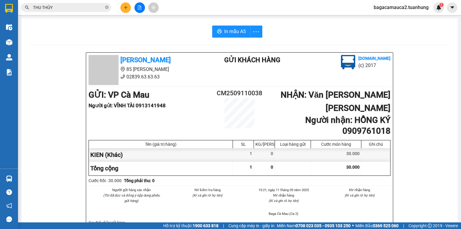
click at [66, 6] on input "THU THỦY" at bounding box center [68, 7] width 71 height 7
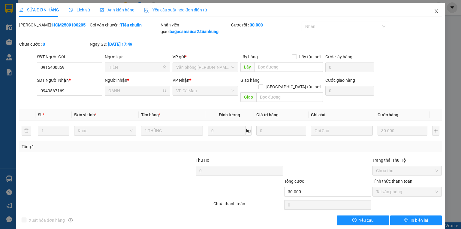
click at [438, 10] on span "Close" at bounding box center [436, 11] width 17 height 17
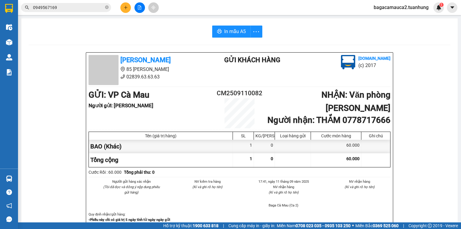
click at [89, 8] on input "0949567169" at bounding box center [68, 7] width 71 height 7
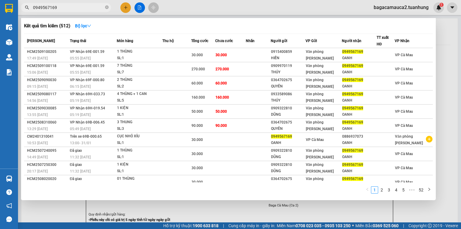
click at [89, 8] on input "0949567169" at bounding box center [68, 7] width 71 height 7
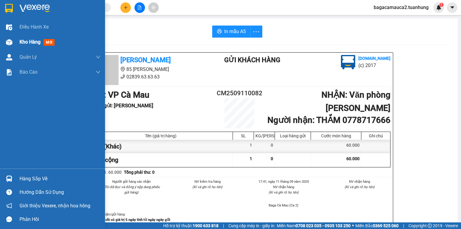
click at [38, 40] on span "Kho hàng" at bounding box center [30, 42] width 21 height 6
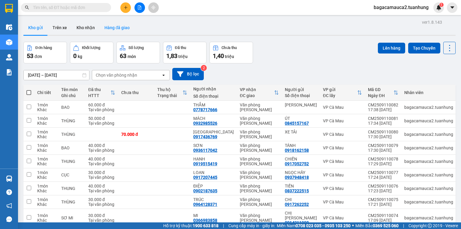
click at [118, 28] on button "Hàng đã giao" at bounding box center [117, 27] width 35 height 14
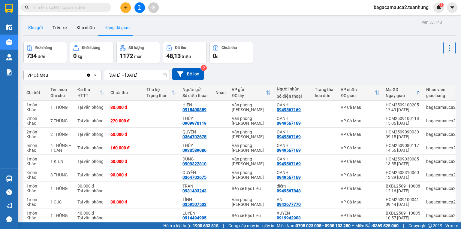
click at [33, 27] on button "Kho gửi" at bounding box center [35, 27] width 24 height 14
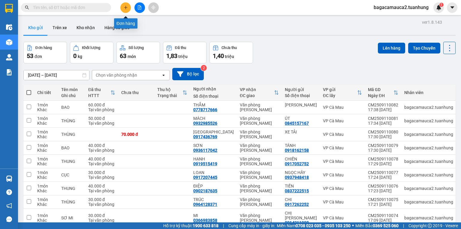
click at [123, 8] on button at bounding box center [125, 7] width 11 height 11
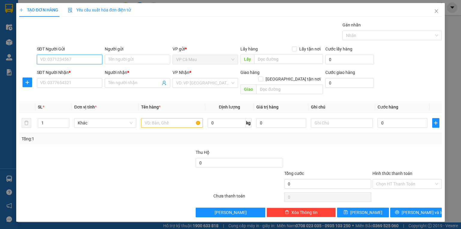
click at [97, 62] on input "SĐT Người Gửi" at bounding box center [69, 60] width 65 height 10
click at [77, 84] on input "SĐT Người Nhận *" at bounding box center [69, 83] width 65 height 10
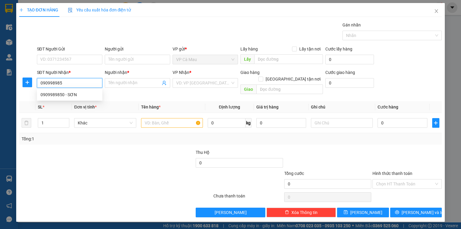
type input "0909989850"
click at [70, 92] on div "0909989850 - SƠN" at bounding box center [70, 94] width 58 height 7
type input "SƠN"
type input "0909989850"
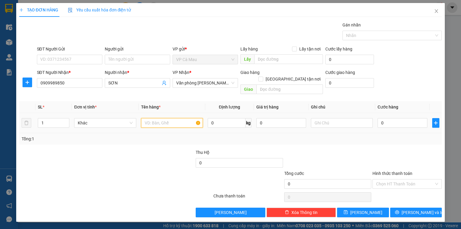
click at [147, 118] on input "text" at bounding box center [172, 123] width 62 height 10
type input "THUNG"
click at [380, 118] on input "0" at bounding box center [403, 123] width 50 height 10
type input "3"
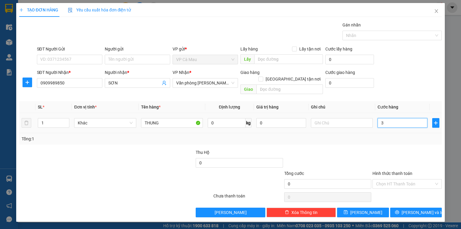
type input "3"
type input "30"
type input "30.000"
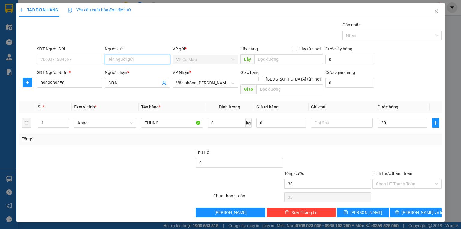
type input "30.000"
click at [110, 60] on input "Người gửi" at bounding box center [137, 60] width 65 height 10
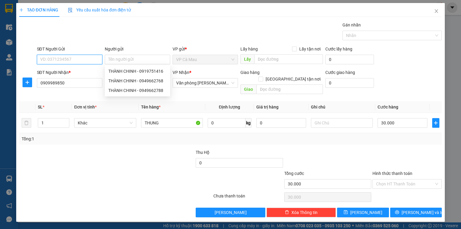
click at [86, 59] on input "SĐT Người Gửi" at bounding box center [69, 60] width 65 height 10
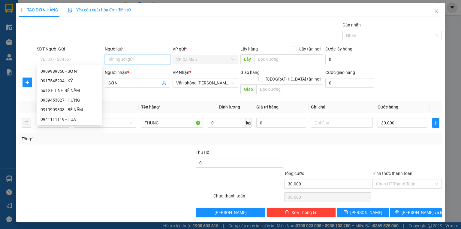
click at [112, 61] on input "Người gửi" at bounding box center [137, 60] width 65 height 10
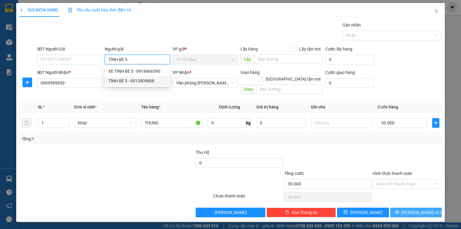
type input "TÍNH BÉ 5"
click at [435, 208] on button "[PERSON_NAME] và In" at bounding box center [416, 213] width 52 height 10
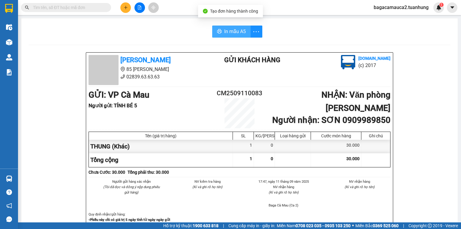
click at [233, 32] on span "In mẫu A5" at bounding box center [235, 32] width 22 height 8
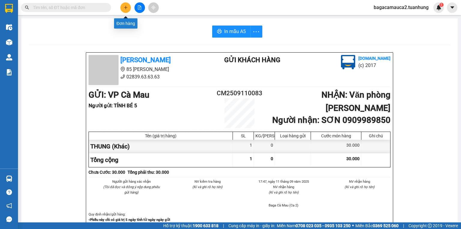
click at [124, 8] on icon "plus" at bounding box center [126, 7] width 4 height 4
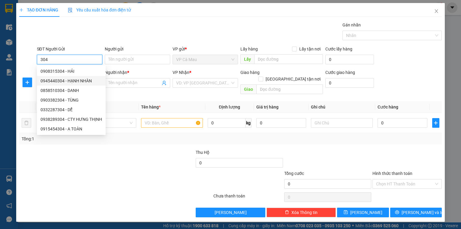
click at [79, 81] on div "0945440304 - HẠNH NHÀN" at bounding box center [72, 80] width 62 height 7
type input "0945440304"
type input "HẠNH NHÀN"
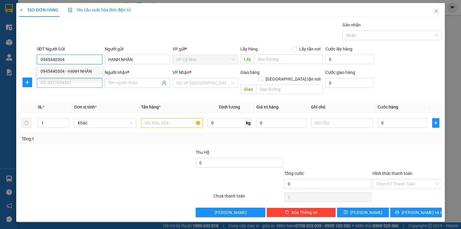
type input "0945440304"
click at [79, 82] on input "SĐT Người Nhận *" at bounding box center [69, 83] width 65 height 10
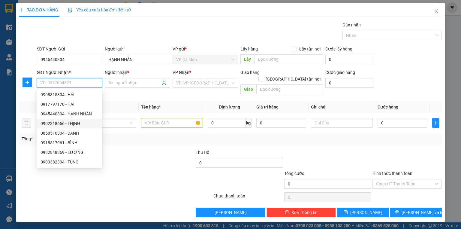
click at [80, 123] on div "0902318656 - THỊNH" at bounding box center [70, 123] width 58 height 7
type input "0902318656"
type input "THỊNH"
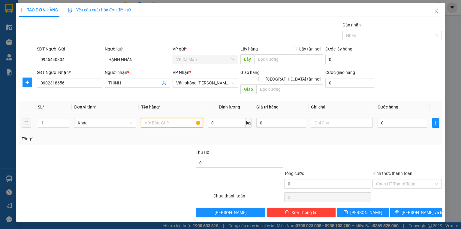
click at [161, 118] on input "text" at bounding box center [172, 123] width 62 height 10
type input "THUNG"
click at [378, 118] on input "0" at bounding box center [403, 123] width 50 height 10
type input "+5"
type input "5"
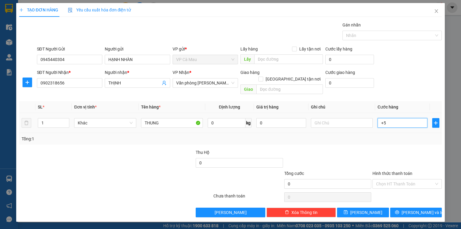
type input "5"
type input "+50"
type input "50"
type input "50.000"
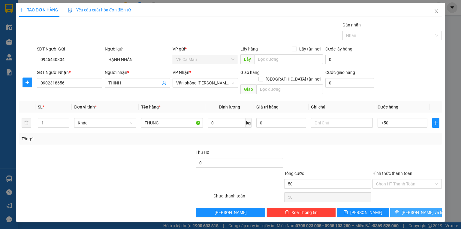
type input "50.000"
click at [434, 208] on button "[PERSON_NAME] và In" at bounding box center [416, 213] width 52 height 10
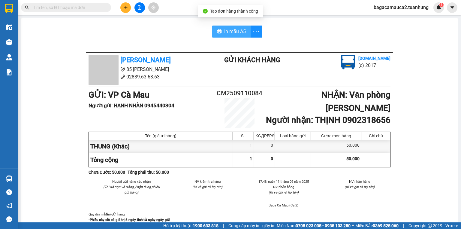
click at [241, 32] on span "In mẫu A5" at bounding box center [235, 32] width 22 height 8
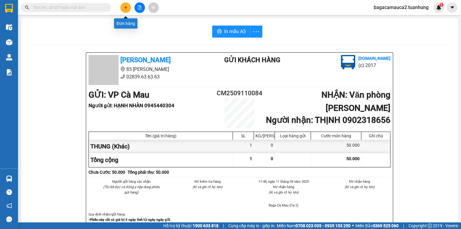
click at [125, 9] on icon "plus" at bounding box center [126, 7] width 4 height 4
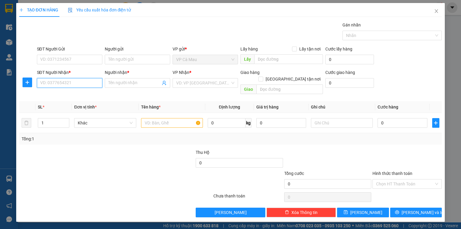
click at [79, 82] on input "SĐT Người Nhận *" at bounding box center [69, 83] width 65 height 10
click at [115, 85] on input "Người nhận *" at bounding box center [134, 83] width 52 height 7
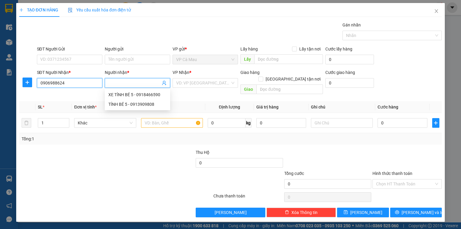
click at [56, 84] on input "0906988624" at bounding box center [69, 83] width 65 height 10
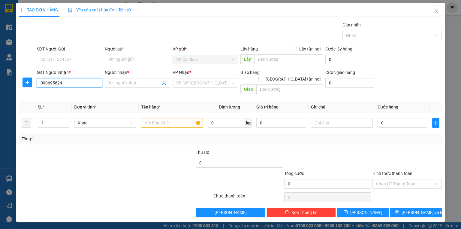
type input "0906958624"
click at [62, 96] on div "0906958624 - LIÊN" at bounding box center [70, 94] width 58 height 7
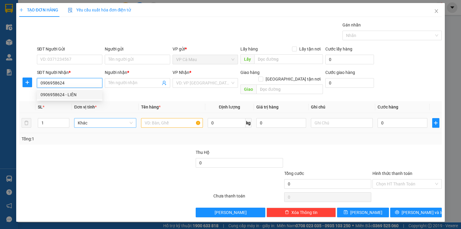
type input "LIÊN"
type input "0906958624"
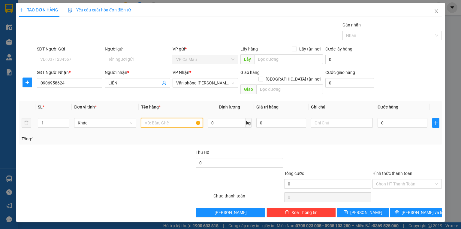
click at [149, 118] on input "text" at bounding box center [172, 123] width 62 height 10
type input "THUNG"
click at [381, 118] on input "0" at bounding box center [403, 123] width 50 height 10
type input "+4"
type input "4"
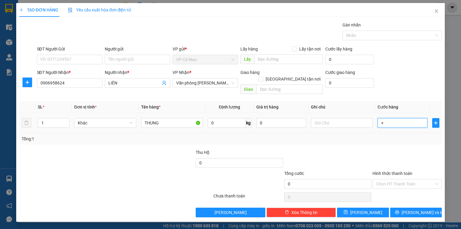
type input "4"
type input "+40"
type input "40"
type input "40.000"
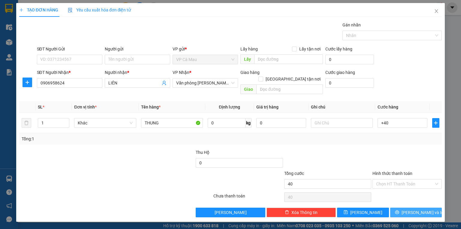
type input "40.000"
click at [436, 209] on button "[PERSON_NAME] và In" at bounding box center [416, 213] width 52 height 10
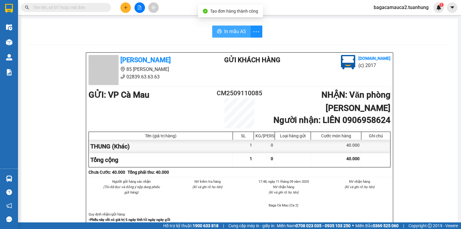
click at [235, 36] on button "In mẫu A5" at bounding box center [231, 32] width 38 height 12
click at [237, 32] on span "In mẫu A5" at bounding box center [235, 32] width 22 height 8
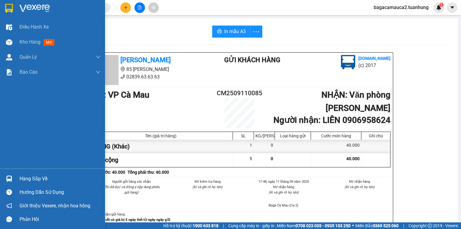
click at [28, 175] on div "Hàng sắp về" at bounding box center [60, 178] width 81 height 9
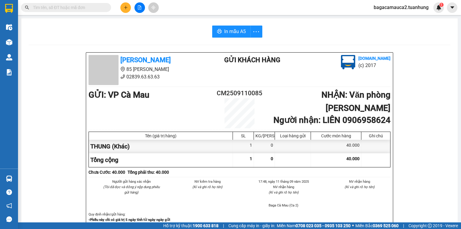
click at [381, 114] on section "Kết quả tìm kiếm ( 512 ) Bộ lọc Mã ĐH Trạng thái Món hàng Thu hộ Tổng cước Chưa…" at bounding box center [230, 114] width 461 height 229
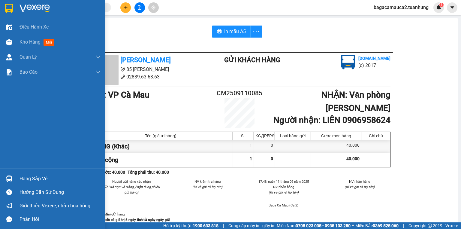
drag, startPoint x: 31, startPoint y: 178, endPoint x: 35, endPoint y: 172, distance: 6.9
click at [32, 178] on div "Hàng sắp về" at bounding box center [60, 178] width 81 height 9
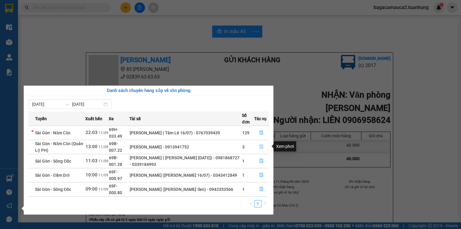
click at [262, 144] on button "button" at bounding box center [262, 147] width 14 height 10
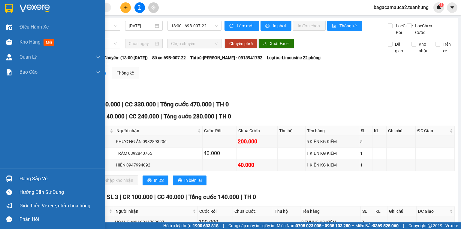
click at [38, 181] on div "Hàng sắp về" at bounding box center [60, 178] width 81 height 9
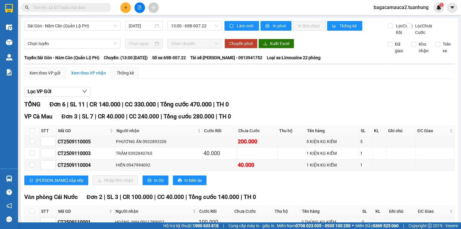
click at [115, 59] on section "Kết quả tìm kiếm ( 512 ) Bộ lọc Mã ĐH Trạng thái Món hàng Thu hộ Tổng cước Chưa…" at bounding box center [230, 114] width 461 height 229
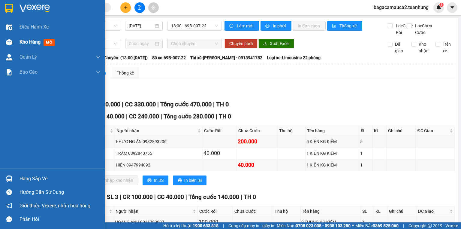
drag, startPoint x: 22, startPoint y: 44, endPoint x: 59, endPoint y: 43, distance: 37.3
click at [24, 44] on span "Kho hàng" at bounding box center [30, 42] width 21 height 6
click at [25, 44] on span "Kho hàng" at bounding box center [30, 42] width 21 height 6
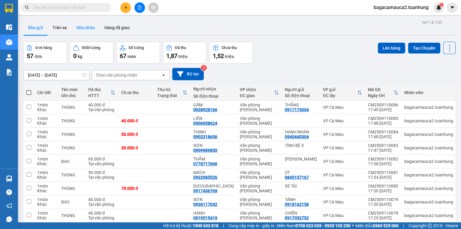
click at [87, 31] on button "Kho nhận" at bounding box center [86, 27] width 28 height 14
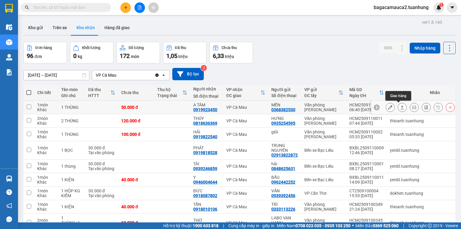
click at [400, 108] on icon at bounding box center [402, 107] width 4 height 4
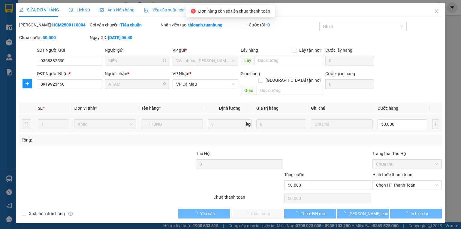
type input "0368382530"
type input "MẾN"
type input "0919923450"
type input "A TÂM"
type input "50.000"
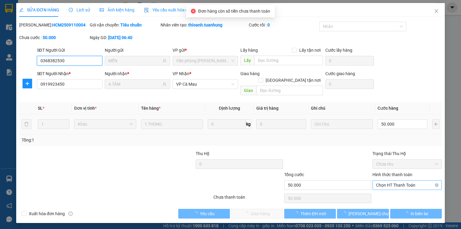
click at [389, 181] on span "Chọn HT Thanh Toán" at bounding box center [407, 185] width 62 height 9
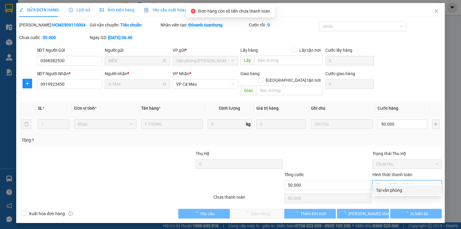
click at [390, 187] on div "Tại văn phòng" at bounding box center [407, 190] width 62 height 7
type input "0"
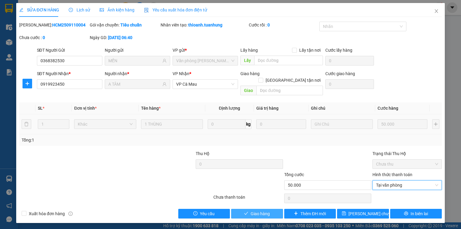
click at [274, 209] on button "Giao hàng" at bounding box center [257, 214] width 52 height 10
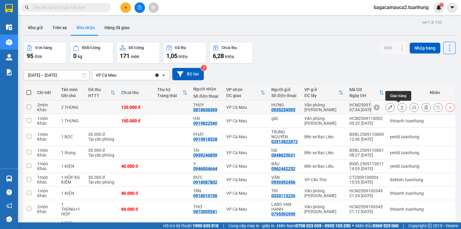
click at [400, 106] on icon at bounding box center [402, 107] width 4 height 4
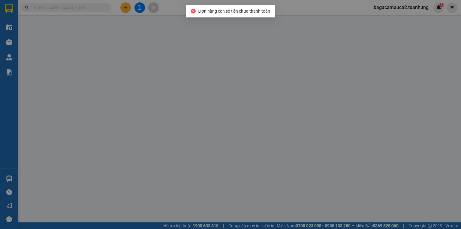
type input "0935254595"
type input "HƯNG"
type input "0818636369"
type input "THÚY"
type input "120.000"
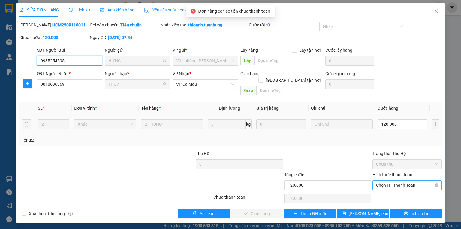
click at [390, 181] on span "Chọn HT Thanh Toán" at bounding box center [407, 185] width 62 height 9
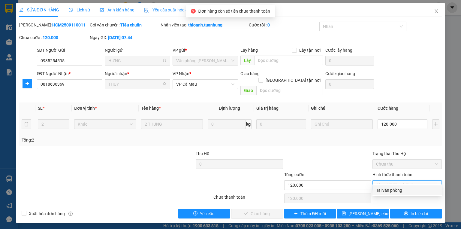
drag, startPoint x: 390, startPoint y: 190, endPoint x: 336, endPoint y: 202, distance: 54.9
click at [390, 190] on div "Tại văn phòng" at bounding box center [407, 190] width 62 height 7
type input "0"
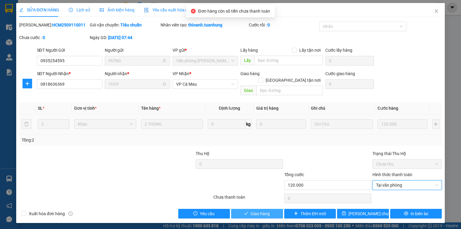
click at [268, 210] on span "Giao hàng" at bounding box center [260, 213] width 19 height 7
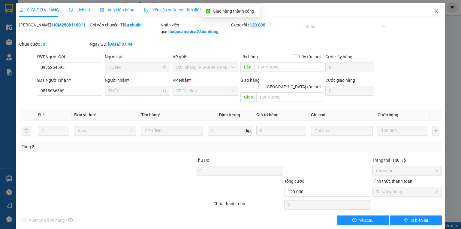
click at [435, 11] on icon "close" at bounding box center [436, 11] width 5 height 5
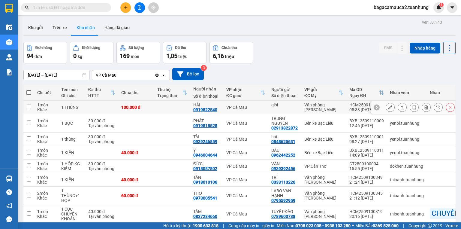
click at [389, 105] on icon at bounding box center [390, 107] width 4 height 4
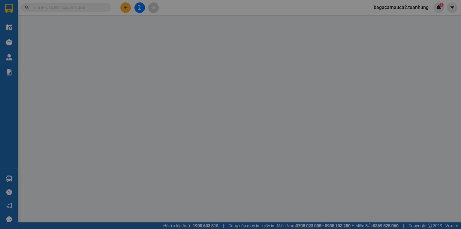
type input "giỏi"
type input "0919822540"
type input "HẢI"
type input "100.000"
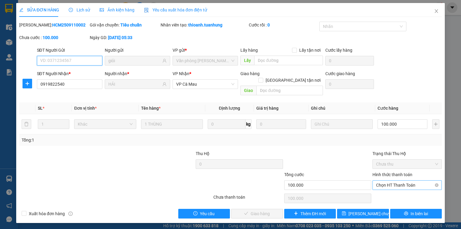
click at [392, 183] on div "Chọn HT Thanh Toán" at bounding box center [407, 185] width 69 height 10
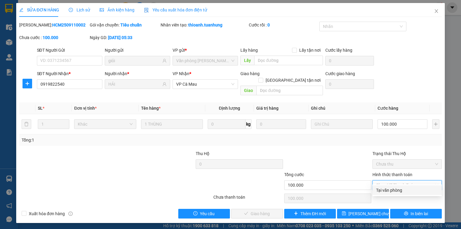
click at [389, 191] on div "Tại văn phòng" at bounding box center [407, 190] width 62 height 7
type input "0"
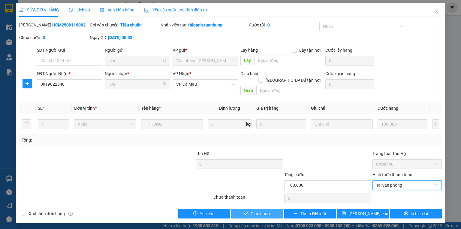
click at [267, 210] on span "Giao hàng" at bounding box center [260, 213] width 19 height 7
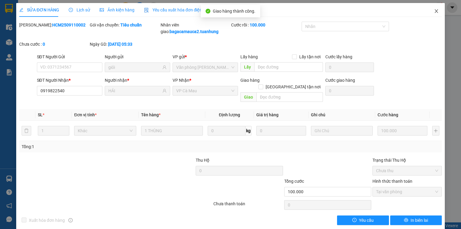
drag, startPoint x: 441, startPoint y: 5, endPoint x: 437, endPoint y: 8, distance: 5.2
click at [439, 7] on span "Close" at bounding box center [436, 11] width 17 height 17
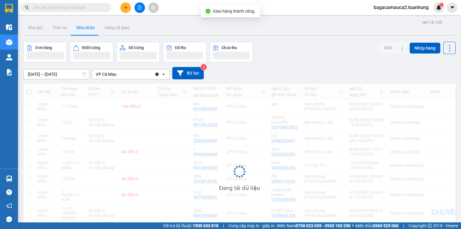
click at [436, 10] on img at bounding box center [438, 7] width 5 height 5
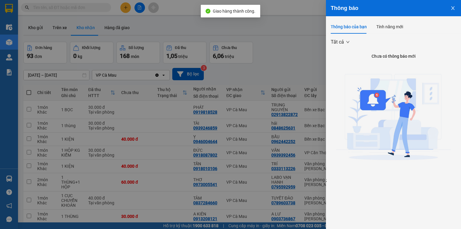
click at [241, 56] on div at bounding box center [230, 114] width 461 height 229
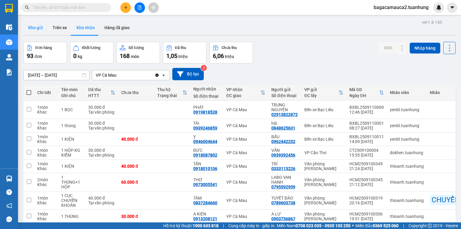
click at [35, 29] on button "Kho gửi" at bounding box center [35, 27] width 24 height 14
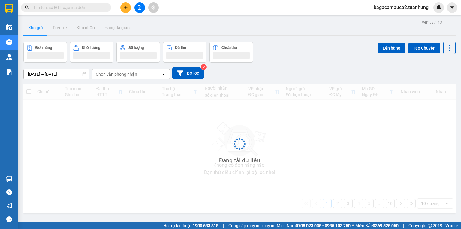
click at [35, 29] on button "Kho gửi" at bounding box center [35, 27] width 24 height 14
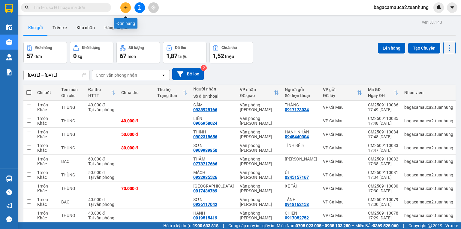
click at [123, 7] on button at bounding box center [125, 7] width 11 height 11
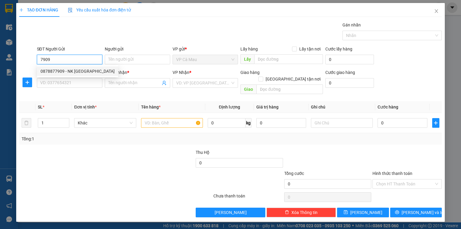
click at [88, 74] on div "0878877909 - NK SÀI GÒN" at bounding box center [78, 71] width 74 height 7
type input "0878877909"
type input "NK SÀI GÒN"
type input "0878877909"
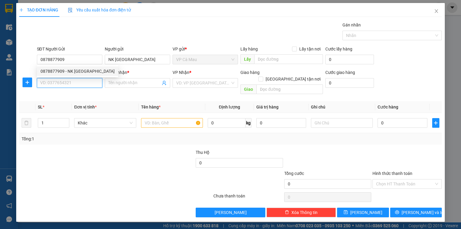
click at [85, 83] on input "SĐT Người Nhận *" at bounding box center [69, 83] width 65 height 10
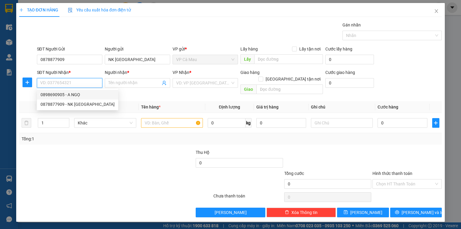
click at [90, 92] on div "0898690905 - A NGỌ" at bounding box center [78, 94] width 74 height 7
type input "0898690905"
type input "A NGỌ"
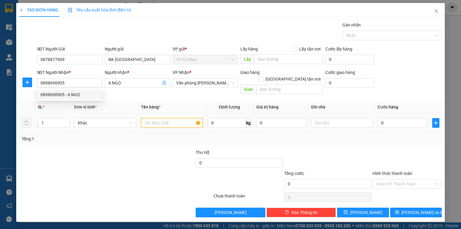
click at [172, 118] on input "text" at bounding box center [172, 123] width 62 height 10
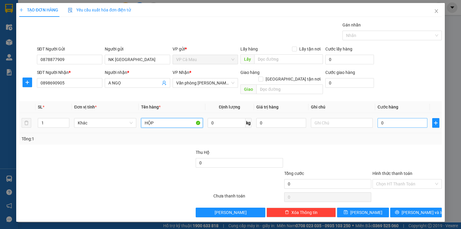
type input "HỘP"
click at [411, 118] on input "0" at bounding box center [403, 123] width 50 height 10
type input "+3"
type input "3"
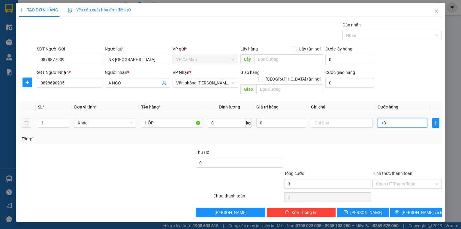
type input "+30"
type input "30"
type input "30.000"
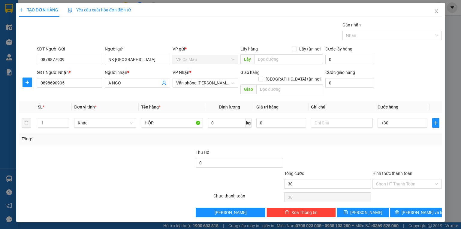
type input "30.000"
click at [410, 135] on div "Tổng: 1" at bounding box center [231, 138] width 418 height 7
click at [415, 209] on span "[PERSON_NAME] và In" at bounding box center [423, 212] width 42 height 7
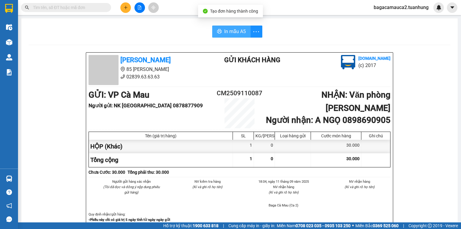
click at [233, 28] on span "In mẫu A5" at bounding box center [235, 32] width 22 height 8
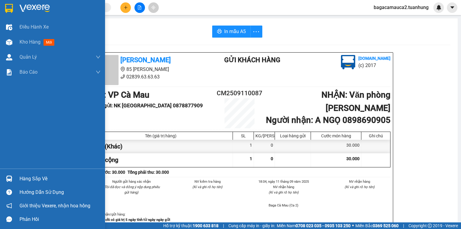
click at [21, 181] on div "Hàng sắp về" at bounding box center [60, 178] width 81 height 9
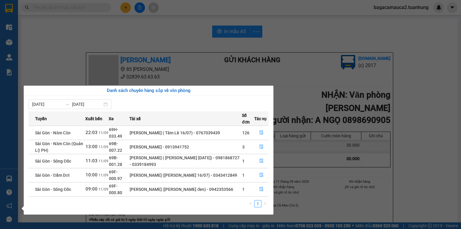
click at [180, 78] on section "Kết quả tìm kiếm ( 512 ) Bộ lọc Mã ĐH Trạng thái Món hàng Thu hộ Tổng cước Chưa…" at bounding box center [230, 114] width 461 height 229
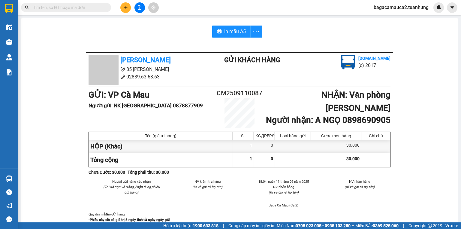
click at [75, 6] on input "text" at bounding box center [68, 7] width 71 height 7
click at [378, 8] on span "bagacamauca2.tuanhung" at bounding box center [401, 8] width 65 height 8
click at [411, 19] on span "Đăng xuất" at bounding box center [404, 18] width 51 height 7
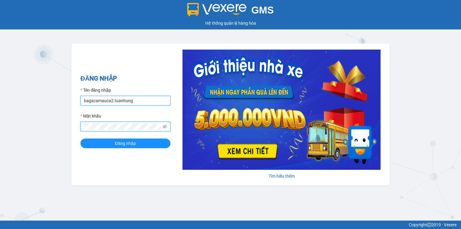
type input "bagacamauca3.tuanhung"
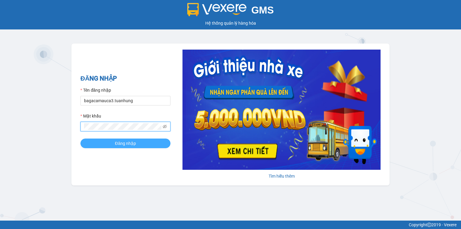
click at [133, 146] on span "Đăng nhập" at bounding box center [125, 143] width 21 height 7
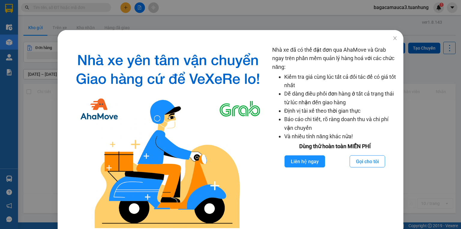
drag, startPoint x: 119, startPoint y: 18, endPoint x: 105, endPoint y: 9, distance: 16.9
click at [118, 18] on div "Nhà xe đã có thể đặt đơn qua AhaMove và Grab ngay trên phần mềm quản lý hàng ho…" at bounding box center [230, 114] width 461 height 229
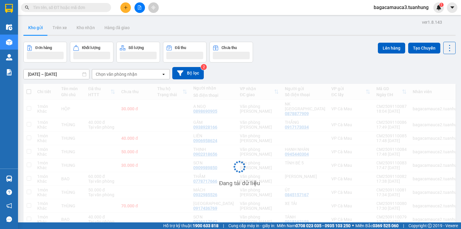
drag, startPoint x: 104, startPoint y: 8, endPoint x: 127, endPoint y: 10, distance: 23.5
click at [104, 8] on span at bounding box center [66, 7] width 90 height 9
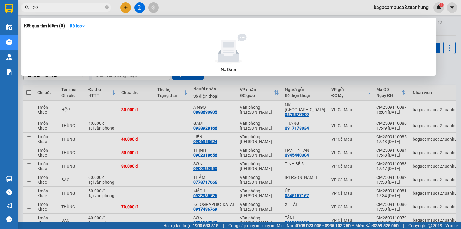
type input "298"
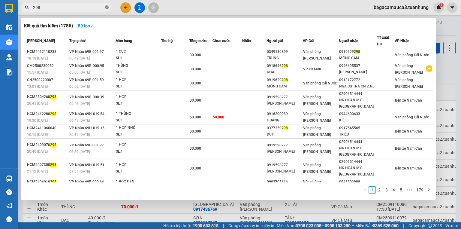
click at [107, 8] on icon "close-circle" at bounding box center [107, 7] width 4 height 4
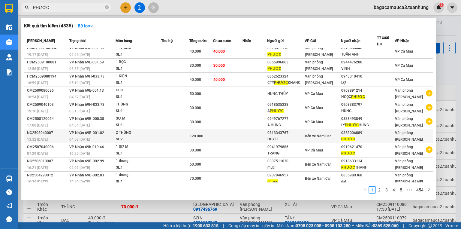
scroll to position [5, 0]
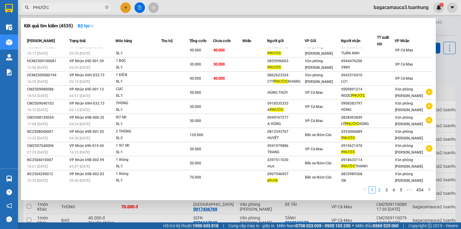
type input "PHƯỚC"
click at [383, 190] on link "2" at bounding box center [379, 190] width 7 height 7
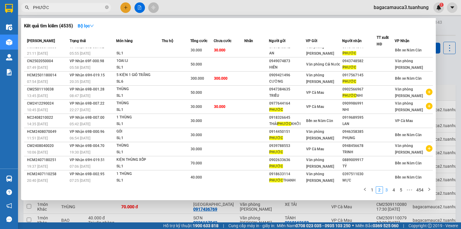
click at [386, 190] on link "3" at bounding box center [387, 190] width 7 height 7
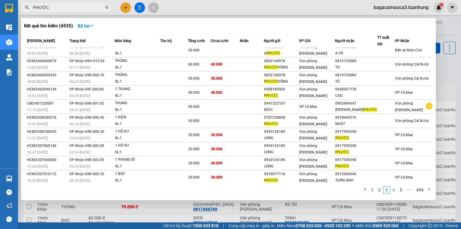
click at [396, 189] on link "4" at bounding box center [394, 190] width 7 height 7
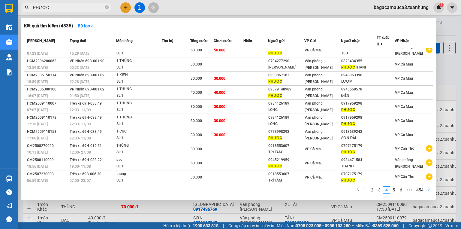
click at [430, 189] on icon "right" at bounding box center [430, 189] width 4 height 4
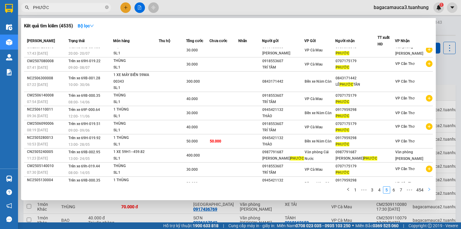
click at [430, 189] on icon "right" at bounding box center [430, 189] width 4 height 4
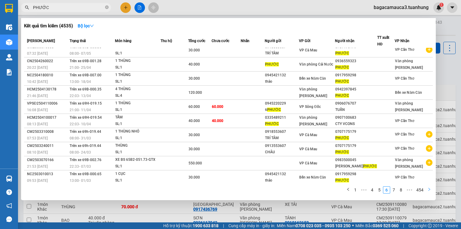
click at [430, 189] on icon "right" at bounding box center [430, 189] width 4 height 4
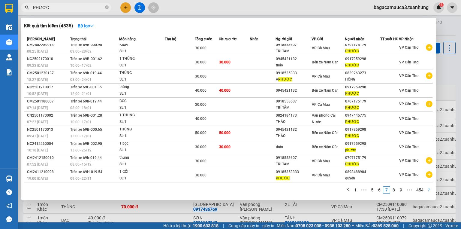
click at [430, 189] on icon "right" at bounding box center [430, 189] width 4 height 4
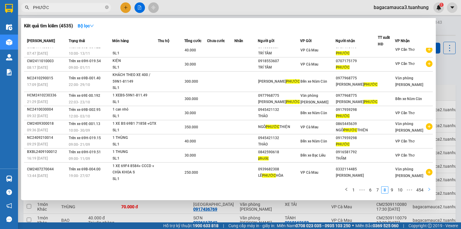
click at [430, 189] on icon "right" at bounding box center [430, 189] width 4 height 4
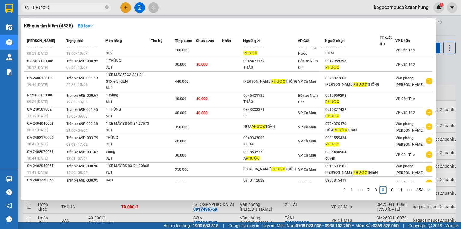
click at [430, 189] on icon "right" at bounding box center [430, 189] width 4 height 4
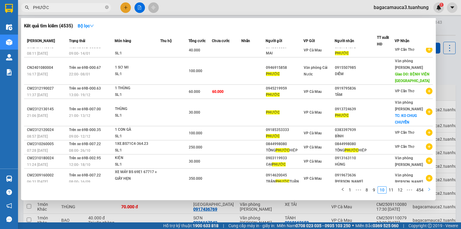
click at [430, 189] on icon "right" at bounding box center [430, 189] width 4 height 4
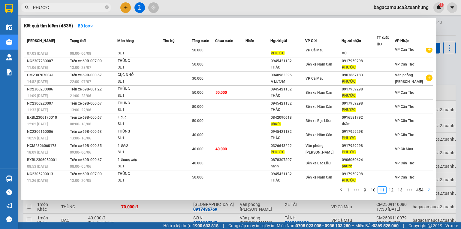
click at [430, 189] on icon "right" at bounding box center [430, 189] width 4 height 4
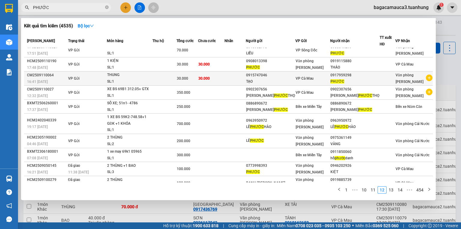
click at [359, 78] on div "PHƯỚC" at bounding box center [355, 81] width 49 height 6
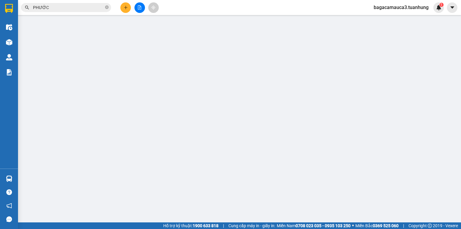
type input "0915747046"
type input "0917959298"
type input "30.000"
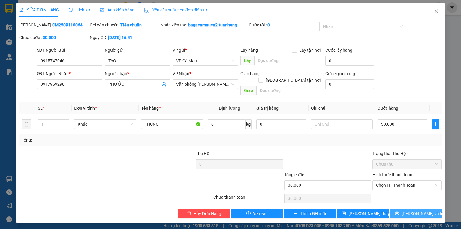
click at [418, 209] on button "[PERSON_NAME] và In" at bounding box center [416, 214] width 52 height 10
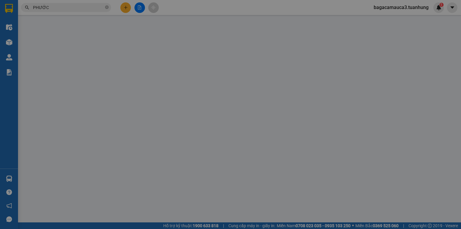
type input "0915747046"
type input "0917959298"
type input "30.000"
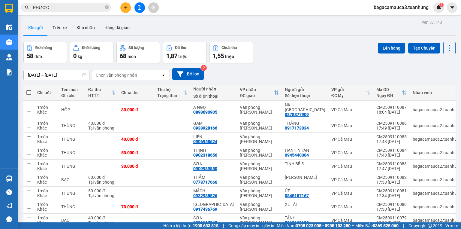
click at [71, 9] on input "PHƯỚC" at bounding box center [68, 7] width 71 height 7
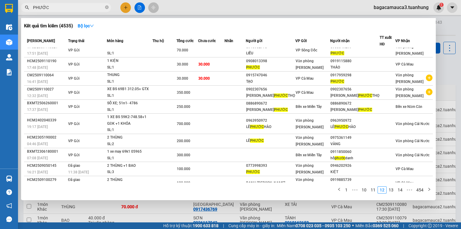
drag, startPoint x: 106, startPoint y: 6, endPoint x: 117, endPoint y: 0, distance: 13.2
click at [106, 6] on icon "close-circle" at bounding box center [107, 7] width 4 height 4
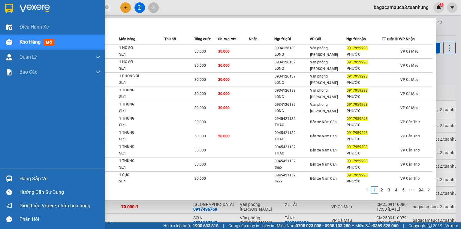
type input "0917959298"
click at [31, 175] on div "Hàng sắp về" at bounding box center [60, 178] width 81 height 9
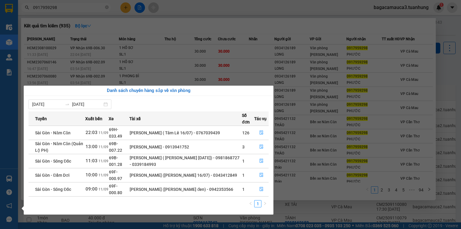
click at [124, 48] on section "Kết quả tìm kiếm ( 935 ) Bộ lọc Mã ĐH Trạng thái Món hàng Thu hộ Tổng cước Chưa…" at bounding box center [230, 114] width 461 height 229
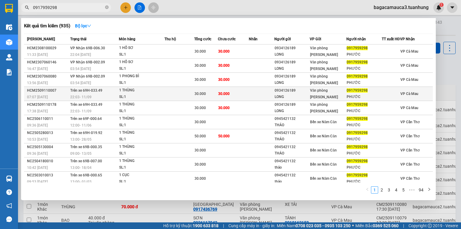
click at [200, 95] on span "30.000" at bounding box center [200, 94] width 11 height 4
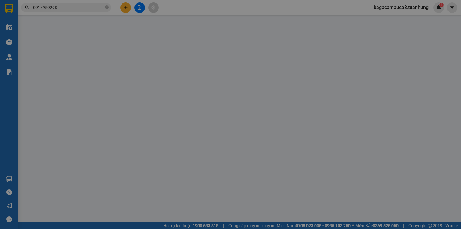
type input "0934126189"
type input "LONG"
type input "0917959298"
type input "PHƯỚC"
type input "30.000"
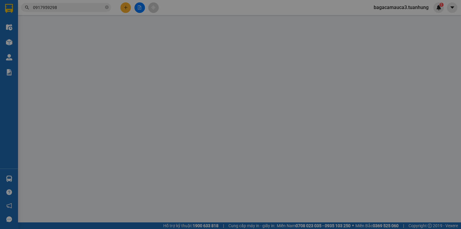
type input "30.000"
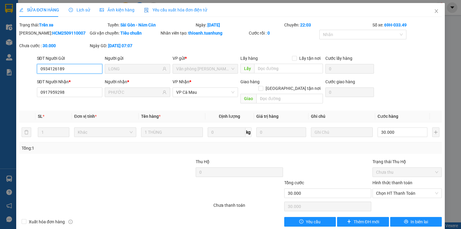
scroll to position [2, 0]
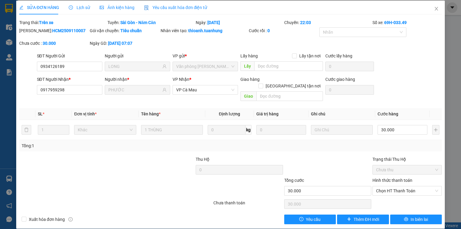
click at [58, 31] on b "HCM2509110007" at bounding box center [68, 30] width 33 height 5
copy b "HCM2509110007"
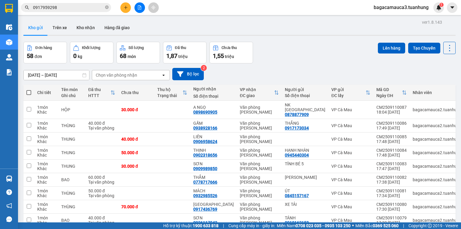
drag, startPoint x: 87, startPoint y: 27, endPoint x: 107, endPoint y: 20, distance: 21.9
click at [87, 26] on button "Kho nhận" at bounding box center [86, 27] width 28 height 14
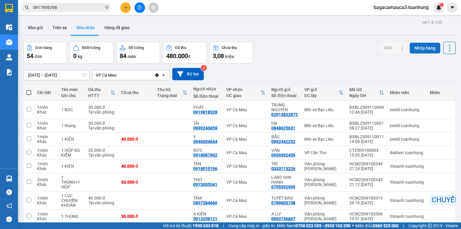
click at [430, 47] on button "Nhập hàng" at bounding box center [425, 48] width 31 height 11
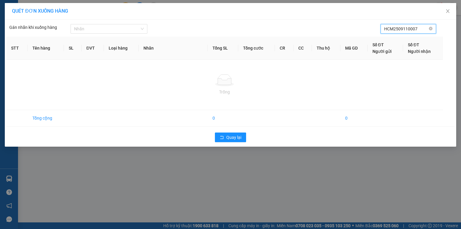
type input "HCM2509110007"
click at [429, 29] on span "HCM2509110007" at bounding box center [409, 29] width 56 height 10
click at [430, 29] on icon "close-circle" at bounding box center [431, 29] width 4 height 4
click at [426, 30] on input "text" at bounding box center [406, 29] width 44 height 7
paste input "HCM2509110007"
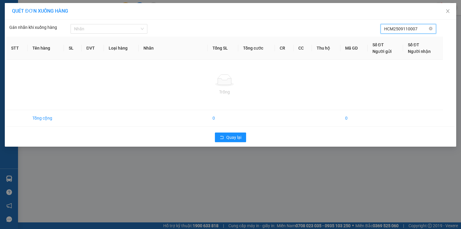
type input "HCM2509110007"
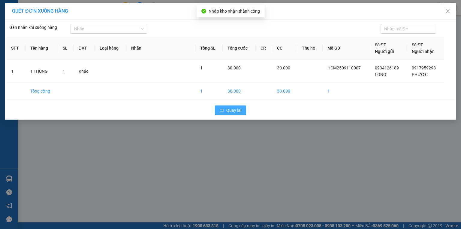
click at [223, 108] on icon "rollback" at bounding box center [222, 110] width 4 height 4
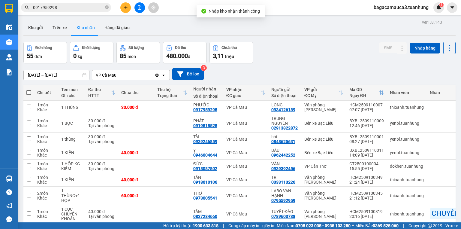
click at [80, 10] on input "0917959298" at bounding box center [68, 7] width 71 height 7
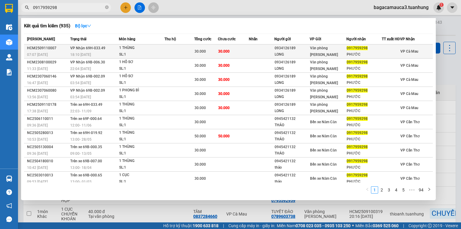
click at [203, 55] on div "30.000" at bounding box center [206, 51] width 23 height 7
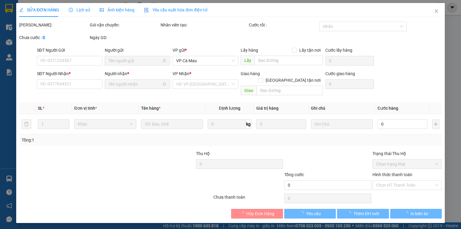
type input "0934126189"
type input "LONG"
type input "0917959298"
type input "PHƯỚC"
type input "30.000"
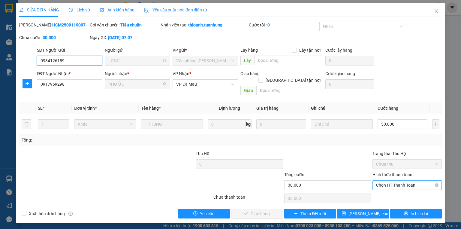
click at [401, 181] on span "Chọn HT Thanh Toán" at bounding box center [407, 185] width 62 height 9
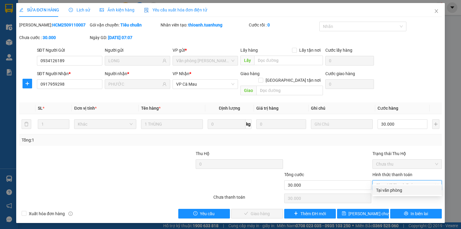
drag, startPoint x: 402, startPoint y: 189, endPoint x: 369, endPoint y: 191, distance: 33.7
click at [402, 189] on div "Tại văn phòng" at bounding box center [407, 190] width 62 height 7
type input "0"
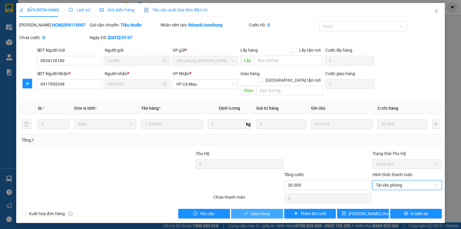
click at [246, 212] on icon "check" at bounding box center [246, 213] width 4 height 3
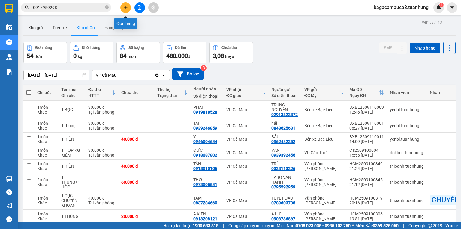
click at [124, 7] on icon "plus" at bounding box center [126, 7] width 4 height 4
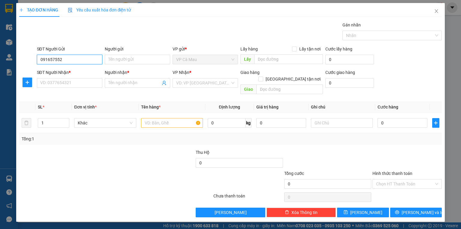
type input "0916575520"
click at [93, 73] on div "0916575520 - CHIẾN" at bounding box center [70, 71] width 58 height 7
type input "CHIẾN"
type input "0916575520"
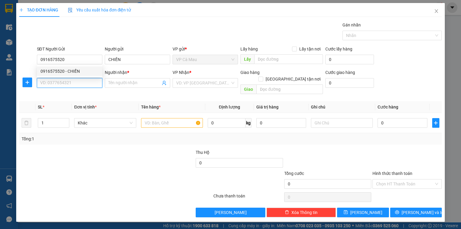
click at [90, 85] on input "SĐT Người Nhận *" at bounding box center [69, 83] width 65 height 10
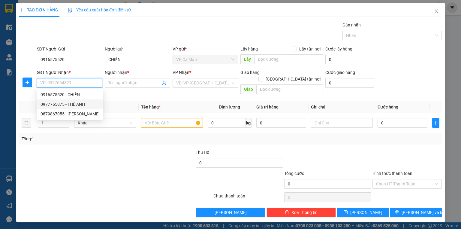
click at [88, 105] on div "0977765875 - THẾ ANH" at bounding box center [70, 104] width 59 height 7
type input "0977765875"
type input "THẾ ANH"
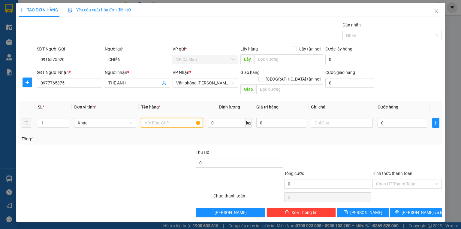
click at [153, 118] on input "text" at bounding box center [172, 123] width 62 height 10
type input "HỘP"
click at [388, 120] on input "0" at bounding box center [403, 123] width 50 height 10
type input "+3"
type input "3"
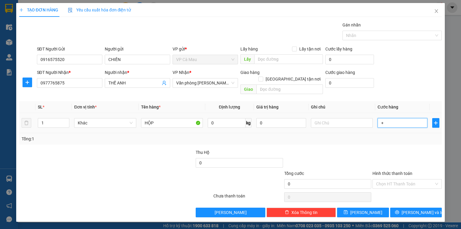
type input "3"
type input "+30"
type input "30"
type input "30.000"
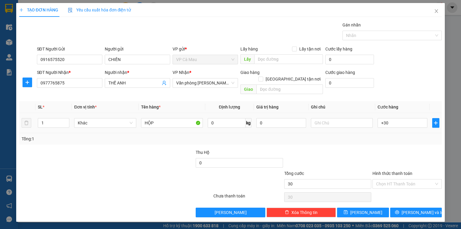
type input "30.000"
click at [387, 124] on td "30.000" at bounding box center [402, 123] width 55 height 20
click at [410, 185] on div "Transit Pickup Surcharge Ids Transit Deliver Surcharge Ids Transit Deliver Surc…" at bounding box center [230, 120] width 423 height 196
click at [410, 191] on div "Tại văn phòng" at bounding box center [407, 188] width 62 height 7
type input "0"
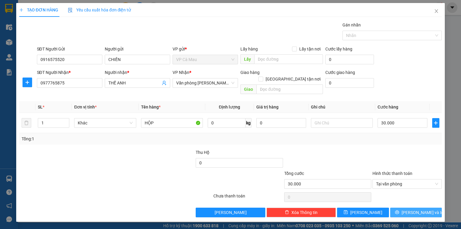
click at [414, 209] on span "[PERSON_NAME] và In" at bounding box center [423, 212] width 42 height 7
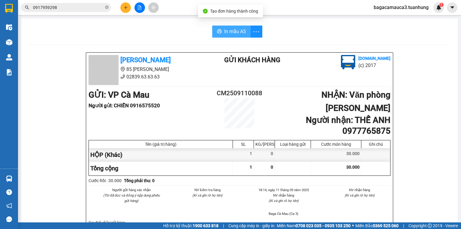
click at [238, 36] on button "In mẫu A5" at bounding box center [231, 32] width 38 height 12
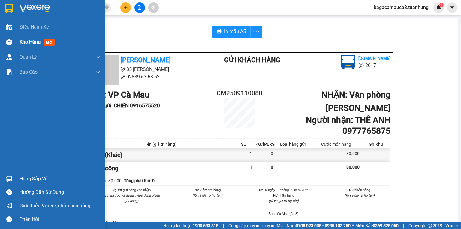
click at [23, 44] on span "Kho hàng" at bounding box center [30, 42] width 21 height 6
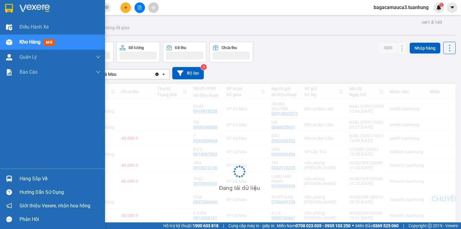
click at [23, 44] on span "Kho hàng" at bounding box center [30, 42] width 21 height 6
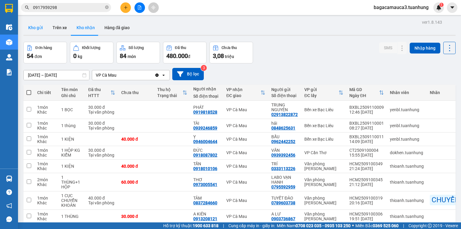
click at [43, 29] on button "Kho gửi" at bounding box center [35, 27] width 24 height 14
click at [44, 29] on button "Kho gửi" at bounding box center [35, 27] width 24 height 14
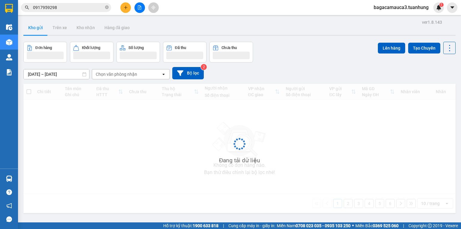
click at [44, 29] on button "Kho gửi" at bounding box center [35, 27] width 24 height 14
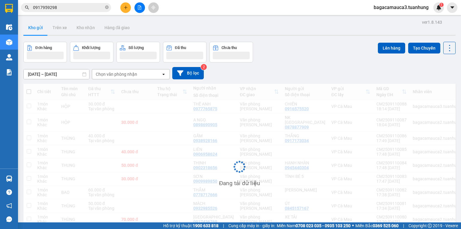
click at [44, 29] on button "Kho gửi" at bounding box center [35, 27] width 24 height 14
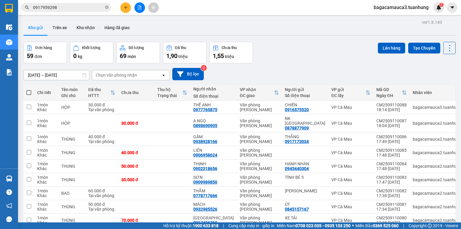
click at [44, 29] on button "Kho gửi" at bounding box center [35, 27] width 24 height 14
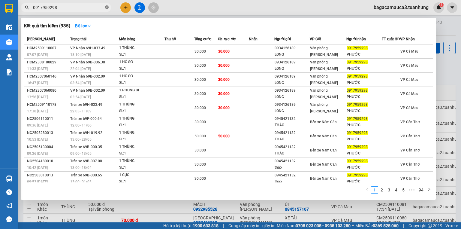
click at [108, 7] on icon "close-circle" at bounding box center [107, 7] width 4 height 4
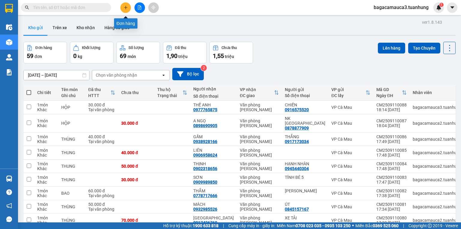
click at [122, 5] on button at bounding box center [125, 7] width 11 height 11
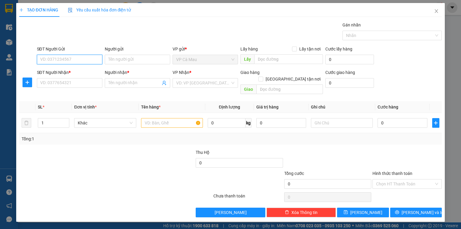
click at [97, 60] on input "SĐT Người Gửi" at bounding box center [69, 60] width 65 height 10
type input "0949479947"
click at [87, 71] on div "0949479947 - A LONG" at bounding box center [70, 71] width 58 height 7
type input "A LONG"
type input "0949479947"
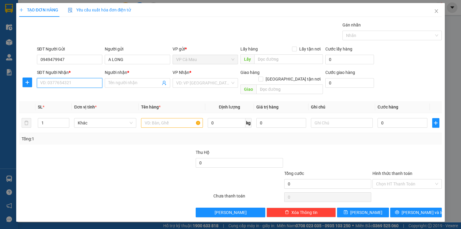
click at [85, 82] on input "SĐT Người Nhận *" at bounding box center [69, 83] width 65 height 10
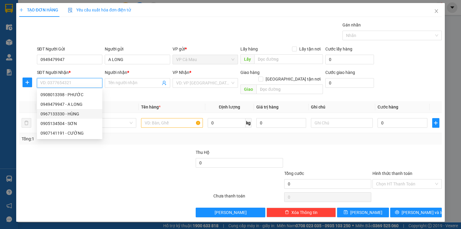
drag, startPoint x: 77, startPoint y: 115, endPoint x: 187, endPoint y: 114, distance: 110.5
click at [77, 115] on div "0967133330 - HÙNG" at bounding box center [70, 114] width 58 height 7
type input "0967133330"
type input "HÙNG"
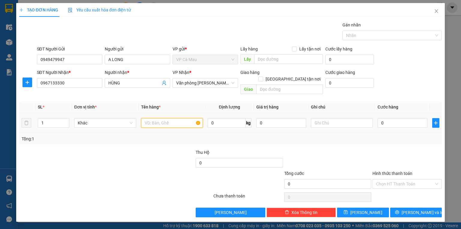
click at [187, 118] on input "text" at bounding box center [172, 123] width 62 height 10
type input "THÙNG"
click at [378, 118] on input "0" at bounding box center [403, 123] width 50 height 10
click at [381, 118] on input "0" at bounding box center [403, 123] width 50 height 10
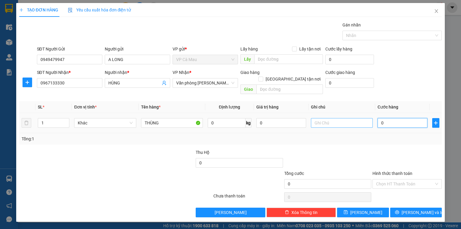
type input "30"
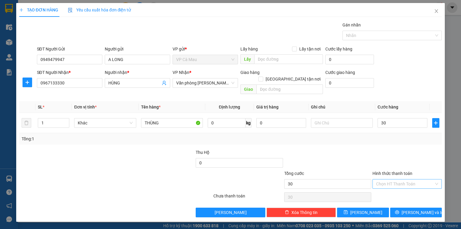
type input "30.000"
click at [386, 179] on input "Hình thức thanh toán" at bounding box center [405, 183] width 58 height 9
click at [381, 184] on div "Tại văn phòng" at bounding box center [407, 189] width 69 height 10
type input "0"
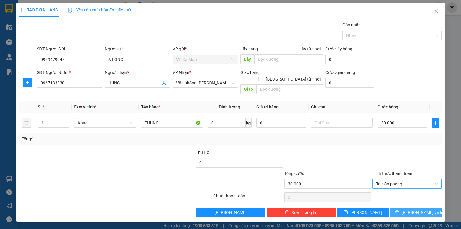
click at [414, 209] on span "[PERSON_NAME] và In" at bounding box center [423, 212] width 42 height 7
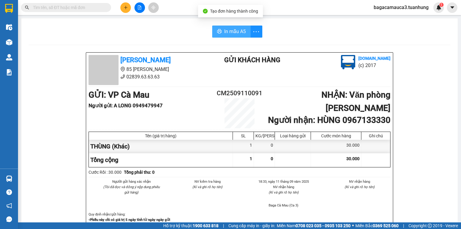
click at [231, 37] on button "In mẫu A5" at bounding box center [231, 32] width 38 height 12
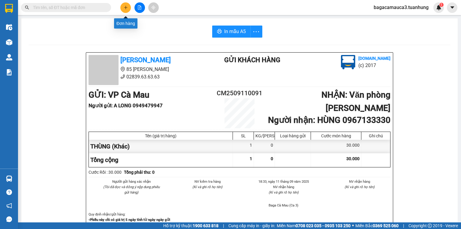
click at [122, 6] on button at bounding box center [125, 7] width 11 height 11
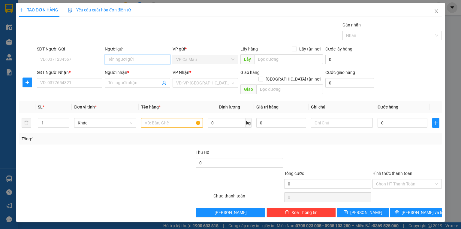
click at [111, 59] on input "Người gửi" at bounding box center [137, 60] width 65 height 10
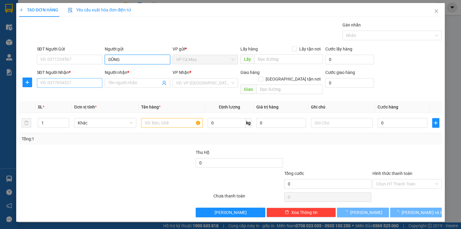
type input "DŨNG"
click at [84, 82] on input "SĐT Người Nhận *" at bounding box center [69, 83] width 65 height 10
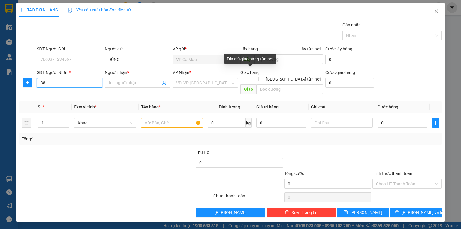
type input "3"
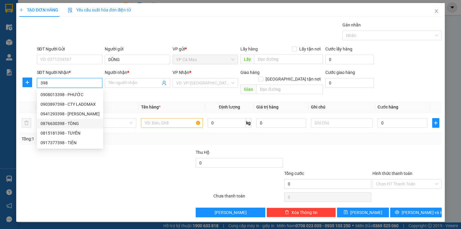
click at [74, 125] on div "0876630398 - TÒNG" at bounding box center [70, 123] width 59 height 7
type input "0876630398"
type input "TÒNG"
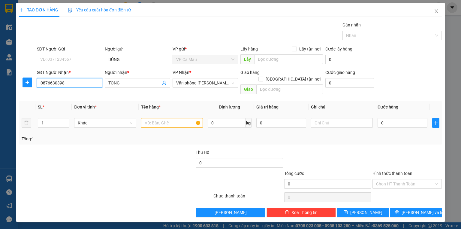
type input "0876630398"
drag, startPoint x: 165, startPoint y: 117, endPoint x: 160, endPoint y: 114, distance: 5.8
click at [164, 118] on input "text" at bounding box center [172, 123] width 62 height 10
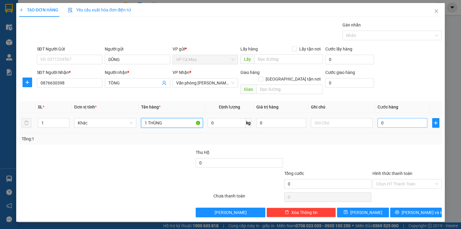
type input "1 THÙNG"
click at [393, 118] on input "0" at bounding box center [403, 123] width 50 height 10
type input "5"
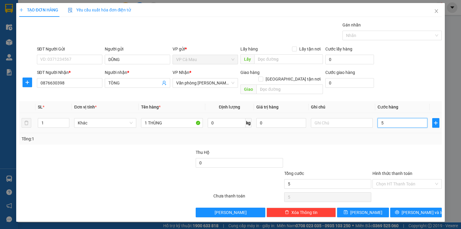
type input "50"
click at [396, 208] on button "[PERSON_NAME] và In" at bounding box center [416, 213] width 52 height 10
type input "50.000"
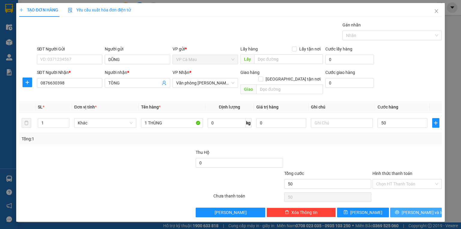
type input "50.000"
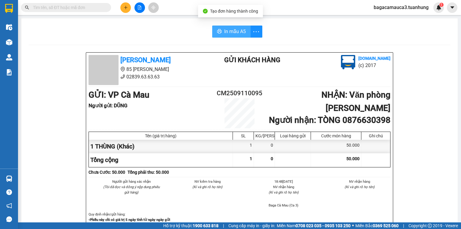
click at [231, 32] on span "In mẫu A5" at bounding box center [235, 32] width 22 height 8
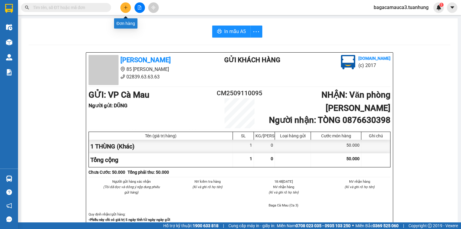
click at [129, 8] on button at bounding box center [125, 7] width 11 height 11
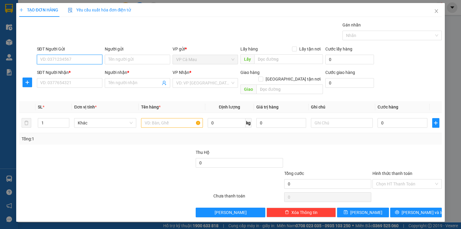
click at [90, 61] on input "SĐT Người Gửi" at bounding box center [69, 60] width 65 height 10
click at [52, 59] on input "0944703955" at bounding box center [69, 60] width 65 height 10
type input "0944803955"
click at [65, 58] on input "0944803955" at bounding box center [69, 60] width 65 height 10
click at [65, 71] on div "0944803955 - LY" at bounding box center [70, 71] width 58 height 7
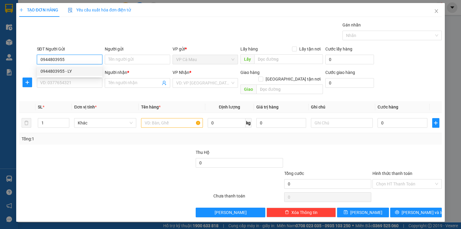
type input "LY"
type input "0944803955"
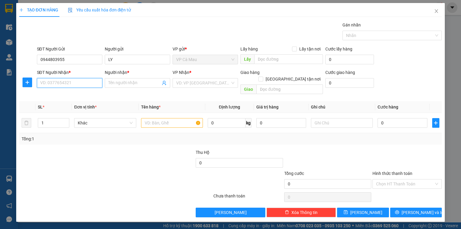
click at [66, 82] on input "SĐT Người Nhận *" at bounding box center [69, 83] width 65 height 10
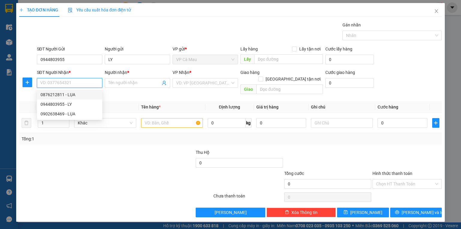
click at [55, 96] on div "0876212811 - LỤA" at bounding box center [70, 94] width 58 height 7
type input "0876212811"
type input "LỤA"
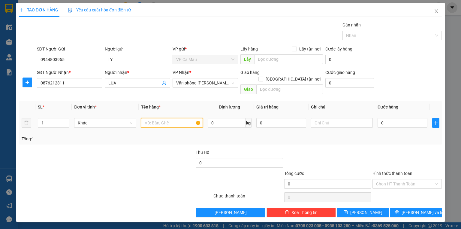
click at [151, 118] on input "text" at bounding box center [172, 123] width 62 height 10
type input "1 BỌC"
click at [396, 118] on input "0" at bounding box center [403, 123] width 50 height 10
type input "3"
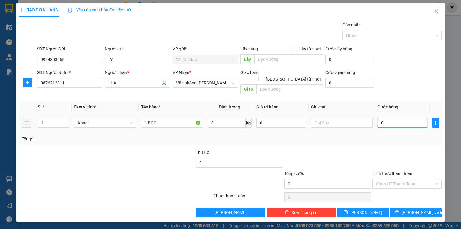
type input "3"
type input "30"
type input "30.000"
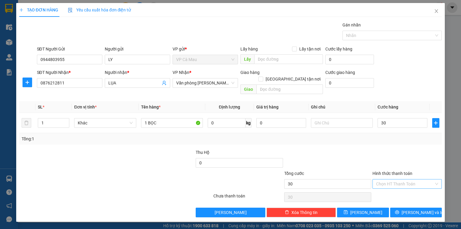
type input "30.000"
click at [401, 179] on input "Hình thức thanh toán" at bounding box center [405, 183] width 58 height 9
click at [400, 189] on div "Tại văn phòng" at bounding box center [407, 188] width 62 height 7
type input "0"
drag, startPoint x: 47, startPoint y: 86, endPoint x: 0, endPoint y: 107, distance: 51.0
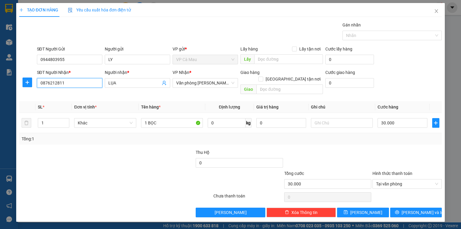
click at [0, 107] on div "TẠO ĐƠN HÀNG Yêu cầu xuất hóa đơn điện tử Transit Pickup Surcharge Ids Transit …" at bounding box center [230, 114] width 461 height 229
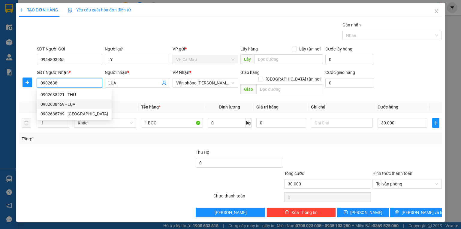
click at [62, 106] on div "0902638469 - LỤA" at bounding box center [75, 104] width 68 height 7
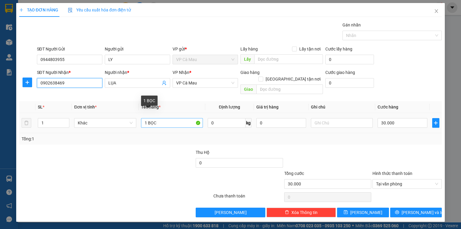
type input "0902638469"
click at [173, 118] on input "1 BỌC" at bounding box center [172, 123] width 62 height 10
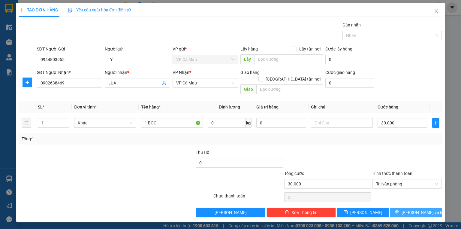
click at [399, 210] on icon "printer" at bounding box center [397, 212] width 4 height 4
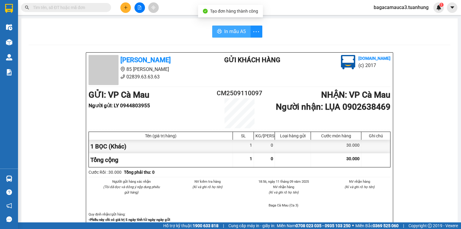
click at [226, 29] on span "In mẫu A5" at bounding box center [235, 32] width 22 height 8
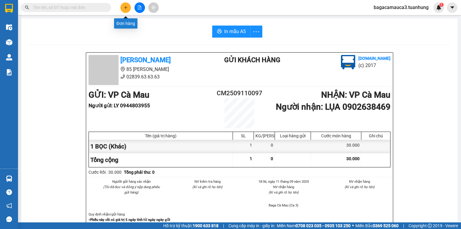
click at [124, 6] on icon "plus" at bounding box center [126, 7] width 4 height 4
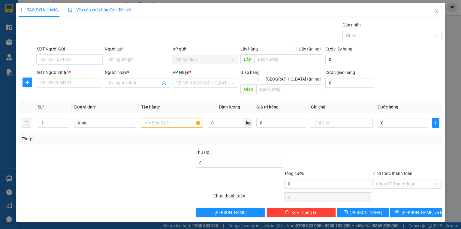
click at [83, 57] on input "SĐT Người Gửi" at bounding box center [69, 60] width 65 height 10
type input "0945880750"
click at [62, 71] on div "0945880750 - LINH" at bounding box center [70, 71] width 58 height 7
type input "LINH"
type input "0945880750"
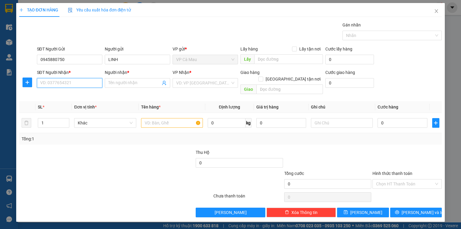
click at [65, 78] on input "SĐT Người Nhận *" at bounding box center [69, 83] width 65 height 10
click at [64, 95] on div "0913771047 - KIM DIỆP" at bounding box center [70, 94] width 59 height 7
type input "0913771047"
type input "KIM DIỆP"
type input "0913771047"
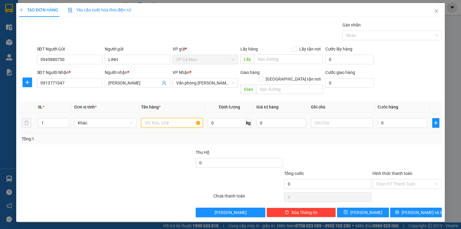
click at [157, 118] on input "text" at bounding box center [172, 123] width 62 height 10
type input "1 THÙNG"
click at [396, 118] on input "0" at bounding box center [403, 123] width 50 height 10
type input "5"
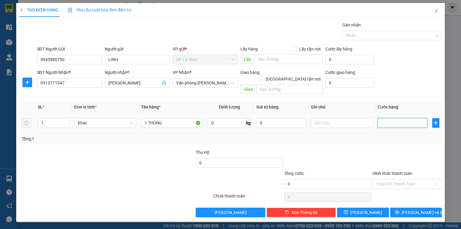
type input "5"
type input "50"
type input "50.000"
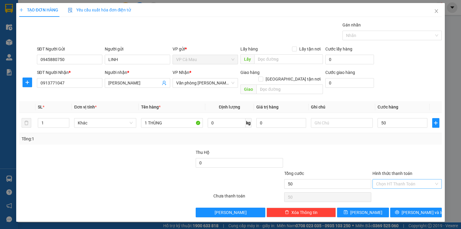
type input "50.000"
click at [386, 179] on input "Hình thức thanh toán" at bounding box center [405, 183] width 58 height 9
click at [390, 189] on div "Tại văn phòng" at bounding box center [407, 188] width 62 height 7
type input "0"
click at [401, 208] on button "[PERSON_NAME] và In" at bounding box center [416, 213] width 52 height 10
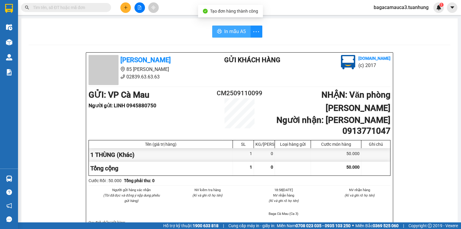
click at [224, 28] on span "In mẫu A5" at bounding box center [235, 32] width 22 height 8
click at [58, 7] on input "text" at bounding box center [68, 7] width 71 height 7
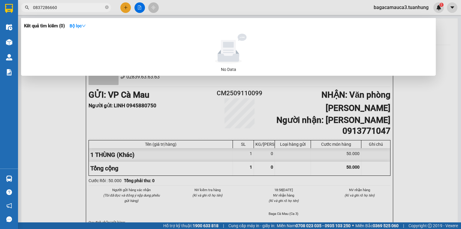
click at [47, 7] on input "0837286660" at bounding box center [68, 7] width 71 height 7
click at [48, 7] on input "0837286660" at bounding box center [68, 7] width 71 height 7
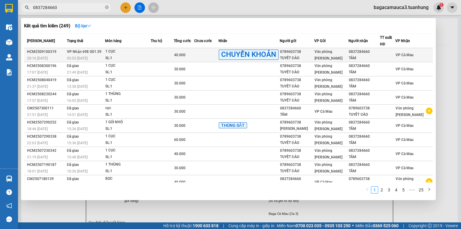
type input "0837284660"
click at [145, 56] on div "SL: 1" at bounding box center [127, 58] width 45 height 7
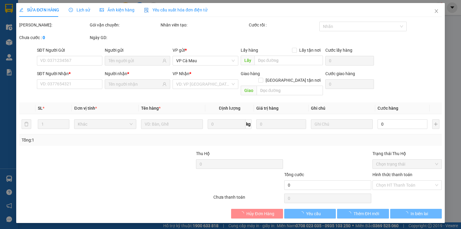
type input "0789603738"
type input "TUYẾT ĐÀO"
type input "0837284660"
type input "TÂM"
type input "40.000"
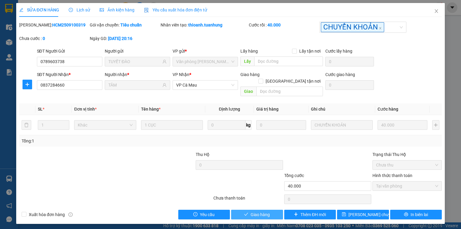
click at [270, 211] on span "Giao hàng" at bounding box center [260, 214] width 19 height 7
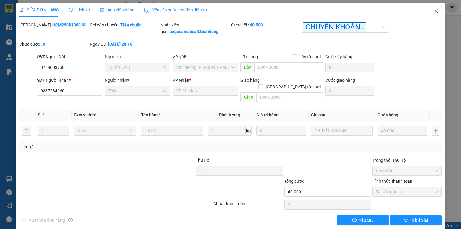
drag, startPoint x: 433, startPoint y: 11, endPoint x: 430, endPoint y: 11, distance: 3.4
click at [430, 11] on span "Close" at bounding box center [436, 11] width 17 height 17
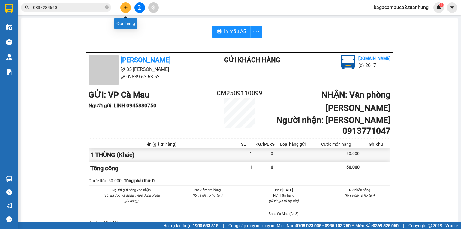
click at [125, 8] on icon "plus" at bounding box center [126, 7] width 4 height 4
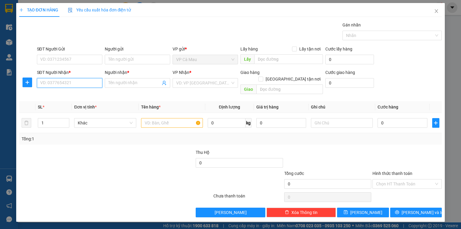
click at [96, 80] on input "SĐT Người Nhận *" at bounding box center [69, 83] width 65 height 10
click at [74, 82] on input "660" at bounding box center [69, 83] width 65 height 10
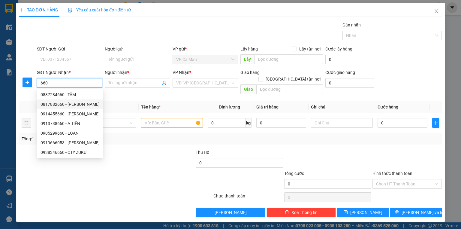
click at [75, 104] on div "0817882660 - CẨM CHUYÊN" at bounding box center [70, 104] width 59 height 7
type input "0817882660"
type input "CẨM CHUYÊN"
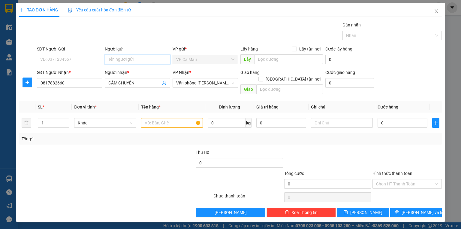
click at [120, 59] on input "Người gửi" at bounding box center [137, 60] width 65 height 10
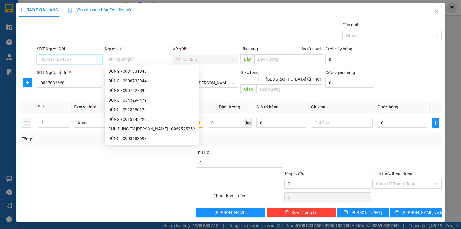
click at [72, 60] on input "SĐT Người Gửi" at bounding box center [69, 60] width 65 height 10
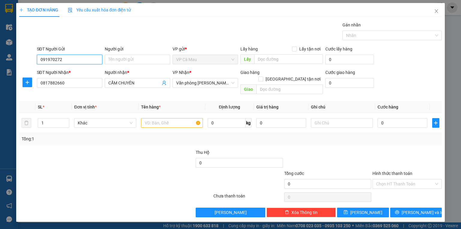
type input "0919702727"
click at [75, 71] on div "0919702727 - QUYÊN LÊ" at bounding box center [70, 71] width 59 height 7
type input "QUYÊN LÊ"
type input "0919702727"
click at [172, 118] on input "text" at bounding box center [172, 123] width 62 height 10
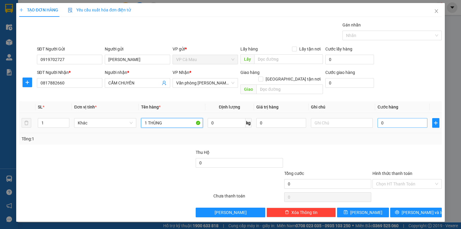
type input "1 THÙNG"
type input "5"
type input "50"
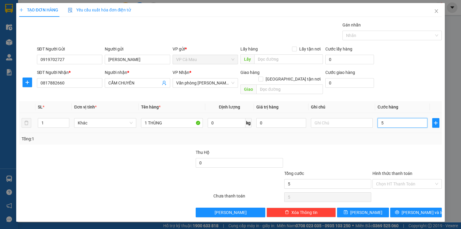
type input "50"
type input "50.000"
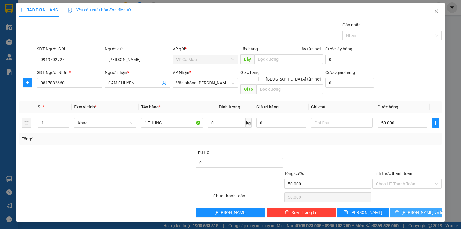
click at [412, 209] on span "[PERSON_NAME] và In" at bounding box center [423, 212] width 42 height 7
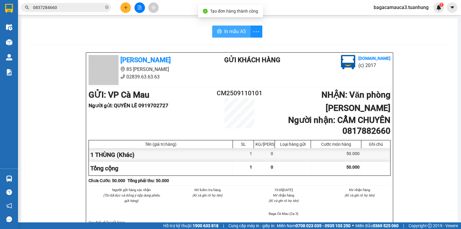
click at [234, 32] on span "In mẫu A5" at bounding box center [235, 32] width 22 height 8
click at [73, 7] on input "0837284660" at bounding box center [68, 7] width 71 height 7
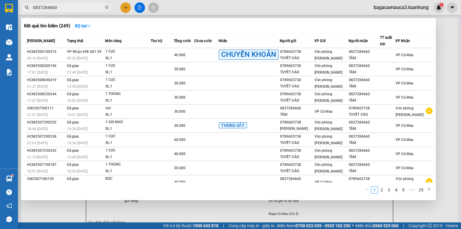
click at [73, 7] on input "0837284660" at bounding box center [68, 7] width 71 height 7
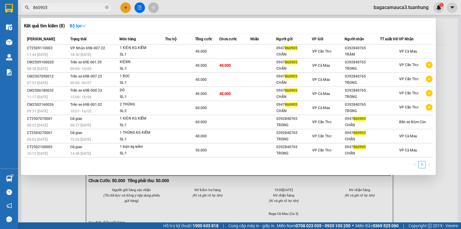
click at [32, 6] on span "860905" at bounding box center [66, 7] width 90 height 9
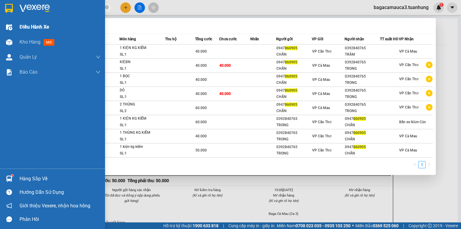
drag, startPoint x: 53, startPoint y: 7, endPoint x: 0, endPoint y: 34, distance: 59.1
click at [0, 34] on section "Kết quả tìm kiếm ( 8 ) Bộ lọc Mã ĐH Trạng thái Món hàng Thu hộ Tổng cước Chưa c…" at bounding box center [230, 114] width 461 height 229
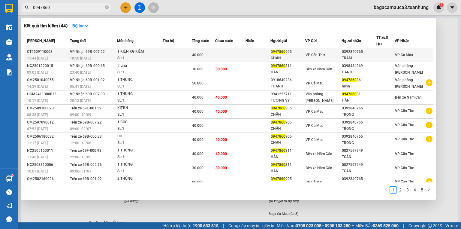
type input "0947860"
click at [187, 59] on td at bounding box center [177, 55] width 29 height 14
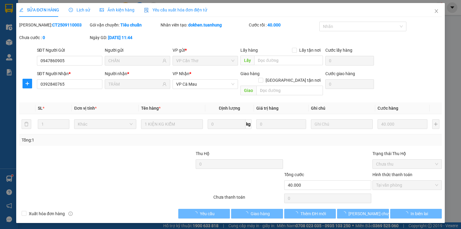
type input "0947860905"
type input "CHẤN"
type input "0392840765"
type input "TRÂM"
type input "40.000"
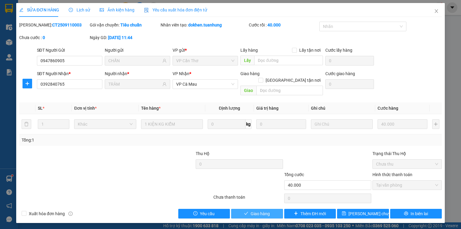
drag, startPoint x: 273, startPoint y: 205, endPoint x: 283, endPoint y: 192, distance: 16.2
click at [273, 209] on button "Giao hàng" at bounding box center [257, 214] width 52 height 10
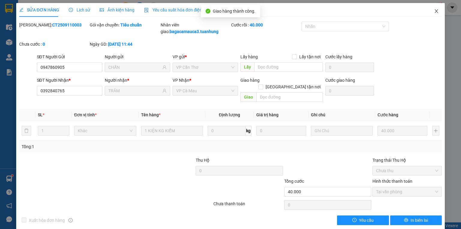
click at [435, 11] on icon "close" at bounding box center [436, 11] width 3 height 4
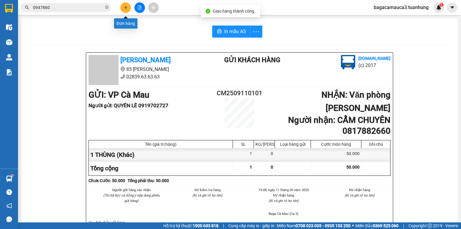
click at [124, 6] on icon "plus" at bounding box center [126, 7] width 4 height 4
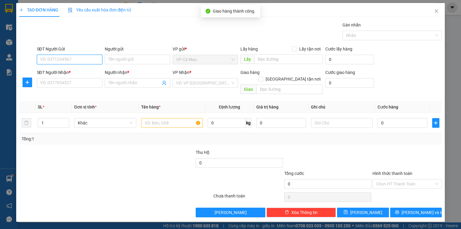
click at [79, 61] on input "SĐT Người Gửi" at bounding box center [69, 60] width 65 height 10
click at [437, 9] on icon "close" at bounding box center [436, 11] width 5 height 5
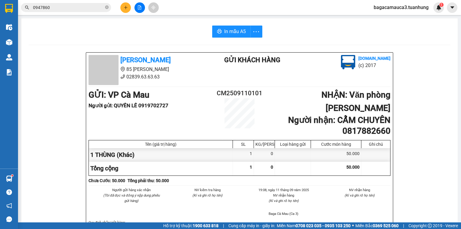
click at [75, 7] on input "0947860" at bounding box center [68, 7] width 71 height 7
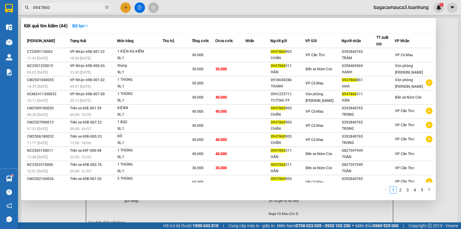
click at [75, 7] on input "0947860" at bounding box center [68, 7] width 71 height 7
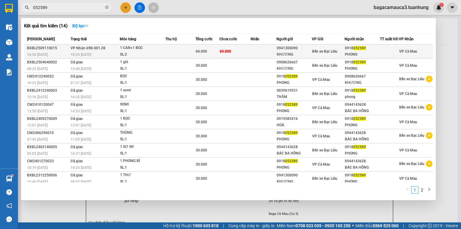
type input "052589"
click at [251, 55] on td at bounding box center [264, 51] width 26 height 14
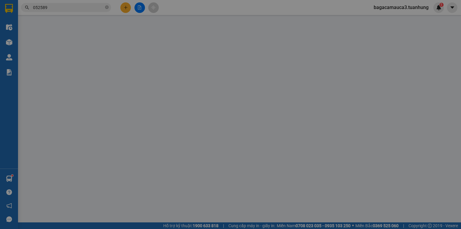
type input "0941300090"
type input "KHƯƠNG"
type input "0918052589"
type input "PHONG"
type input "60.000"
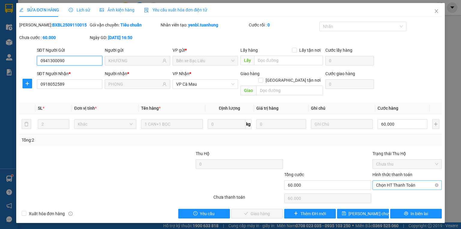
drag, startPoint x: 389, startPoint y: 176, endPoint x: 389, endPoint y: 181, distance: 4.5
click at [389, 181] on span "Chọn HT Thanh Toán" at bounding box center [407, 185] width 62 height 9
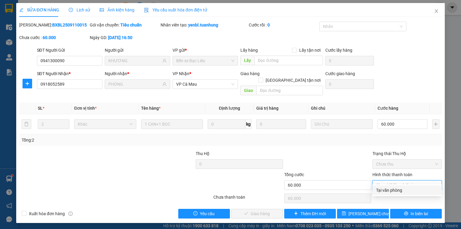
drag, startPoint x: 391, startPoint y: 190, endPoint x: 332, endPoint y: 196, distance: 60.0
click at [391, 190] on div "Tại văn phòng" at bounding box center [407, 190] width 62 height 7
type input "0"
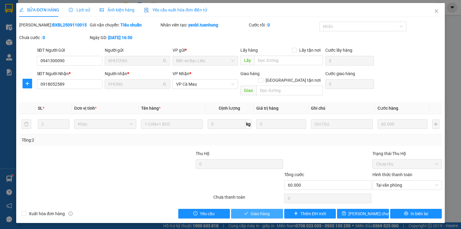
click at [262, 210] on span "Giao hàng" at bounding box center [260, 213] width 19 height 7
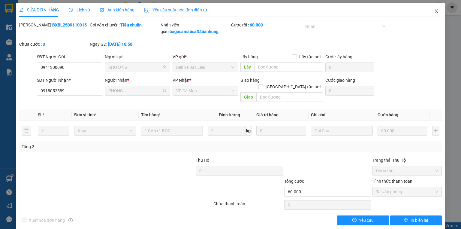
click at [435, 11] on icon "close" at bounding box center [436, 11] width 3 height 4
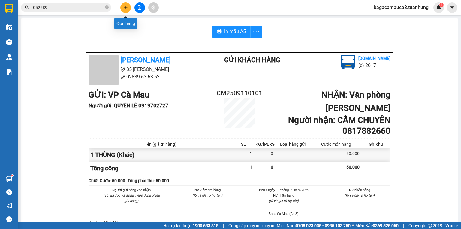
click at [126, 6] on icon "plus" at bounding box center [126, 7] width 4 height 4
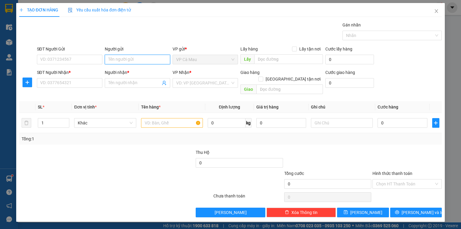
drag, startPoint x: 112, startPoint y: 60, endPoint x: 123, endPoint y: 62, distance: 10.7
click at [117, 59] on input "Người gửi" at bounding box center [137, 60] width 65 height 10
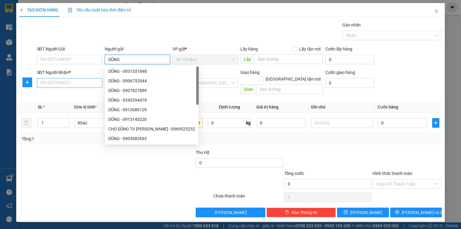
type input "DŨNG"
click at [45, 83] on input "SĐT Người Nhận *" at bounding box center [69, 83] width 65 height 10
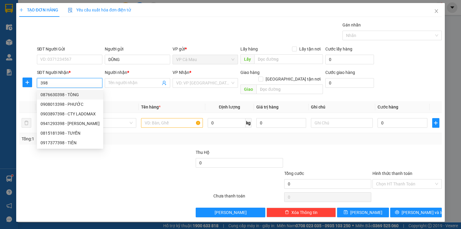
drag, startPoint x: 76, startPoint y: 96, endPoint x: 186, endPoint y: 98, distance: 109.9
click at [76, 96] on div "0876630398 - TÒNG" at bounding box center [70, 94] width 59 height 7
type input "0876630398"
type input "TÒNG"
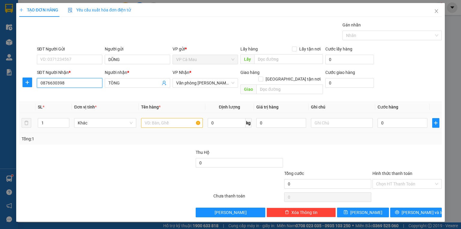
type input "0876630398"
click at [146, 118] on input "text" at bounding box center [172, 123] width 62 height 10
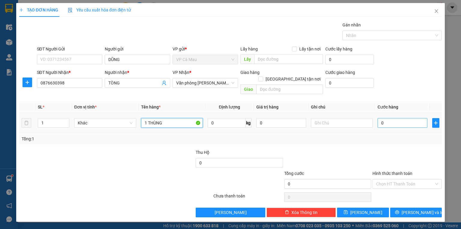
type input "1 THÙNG"
click at [400, 118] on input "0" at bounding box center [403, 123] width 50 height 10
type input "4"
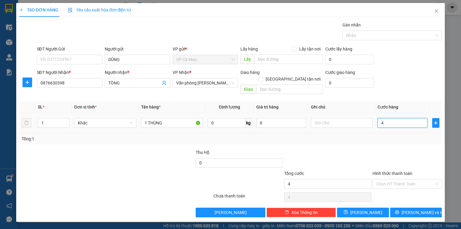
type input "40"
type input "40.000"
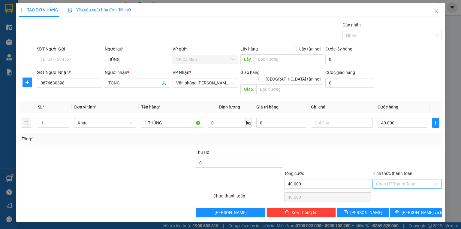
click at [395, 179] on input "Hình thức thanh toán" at bounding box center [405, 183] width 58 height 9
click at [393, 188] on div "Tại văn phòng" at bounding box center [407, 188] width 62 height 7
type input "0"
click at [402, 208] on button "[PERSON_NAME] và In" at bounding box center [416, 213] width 52 height 10
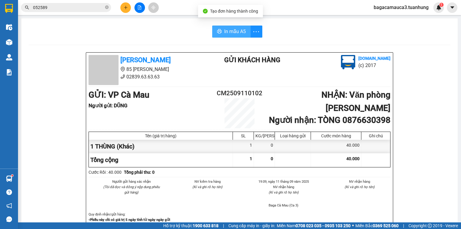
click at [235, 33] on span "In mẫu A5" at bounding box center [235, 32] width 22 height 8
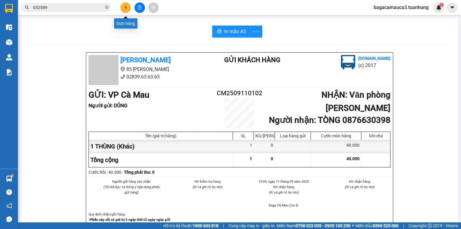
click at [129, 7] on button at bounding box center [125, 7] width 11 height 11
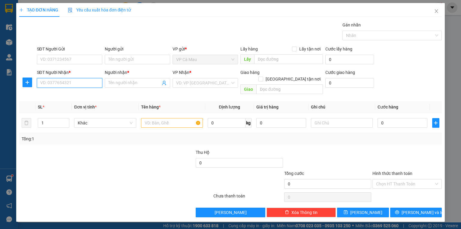
click at [62, 81] on input "SĐT Người Nhận *" at bounding box center [69, 83] width 65 height 10
click at [125, 83] on input "Người nhận *" at bounding box center [134, 83] width 52 height 7
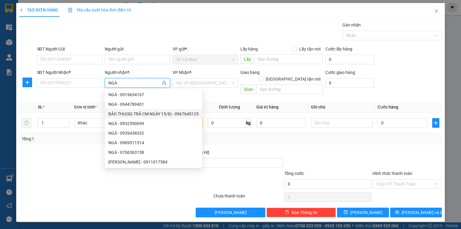
scroll to position [19, 0]
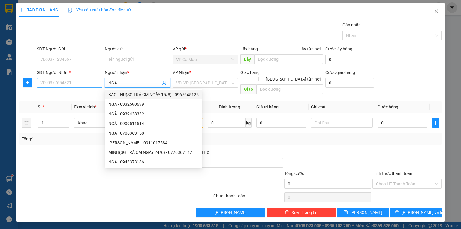
type input "NGÀ"
click at [76, 85] on input "SĐT Người Nhận *" at bounding box center [69, 83] width 65 height 10
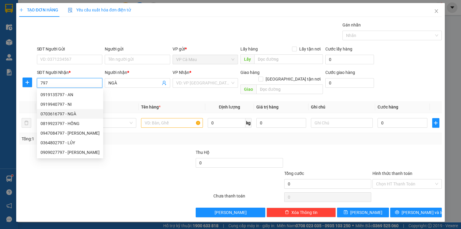
click at [62, 114] on div "0703616797 - NGÀ" at bounding box center [70, 114] width 59 height 7
type input "0703616797"
type input "NGÀ"
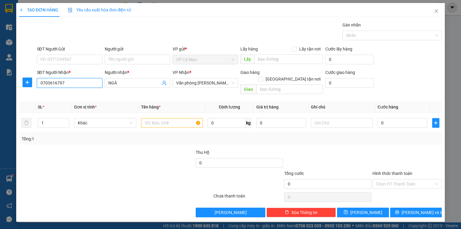
type input "0703616797"
click at [113, 54] on div "Người gửi" at bounding box center [137, 50] width 65 height 9
click at [112, 57] on input "Người gửi" at bounding box center [137, 60] width 65 height 10
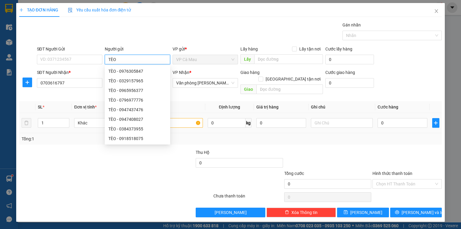
type input "TÈO"
click at [179, 118] on input "text" at bounding box center [172, 123] width 62 height 10
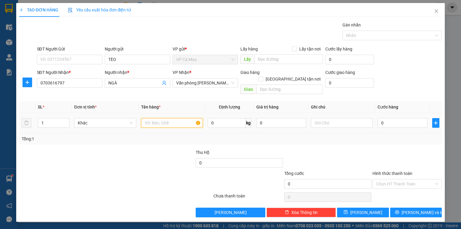
click at [145, 118] on input "text" at bounding box center [172, 123] width 62 height 10
type input "2 THÙNG"
type input "2"
click at [65, 120] on icon "up" at bounding box center [66, 121] width 2 height 2
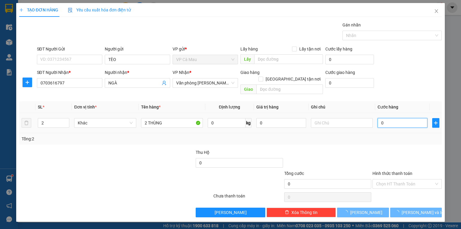
click at [387, 118] on input "0" at bounding box center [403, 123] width 50 height 10
type input "9"
type input "90"
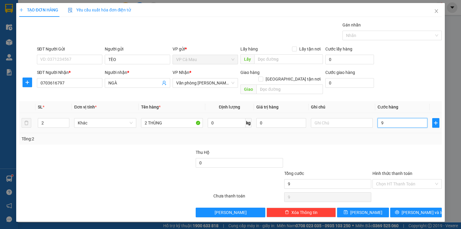
type input "90"
type input "90.000"
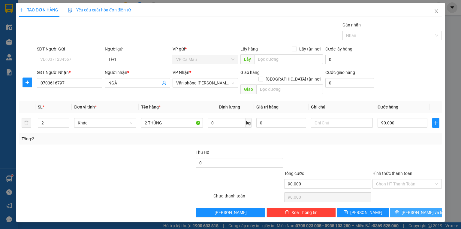
drag, startPoint x: 401, startPoint y: 205, endPoint x: 399, endPoint y: 198, distance: 7.4
click at [401, 208] on button "[PERSON_NAME] và In" at bounding box center [416, 213] width 52 height 10
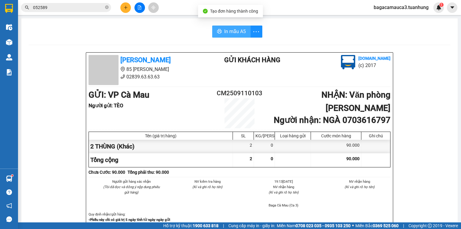
click at [230, 31] on span "In mẫu A5" at bounding box center [235, 32] width 22 height 8
click at [66, 8] on input "052589" at bounding box center [68, 7] width 71 height 7
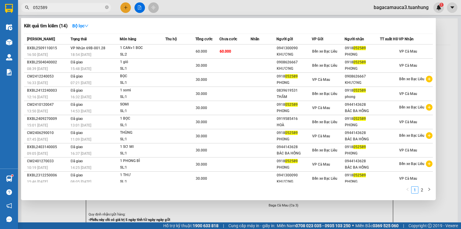
click at [66, 8] on input "052589" at bounding box center [68, 7] width 71 height 7
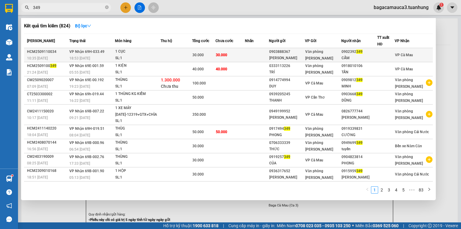
type input "349"
click at [173, 55] on td at bounding box center [177, 55] width 32 height 14
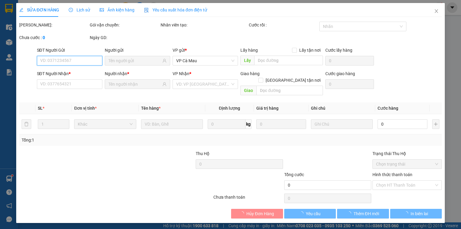
type input "0903888367"
type input "DÁNH DÁNH"
type input "0902392349"
type input "CẨM"
type input "30.000"
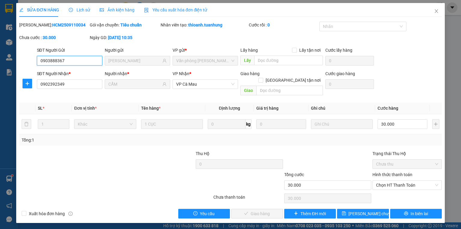
drag, startPoint x: 401, startPoint y: 179, endPoint x: 397, endPoint y: 184, distance: 6.0
click at [400, 181] on span "Chọn HT Thanh Toán" at bounding box center [407, 185] width 62 height 9
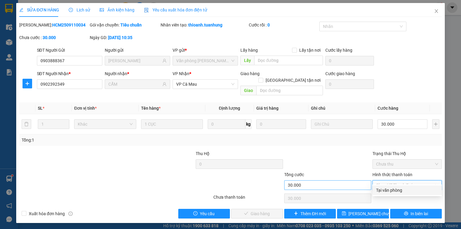
drag, startPoint x: 393, startPoint y: 190, endPoint x: 342, endPoint y: 182, distance: 51.4
click at [393, 190] on div "Tại văn phòng" at bounding box center [407, 190] width 62 height 7
type input "0"
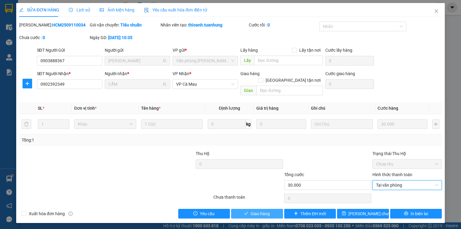
click at [270, 209] on button "Giao hàng" at bounding box center [257, 214] width 52 height 10
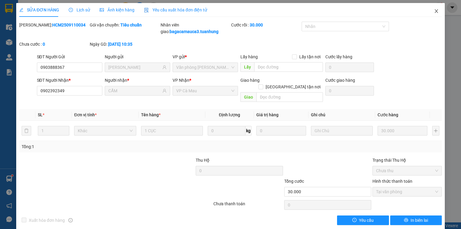
click at [434, 10] on icon "close" at bounding box center [436, 11] width 5 height 5
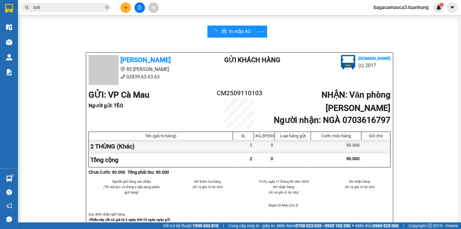
click at [65, 7] on input "349" at bounding box center [68, 7] width 71 height 7
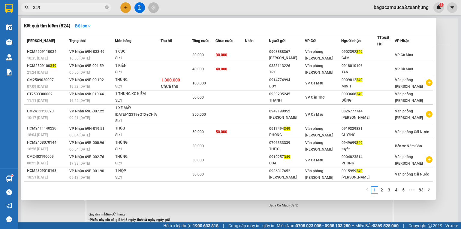
click at [65, 7] on input "349" at bounding box center [68, 7] width 71 height 7
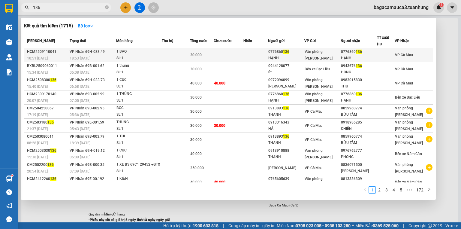
type input "136"
click at [162, 55] on div "SL: 1" at bounding box center [139, 58] width 45 height 7
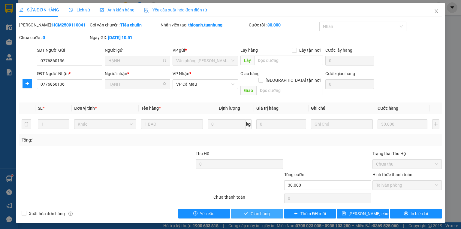
click at [244, 209] on button "Giao hàng" at bounding box center [257, 214] width 52 height 10
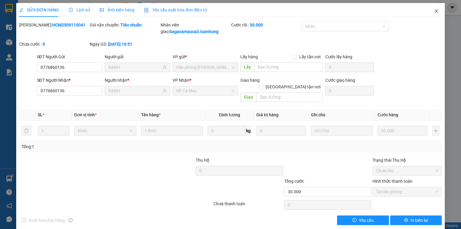
click at [434, 9] on icon "close" at bounding box center [436, 11] width 5 height 5
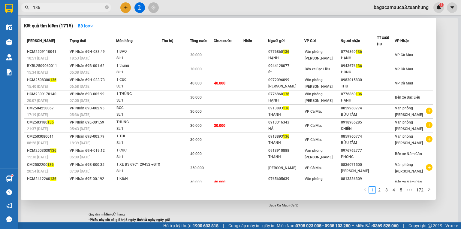
click at [62, 8] on input "136" at bounding box center [68, 7] width 71 height 7
click at [123, 10] on div at bounding box center [230, 114] width 461 height 229
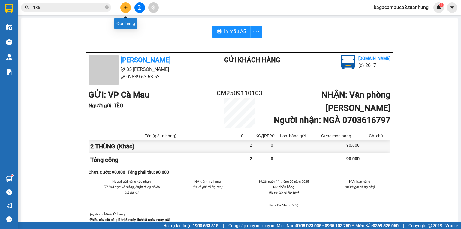
click at [125, 8] on icon "plus" at bounding box center [126, 7] width 4 height 4
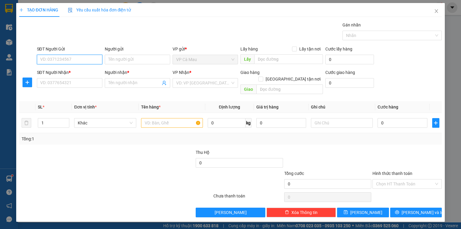
click at [83, 59] on input "SĐT Người Gửi" at bounding box center [69, 60] width 65 height 10
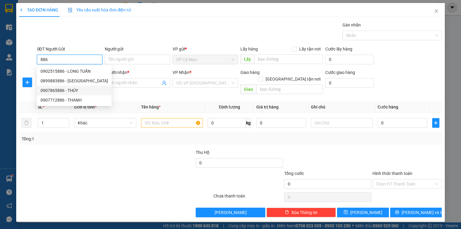
click at [80, 89] on div "0907865886 - THÚY" at bounding box center [75, 90] width 68 height 7
type input "0907865886"
type input "THÚY"
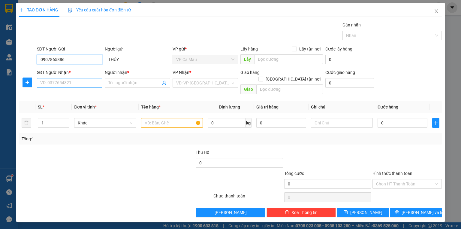
type input "0907865886"
click at [75, 82] on input "SĐT Người Nhận *" at bounding box center [69, 83] width 65 height 10
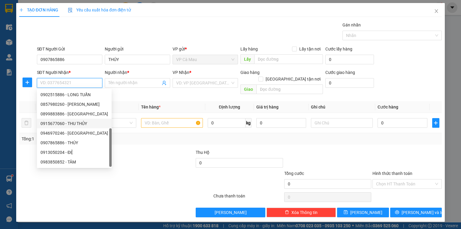
scroll to position [19, 0]
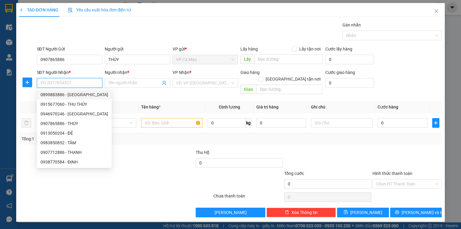
click at [57, 83] on input "SĐT Người Nhận *" at bounding box center [69, 83] width 65 height 10
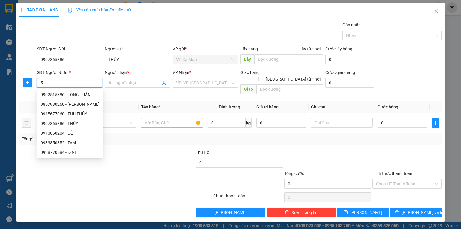
scroll to position [0, 0]
click at [62, 125] on div "0938770584 - ĐỊNH" at bounding box center [70, 123] width 58 height 7
type input "0938770584"
type input "ĐỊNH"
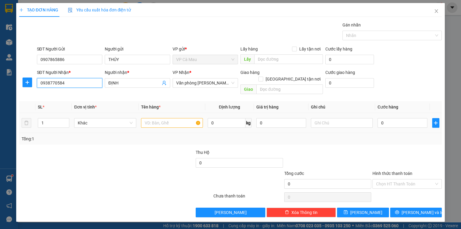
type input "0938770584"
click at [166, 119] on input "text" at bounding box center [172, 123] width 62 height 10
type input "1"
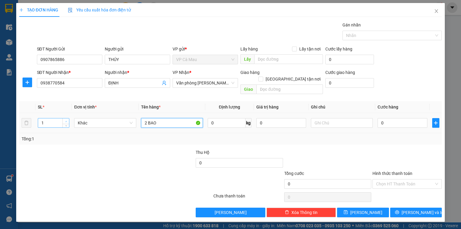
type input "2 BAO"
type input "2"
click at [67, 120] on icon "up" at bounding box center [66, 121] width 2 height 2
click at [388, 118] on input "0" at bounding box center [403, 123] width 50 height 10
type input "2"
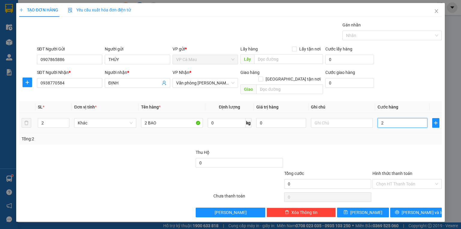
type input "2"
type input "20"
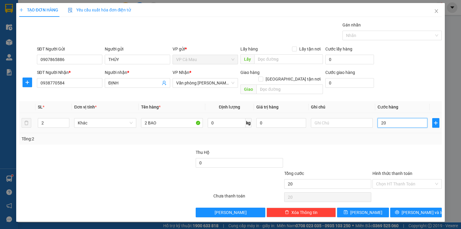
type input "200"
type input "200.000"
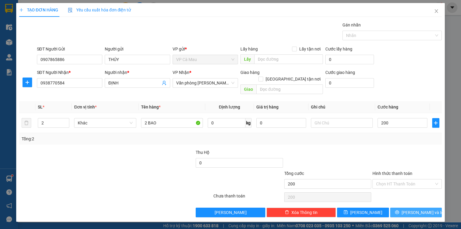
type input "200.000"
drag, startPoint x: 394, startPoint y: 205, endPoint x: 392, endPoint y: 196, distance: 8.6
click at [394, 208] on button "[PERSON_NAME] và In" at bounding box center [416, 213] width 52 height 10
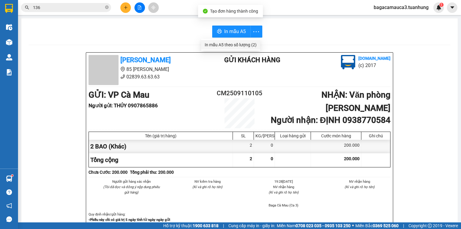
click at [244, 46] on div "In mẫu A5 theo số lượng (2)" at bounding box center [231, 44] width 52 height 7
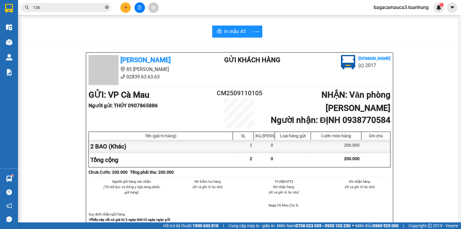
click at [106, 8] on icon "close-circle" at bounding box center [107, 7] width 4 height 4
click at [102, 7] on input "text" at bounding box center [68, 7] width 71 height 7
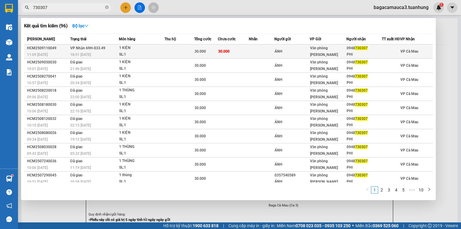
type input "730307"
click at [221, 58] on td "30.000" at bounding box center [233, 51] width 31 height 14
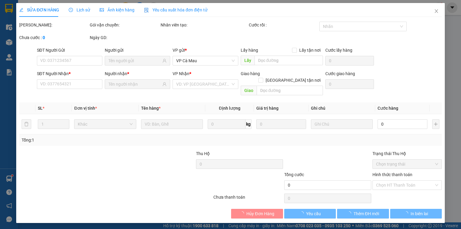
type input "ÁNH"
type input "0948730307"
type input "PHI"
type input "30.000"
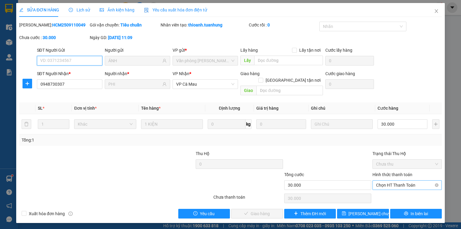
drag, startPoint x: 394, startPoint y: 179, endPoint x: 393, endPoint y: 184, distance: 5.1
click at [394, 181] on span "Chọn HT Thanh Toán" at bounding box center [407, 185] width 62 height 9
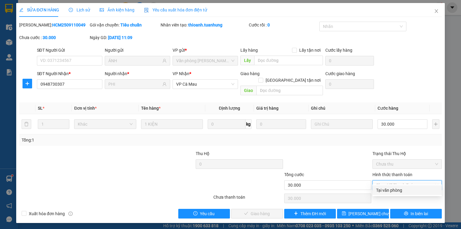
click at [393, 187] on div "Tại văn phòng" at bounding box center [407, 190] width 62 height 7
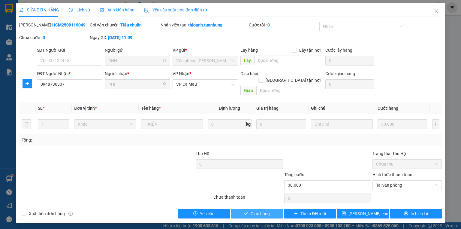
click at [272, 209] on button "Giao hàng" at bounding box center [257, 214] width 52 height 10
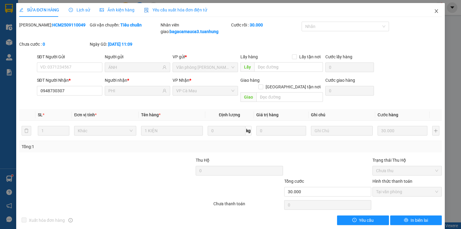
drag, startPoint x: 433, startPoint y: 10, endPoint x: 406, endPoint y: 15, distance: 27.6
click at [434, 10] on icon "close" at bounding box center [436, 11] width 5 height 5
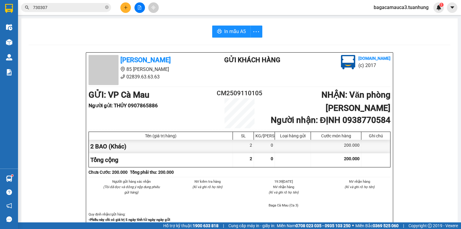
click at [123, 7] on button at bounding box center [125, 7] width 11 height 11
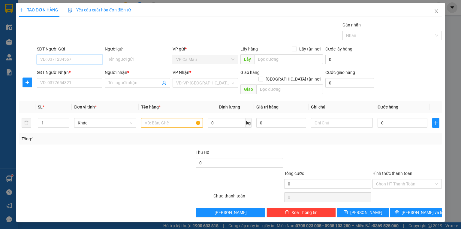
click at [52, 58] on input "SĐT Người Gửi" at bounding box center [69, 60] width 65 height 10
click at [59, 72] on div "0919654333 - GIÀU" at bounding box center [70, 71] width 58 height 7
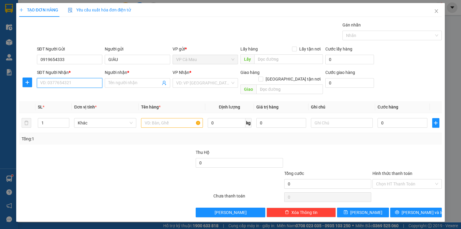
click at [62, 80] on input "SĐT Người Nhận *" at bounding box center [69, 83] width 65 height 10
click at [57, 93] on div "0909313514 - THI" at bounding box center [70, 94] width 58 height 7
click at [167, 118] on input "text" at bounding box center [172, 123] width 62 height 10
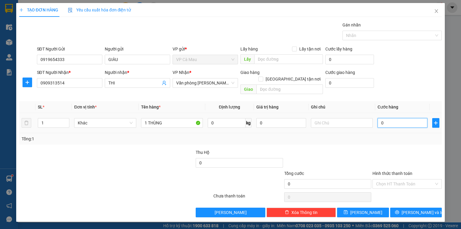
click at [400, 118] on input "0" at bounding box center [403, 123] width 50 height 10
drag, startPoint x: 385, startPoint y: 178, endPoint x: 386, endPoint y: 182, distance: 4.0
click at [385, 181] on input "Hình thức thanh toán" at bounding box center [405, 183] width 58 height 9
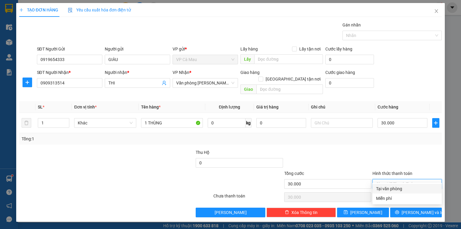
click at [388, 187] on div "Tại văn phòng" at bounding box center [407, 188] width 62 height 7
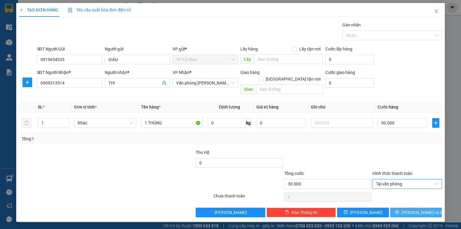
click at [397, 208] on button "[PERSON_NAME] và In" at bounding box center [416, 213] width 52 height 10
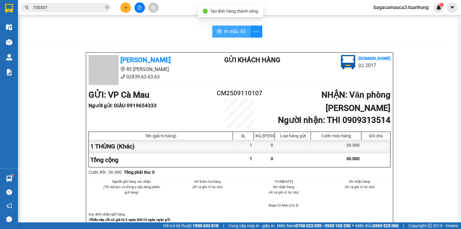
click at [236, 29] on span "In mẫu A5" at bounding box center [235, 32] width 22 height 8
drag, startPoint x: 236, startPoint y: 29, endPoint x: 127, endPoint y: 9, distance: 110.9
click at [127, 9] on icon "plus" at bounding box center [126, 7] width 4 height 4
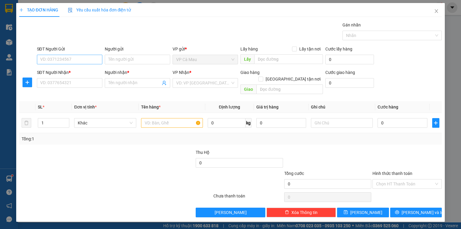
drag, startPoint x: 76, startPoint y: 67, endPoint x: 80, endPoint y: 56, distance: 11.4
click at [80, 57] on form "SĐT Người Gửi VD: 0371234567 Người gửi Tên người gửi VP gửi * VP Cà Mau Lấy hàn…" at bounding box center [230, 71] width 423 height 51
click at [80, 56] on input "SĐT Người Gửi" at bounding box center [69, 60] width 65 height 10
click at [79, 59] on input "SĐT Người Gửi" at bounding box center [69, 60] width 65 height 10
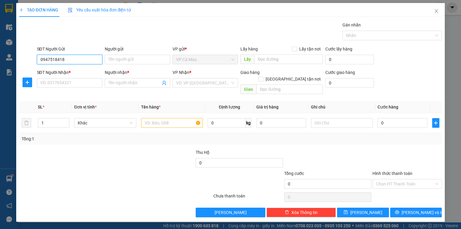
click at [52, 58] on input "0947518418" at bounding box center [69, 60] width 65 height 10
click at [53, 58] on input "0947518418" at bounding box center [69, 60] width 65 height 10
click at [69, 69] on div "0947058418 - CƯỜNG" at bounding box center [70, 71] width 59 height 7
click at [72, 86] on input "SĐT Người Nhận *" at bounding box center [69, 83] width 65 height 10
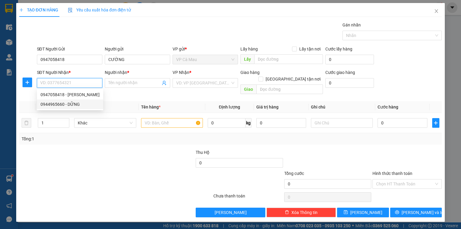
click at [71, 102] on div "0944965660 - DỮNG" at bounding box center [70, 104] width 59 height 7
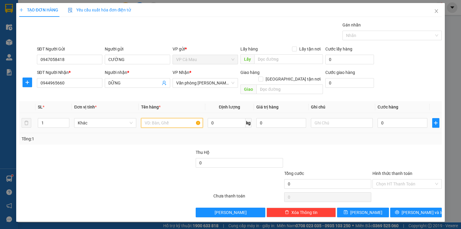
click at [168, 118] on input "text" at bounding box center [172, 123] width 62 height 10
click at [402, 118] on input "0" at bounding box center [403, 123] width 50 height 10
click at [388, 181] on div "Hình thức thanh toán Chọn HT Thanh Toán" at bounding box center [407, 180] width 69 height 21
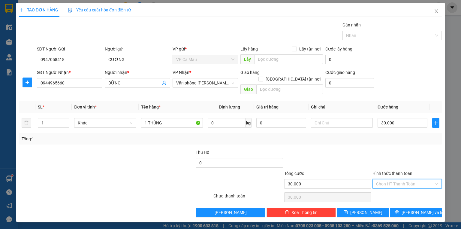
drag, startPoint x: 393, startPoint y: 177, endPoint x: 394, endPoint y: 184, distance: 7.6
click at [393, 179] on input "Hình thức thanh toán" at bounding box center [405, 183] width 58 height 9
click at [395, 186] on div "Tại văn phòng" at bounding box center [407, 188] width 62 height 7
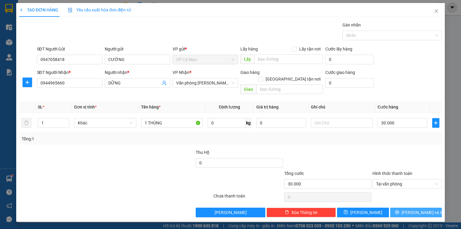
click at [402, 208] on button "[PERSON_NAME] và In" at bounding box center [416, 213] width 52 height 10
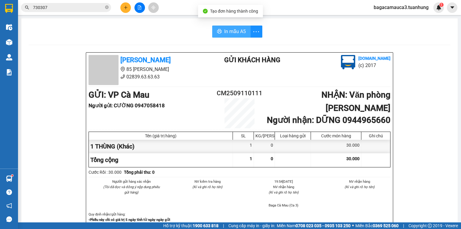
click at [226, 29] on span "In mẫu A5" at bounding box center [235, 32] width 22 height 8
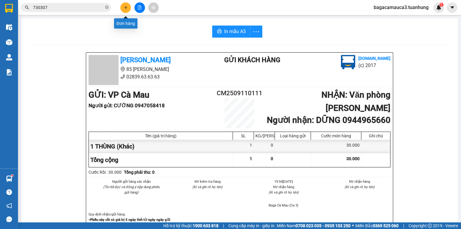
click at [123, 6] on button at bounding box center [125, 7] width 11 height 11
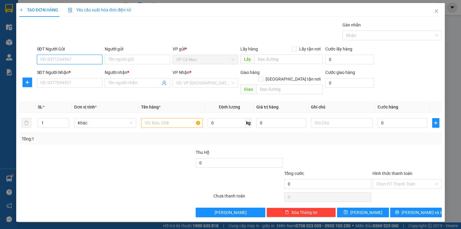
click at [95, 60] on input "SĐT Người Gửi" at bounding box center [69, 60] width 65 height 10
click at [68, 70] on div "0913102602 - XUYÊN" at bounding box center [70, 71] width 58 height 7
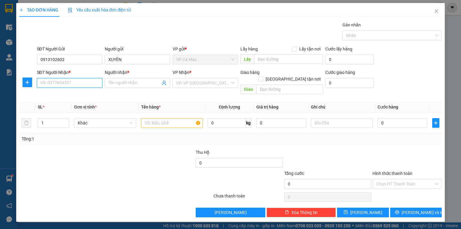
click at [64, 80] on input "SĐT Người Nhận *" at bounding box center [69, 83] width 65 height 10
click at [63, 93] on div "0906767409 - THANH" at bounding box center [70, 94] width 58 height 7
click at [177, 119] on input "text" at bounding box center [172, 123] width 62 height 10
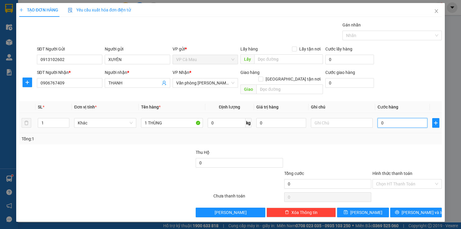
click at [393, 118] on input "0" at bounding box center [403, 123] width 50 height 10
click at [399, 208] on button "[PERSON_NAME] và In" at bounding box center [416, 213] width 52 height 10
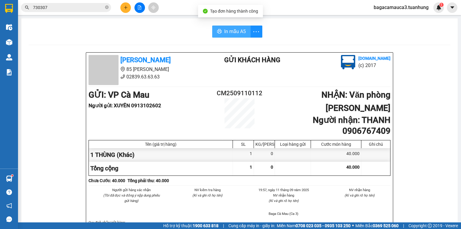
drag, startPoint x: 228, startPoint y: 31, endPoint x: 222, endPoint y: 42, distance: 12.9
click at [228, 31] on span "In mẫu A5" at bounding box center [235, 32] width 22 height 8
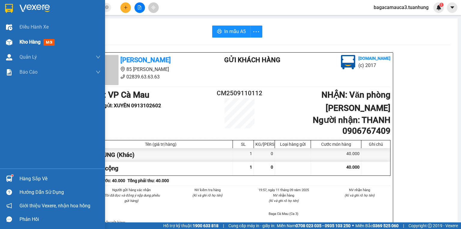
click at [25, 41] on span "Kho hàng" at bounding box center [30, 42] width 21 height 6
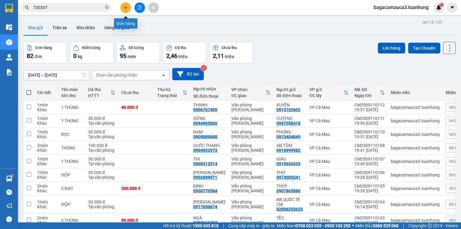
click at [124, 6] on icon "plus" at bounding box center [126, 7] width 4 height 4
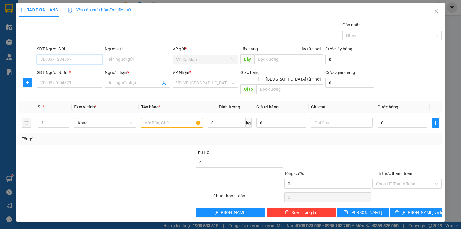
click at [64, 58] on input "SĐT Người Gửi" at bounding box center [69, 60] width 65 height 10
click at [69, 68] on div "0944243030 - TRUNG" at bounding box center [70, 71] width 58 height 7
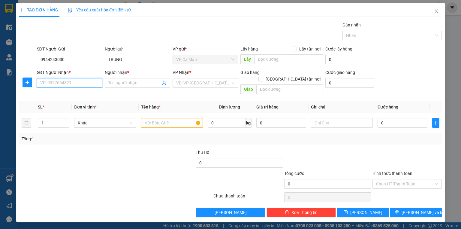
click at [68, 82] on input "SĐT Người Nhận *" at bounding box center [69, 83] width 65 height 10
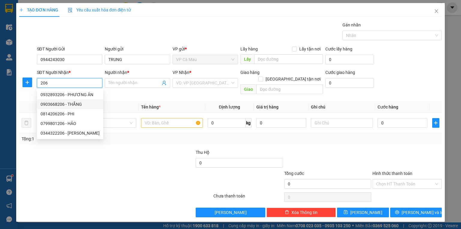
click at [77, 102] on div "0903668206 - THẮNG" at bounding box center [70, 104] width 59 height 7
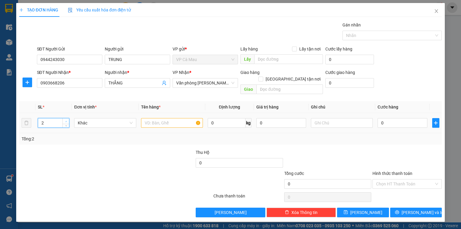
click at [67, 120] on icon "up" at bounding box center [66, 121] width 2 height 2
click at [144, 118] on input "text" at bounding box center [172, 123] width 62 height 10
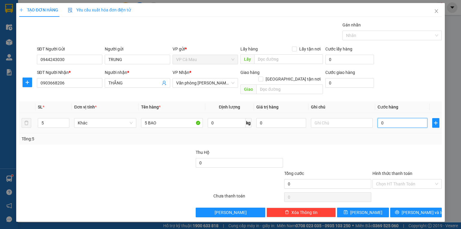
click at [402, 118] on input "0" at bounding box center [403, 123] width 50 height 10
click at [387, 179] on input "Hình thức thanh toán" at bounding box center [405, 183] width 58 height 9
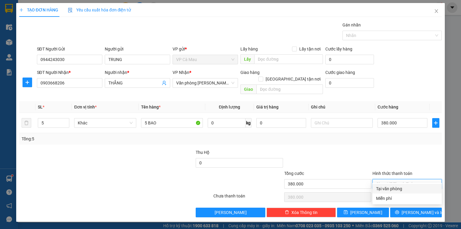
click at [388, 185] on div "Tại văn phòng" at bounding box center [407, 188] width 62 height 7
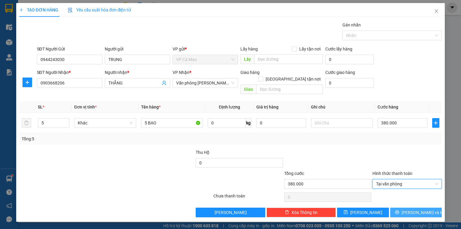
click at [405, 208] on button "[PERSON_NAME] và In" at bounding box center [416, 213] width 52 height 10
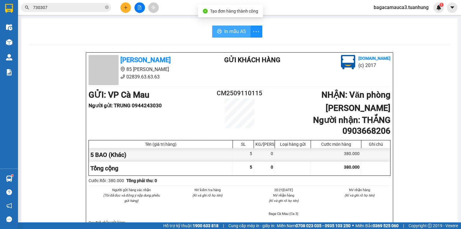
click at [227, 29] on span "In mẫu A5" at bounding box center [235, 32] width 22 height 8
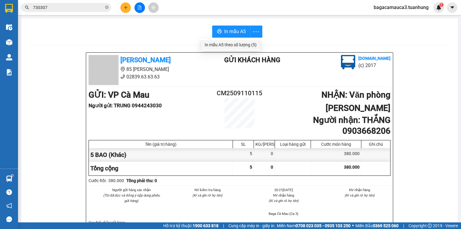
click at [249, 46] on div "In mẫu A5 theo số lượng (5)" at bounding box center [231, 44] width 52 height 7
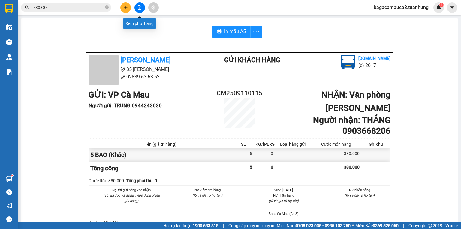
click at [138, 6] on icon "file-add" at bounding box center [139, 7] width 3 height 4
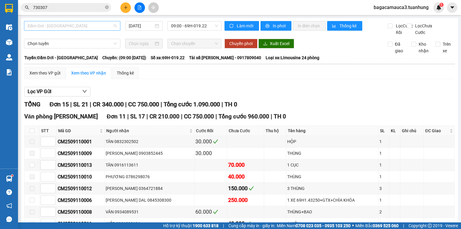
click at [54, 25] on span "Đầm Dơi - Sài Gòn" at bounding box center [72, 25] width 89 height 9
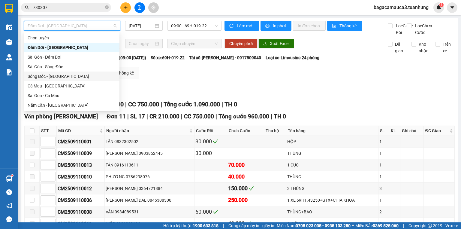
click at [46, 77] on div "Sông Đốc - [GEOGRAPHIC_DATA]" at bounding box center [72, 76] width 88 height 7
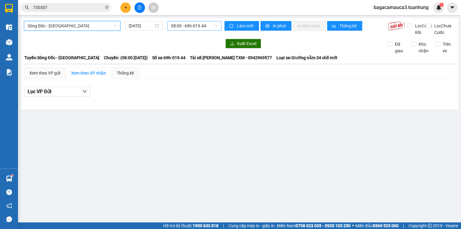
click at [182, 26] on span "08:00 - 69h-019.44" at bounding box center [194, 25] width 47 height 9
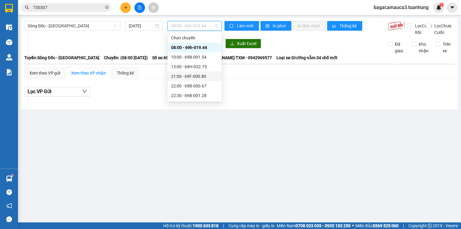
click at [190, 75] on div "21:00 - 69F-000.80" at bounding box center [194, 76] width 47 height 7
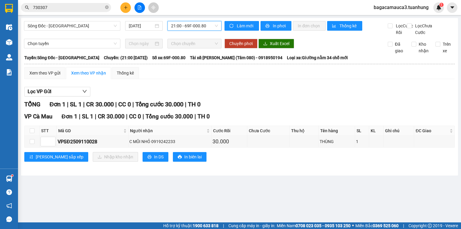
click at [125, 7] on icon "plus" at bounding box center [126, 7] width 4 height 4
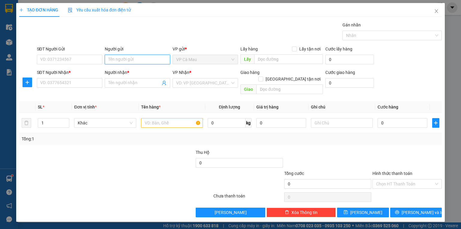
click at [137, 57] on input "Người gửi" at bounding box center [137, 60] width 65 height 10
click at [77, 82] on input "SĐT Người Nhận *" at bounding box center [69, 83] width 65 height 10
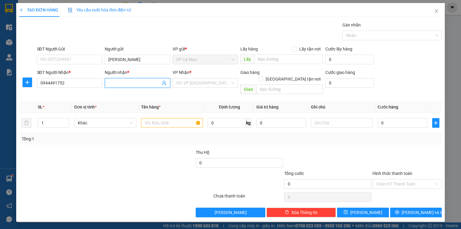
click at [129, 81] on input "Người nhận *" at bounding box center [134, 83] width 52 height 7
click at [115, 84] on input "TÔI THÁI HUY" at bounding box center [134, 83] width 52 height 7
click at [196, 83] on input "search" at bounding box center [203, 82] width 54 height 9
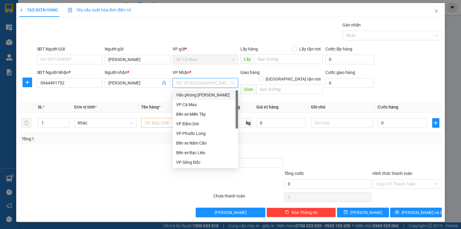
click at [200, 93] on div "Văn phòng [PERSON_NAME]" at bounding box center [205, 95] width 58 height 7
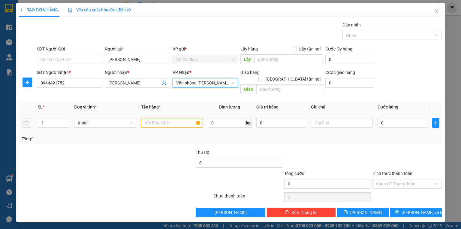
click at [163, 118] on input "text" at bounding box center [172, 123] width 62 height 10
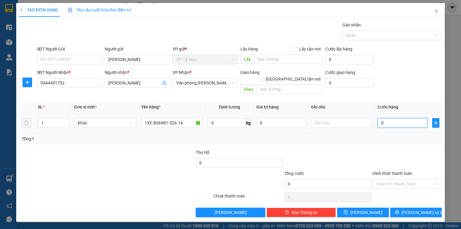
click at [388, 118] on input "0" at bounding box center [403, 123] width 50 height 10
click at [385, 179] on input "Hình thức thanh toán" at bounding box center [405, 183] width 58 height 9
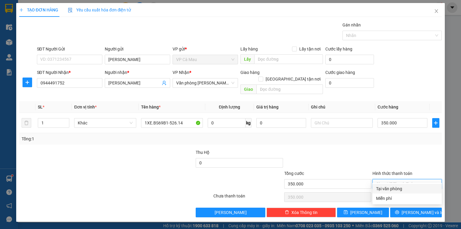
click at [387, 190] on div "Tại văn phòng" at bounding box center [407, 188] width 62 height 7
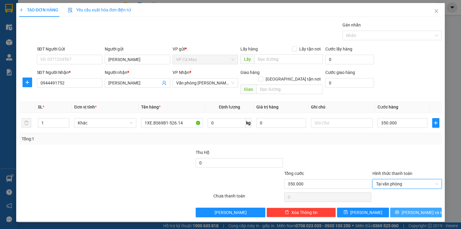
click at [399, 208] on button "[PERSON_NAME] và In" at bounding box center [416, 213] width 52 height 10
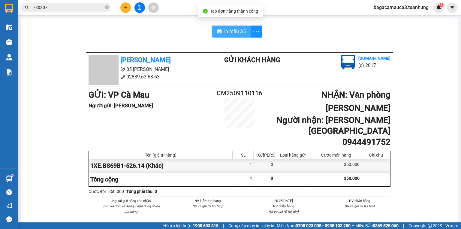
click at [232, 26] on button "In mẫu A5" at bounding box center [231, 32] width 38 height 12
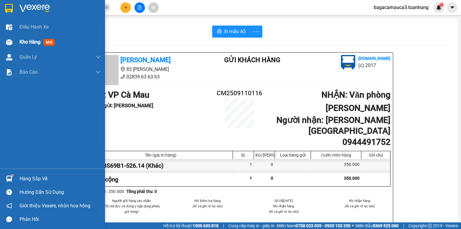
click at [21, 40] on span "Kho hàng" at bounding box center [30, 42] width 21 height 6
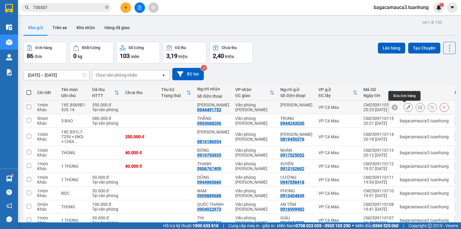
click at [406, 107] on icon at bounding box center [408, 107] width 4 height 4
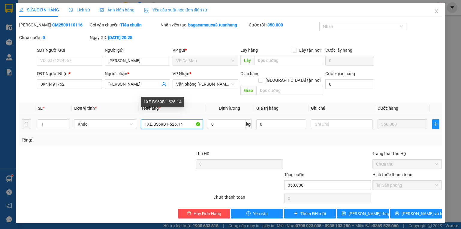
click at [190, 119] on input "1XE.BS69B1-526.14" at bounding box center [172, 124] width 62 height 10
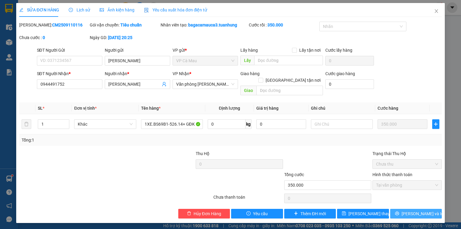
click at [412, 210] on span "[PERSON_NAME] và In" at bounding box center [423, 213] width 42 height 7
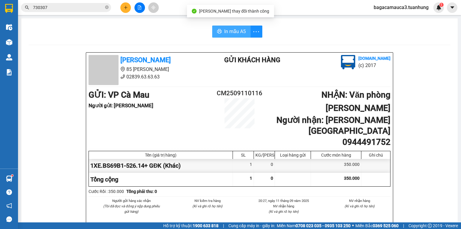
click at [238, 31] on span "In mẫu A5" at bounding box center [235, 32] width 22 height 8
click at [107, 5] on icon "close-circle" at bounding box center [107, 7] width 4 height 4
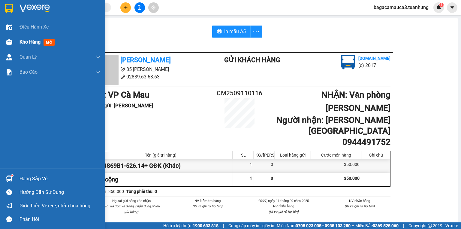
click at [13, 40] on div at bounding box center [9, 42] width 11 height 11
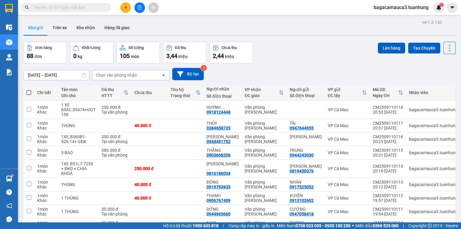
click at [125, 6] on icon "plus" at bounding box center [126, 7] width 4 height 4
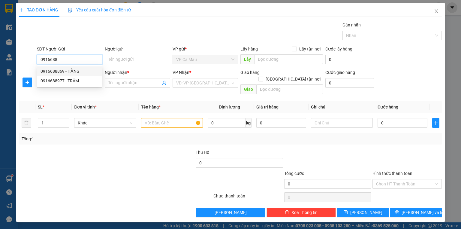
click at [75, 71] on div "0916688869 - HẰNG" at bounding box center [70, 71] width 58 height 7
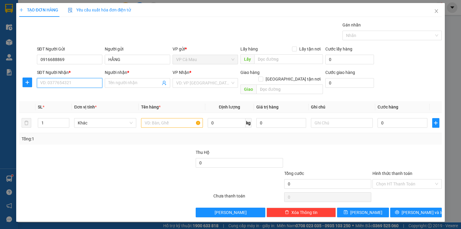
click at [77, 80] on input "SĐT Người Nhận *" at bounding box center [69, 83] width 65 height 10
drag, startPoint x: 71, startPoint y: 94, endPoint x: 174, endPoint y: 100, distance: 102.9
click at [71, 94] on div "0917296917 - THẢO" at bounding box center [70, 94] width 59 height 7
click at [167, 117] on div at bounding box center [172, 123] width 62 height 12
click at [167, 118] on input "text" at bounding box center [172, 123] width 62 height 10
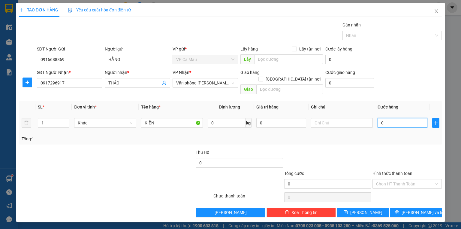
click at [392, 118] on input "0" at bounding box center [403, 123] width 50 height 10
click at [385, 135] on div "Tổng: 1" at bounding box center [231, 138] width 418 height 7
click at [402, 179] on input "Hình thức thanh toán" at bounding box center [405, 183] width 58 height 9
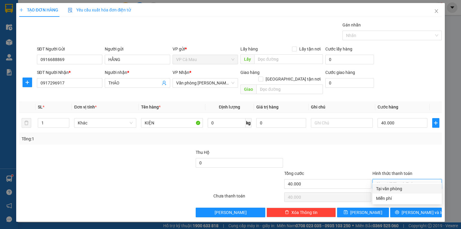
click at [399, 184] on div "Tại văn phòng" at bounding box center [407, 189] width 69 height 10
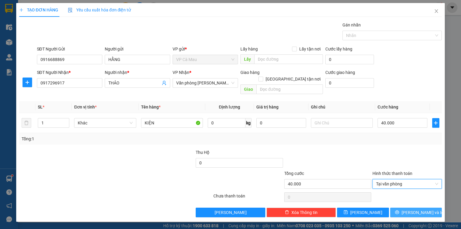
click at [404, 208] on button "[PERSON_NAME] và In" at bounding box center [416, 213] width 52 height 10
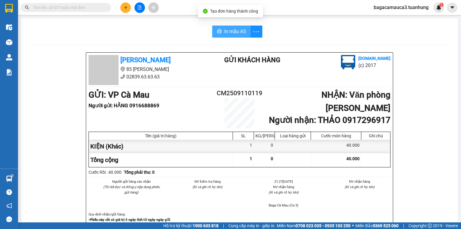
click at [224, 30] on span "In mẫu A5" at bounding box center [235, 32] width 22 height 8
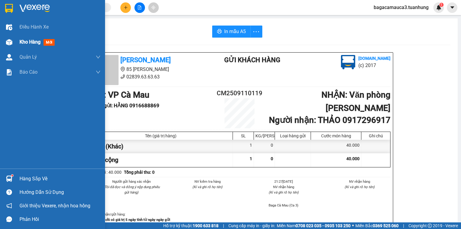
click at [14, 40] on div at bounding box center [9, 42] width 11 height 11
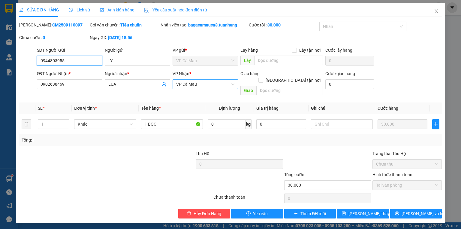
click at [220, 84] on span "VP Cà Mau" at bounding box center [205, 84] width 58 height 9
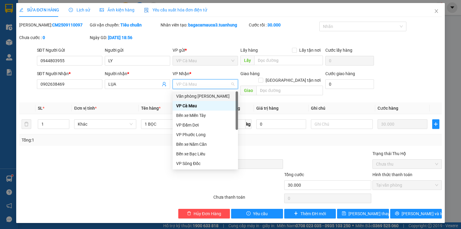
click at [225, 95] on div "Văn phòng [PERSON_NAME]" at bounding box center [205, 96] width 58 height 7
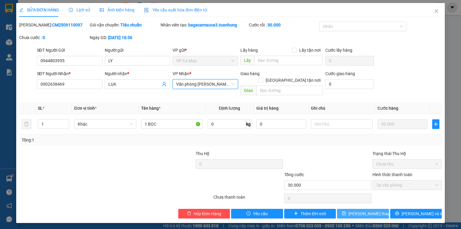
click at [354, 209] on button "Lưu thay đổi" at bounding box center [363, 214] width 52 height 10
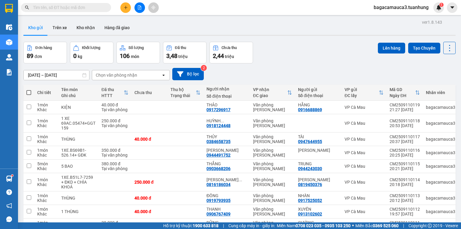
click at [30, 93] on span at bounding box center [28, 92] width 5 height 5
click at [29, 90] on input "checkbox" at bounding box center [29, 90] width 0 height 0
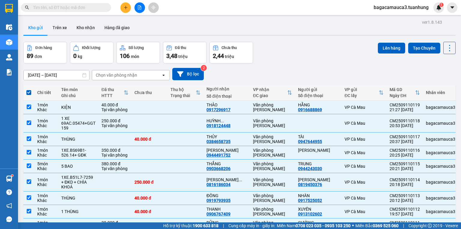
drag, startPoint x: 394, startPoint y: 48, endPoint x: 387, endPoint y: 47, distance: 6.3
click at [394, 48] on button "Lên hàng" at bounding box center [391, 48] width 27 height 11
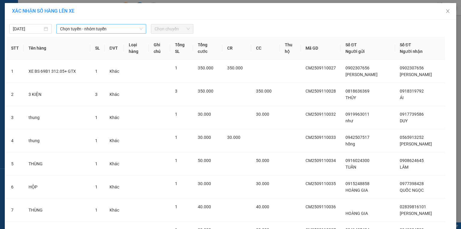
click at [100, 32] on span "Chọn tuyến - nhóm tuyến" at bounding box center [101, 28] width 83 height 9
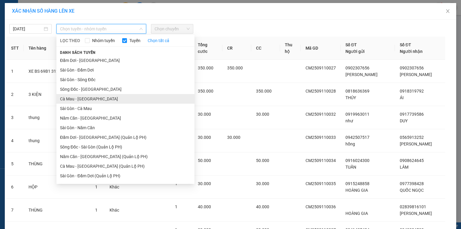
click at [91, 102] on li "Cà Mau - Sài Gòn" at bounding box center [125, 99] width 138 height 10
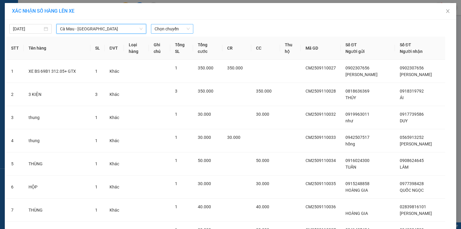
click at [172, 31] on span "Chọn chuyến" at bounding box center [172, 28] width 35 height 9
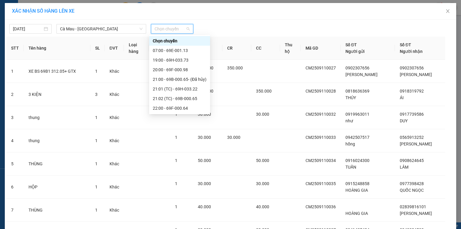
click at [178, 114] on div "22:01 - 69B-001.40" at bounding box center [180, 117] width 54 height 7
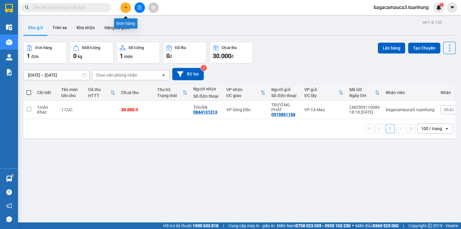
click at [126, 4] on button at bounding box center [125, 7] width 11 height 11
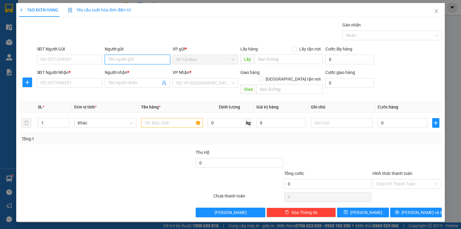
click at [124, 56] on input "Người gửi" at bounding box center [137, 60] width 65 height 10
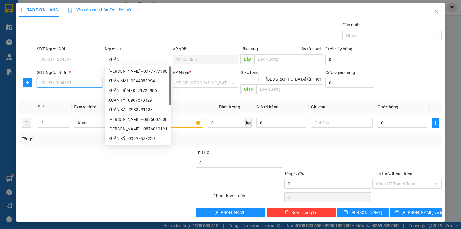
click at [68, 84] on input "SĐT Người Nhận *" at bounding box center [69, 83] width 65 height 10
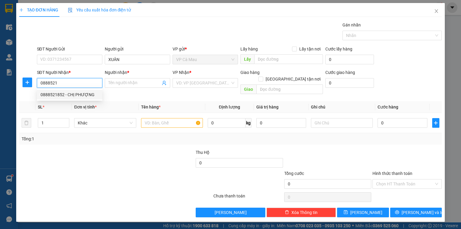
click at [66, 93] on div "0888521852 - CHỊ PHƯỢNG" at bounding box center [70, 94] width 58 height 7
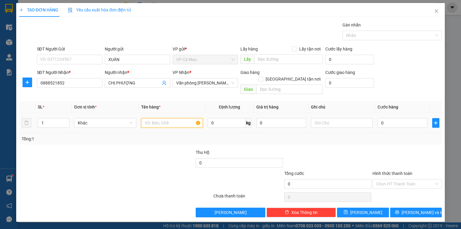
click at [150, 118] on input "text" at bounding box center [172, 123] width 62 height 10
click at [396, 119] on input "0" at bounding box center [403, 123] width 50 height 10
drag, startPoint x: 395, startPoint y: 175, endPoint x: 390, endPoint y: 184, distance: 10.3
click at [395, 179] on input "Hình thức thanh toán" at bounding box center [405, 183] width 58 height 9
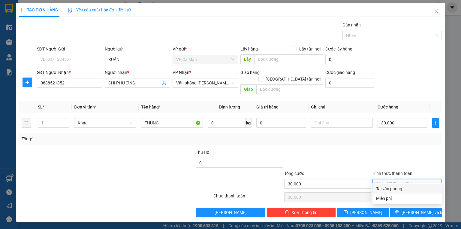
drag, startPoint x: 390, startPoint y: 185, endPoint x: 390, endPoint y: 193, distance: 8.4
click at [390, 185] on div "Tại văn phòng" at bounding box center [407, 189] width 69 height 10
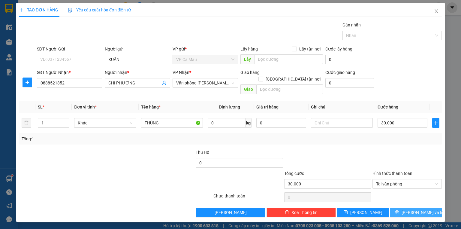
click at [394, 208] on button "[PERSON_NAME] và In" at bounding box center [416, 213] width 52 height 10
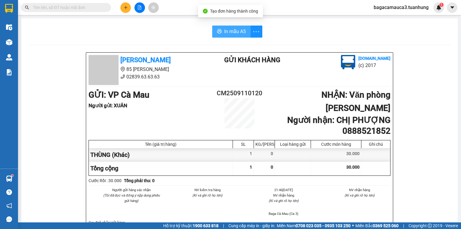
click at [234, 31] on span "In mẫu A5" at bounding box center [235, 32] width 22 height 8
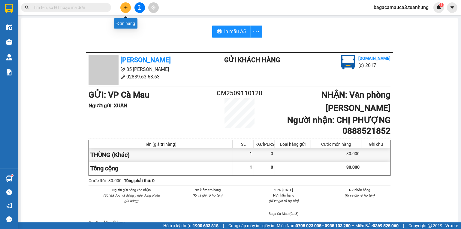
click at [128, 8] on button at bounding box center [125, 7] width 11 height 11
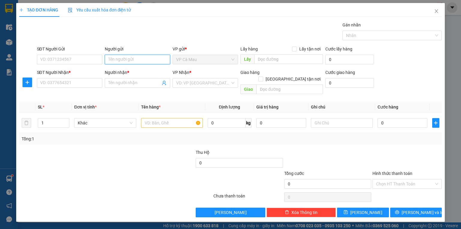
click at [129, 57] on input "Người gửi" at bounding box center [137, 60] width 65 height 10
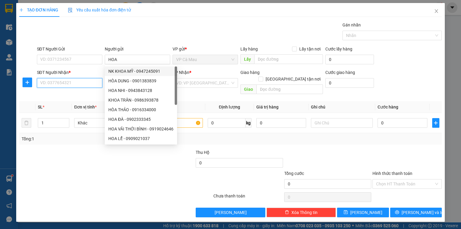
click at [87, 86] on input "SĐT Người Nhận *" at bounding box center [69, 83] width 65 height 10
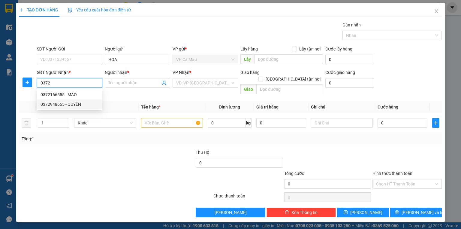
click at [75, 105] on div "0372948665 - QUYÊN" at bounding box center [70, 104] width 58 height 7
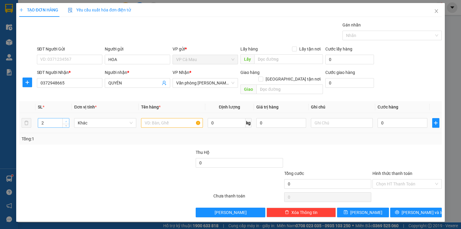
click at [64, 118] on span "Increase Value" at bounding box center [65, 120] width 7 height 5
click at [65, 123] on span "down" at bounding box center [66, 125] width 4 height 4
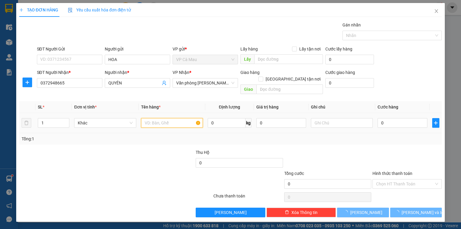
click at [165, 118] on input "text" at bounding box center [172, 123] width 62 height 10
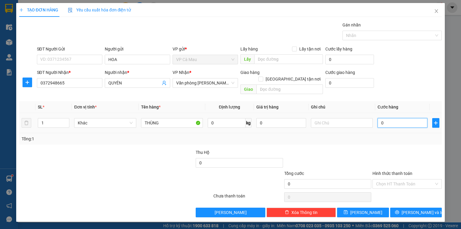
click at [408, 118] on input "0" at bounding box center [403, 123] width 50 height 10
click at [413, 179] on input "Hình thức thanh toán" at bounding box center [405, 183] width 58 height 9
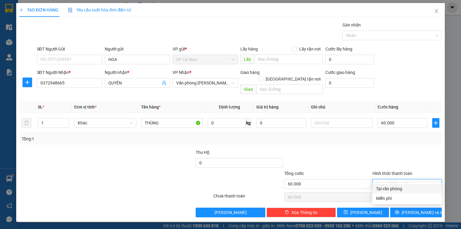
click at [405, 184] on div "Tại văn phòng" at bounding box center [407, 189] width 69 height 10
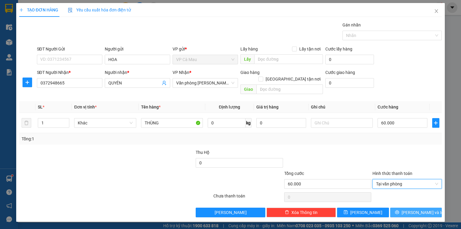
click at [401, 208] on button "[PERSON_NAME] và In" at bounding box center [416, 213] width 52 height 10
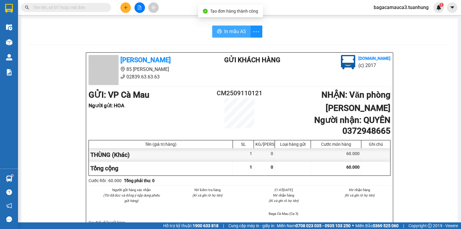
click at [237, 33] on span "In mẫu A5" at bounding box center [235, 32] width 22 height 8
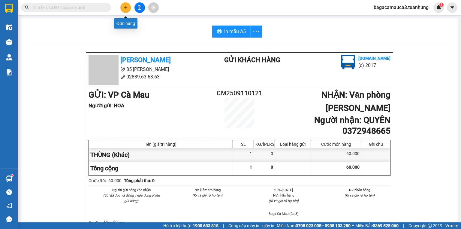
click at [130, 8] on button at bounding box center [125, 7] width 11 height 11
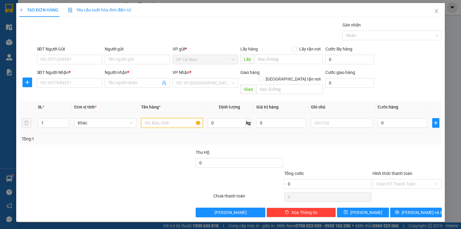
click at [149, 118] on input "text" at bounding box center [172, 123] width 62 height 10
type input "1 XE MÁY BS"
click at [387, 118] on input "0" at bounding box center [403, 123] width 50 height 10
type input "2"
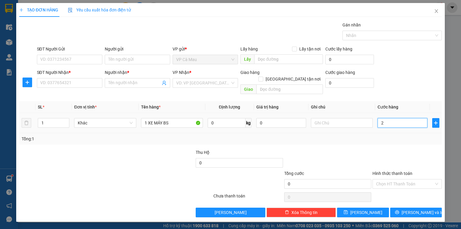
type input "2"
type input "25"
type input "250"
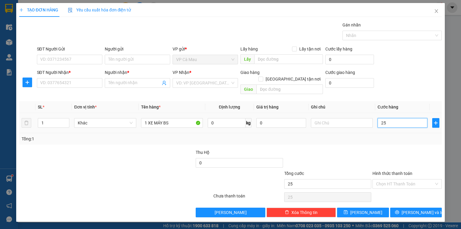
type input "250"
type input "250.000"
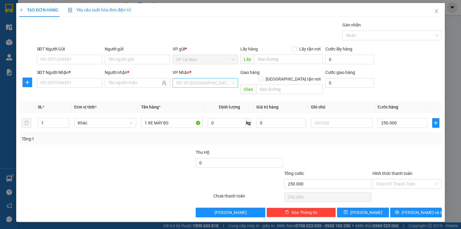
click at [214, 85] on input "search" at bounding box center [203, 82] width 54 height 9
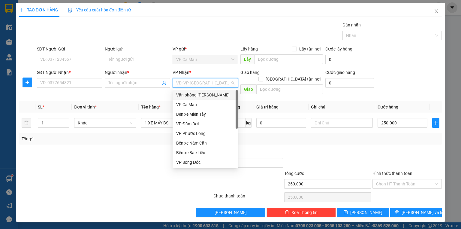
click at [218, 95] on div "Văn phòng [PERSON_NAME]" at bounding box center [205, 95] width 58 height 7
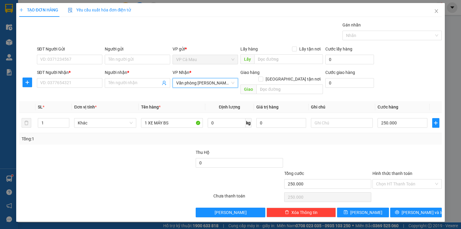
click at [84, 88] on div "SĐT Người Nhận * VD: 0377654321" at bounding box center [69, 79] width 65 height 21
click at [84, 87] on input "SĐT Người Nhận *" at bounding box center [69, 83] width 65 height 10
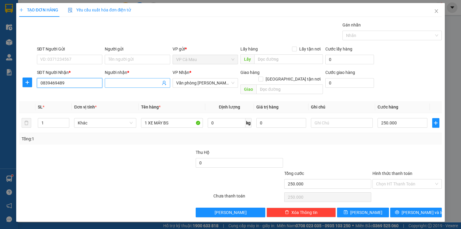
type input "0839469489"
click at [108, 83] on input "Người nhận *" at bounding box center [134, 83] width 52 height 7
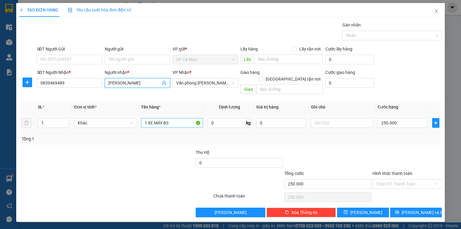
type input "[PERSON_NAME]"
click at [198, 118] on input "1 XE MÁY BS" at bounding box center [172, 123] width 62 height 10
type input "1 XE MÁY BS 69-AD.01894+GTX"
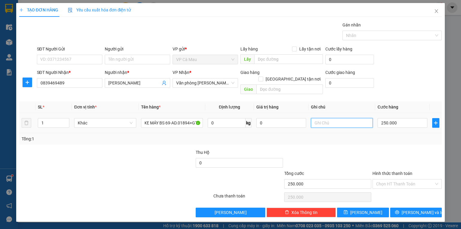
scroll to position [0, 0]
click at [354, 118] on input "text" at bounding box center [342, 123] width 62 height 10
type input "097"
drag, startPoint x: 389, startPoint y: 174, endPoint x: 390, endPoint y: 178, distance: 3.7
click at [389, 179] on input "Hình thức thanh toán" at bounding box center [405, 183] width 58 height 9
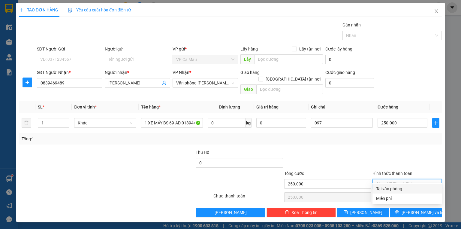
click at [390, 184] on div "Tại văn phòng" at bounding box center [407, 189] width 69 height 10
type input "0"
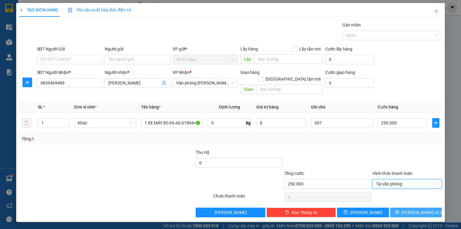
click at [395, 208] on button "[PERSON_NAME] và In" at bounding box center [416, 213] width 52 height 10
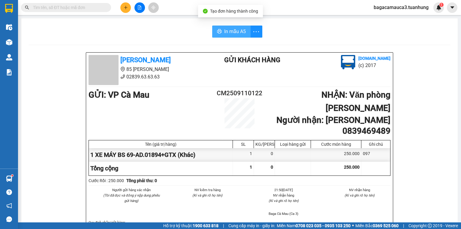
drag, startPoint x: 223, startPoint y: 40, endPoint x: 224, endPoint y: 35, distance: 5.5
click at [224, 35] on span "In mẫu A5" at bounding box center [235, 32] width 22 height 8
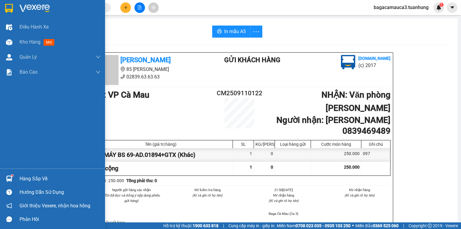
click at [10, 177] on img at bounding box center [9, 178] width 6 height 6
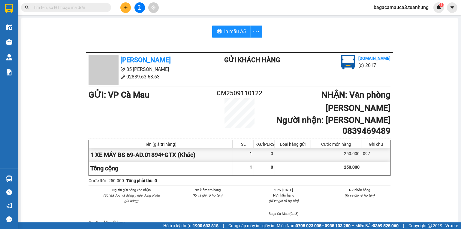
click at [411, 144] on section "Kết quả tìm kiếm ( 96 ) Bộ lọc Mã ĐH Trạng thái Món hàng Thu hộ Tổng cước Chưa …" at bounding box center [230, 114] width 461 height 229
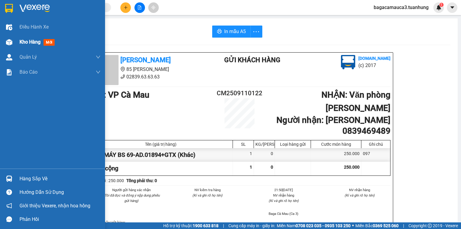
drag, startPoint x: 18, startPoint y: 43, endPoint x: 32, endPoint y: 40, distance: 14.2
click at [25, 41] on div "Kho hàng mới" at bounding box center [52, 42] width 105 height 15
click at [32, 40] on span "Kho hàng" at bounding box center [30, 42] width 21 height 6
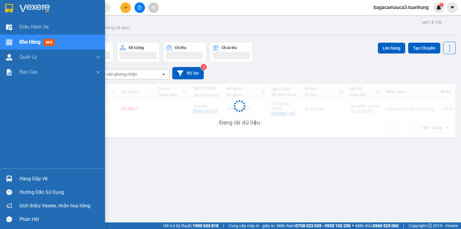
click at [32, 40] on span "Kho hàng" at bounding box center [30, 42] width 21 height 6
drag, startPoint x: 32, startPoint y: 40, endPoint x: 84, endPoint y: 25, distance: 54.6
click at [34, 38] on div "Kho hàng mới" at bounding box center [39, 42] width 38 height 8
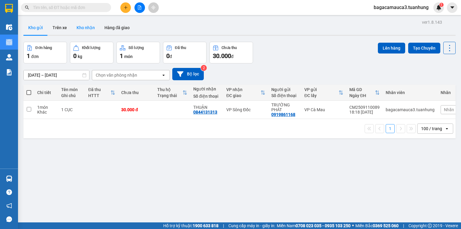
click at [92, 29] on button "Kho nhận" at bounding box center [86, 27] width 28 height 14
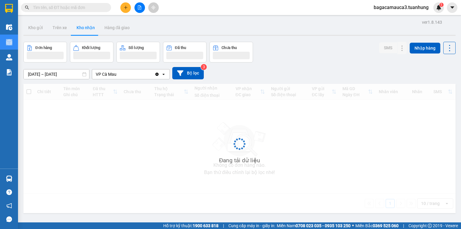
click at [92, 29] on button "Kho nhận" at bounding box center [86, 27] width 28 height 14
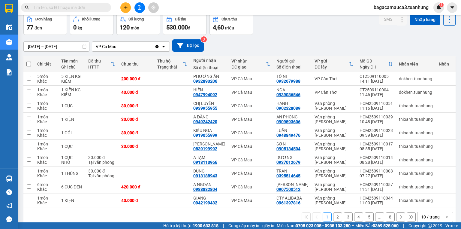
scroll to position [39, 0]
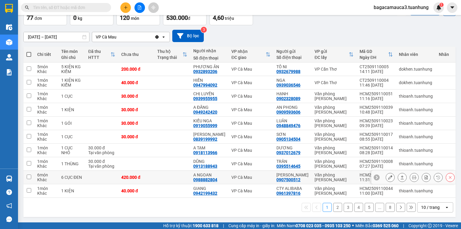
click at [410, 174] on button at bounding box center [414, 177] width 8 height 11
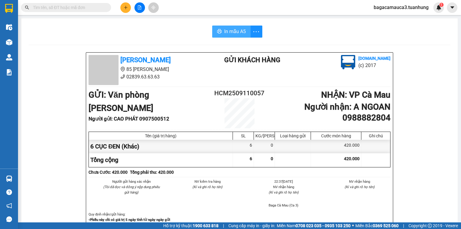
click at [228, 33] on span "In mẫu A5" at bounding box center [235, 32] width 22 height 8
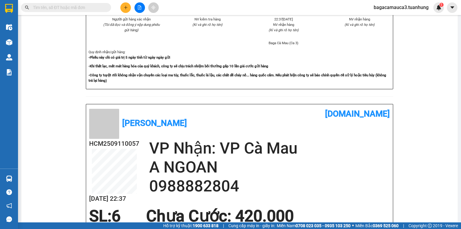
scroll to position [260, 0]
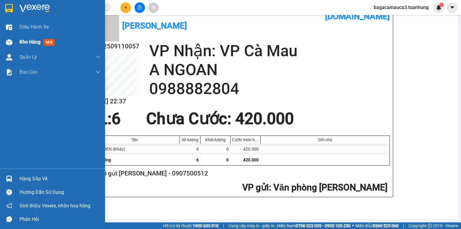
click at [29, 47] on div "Kho hàng mới" at bounding box center [60, 42] width 81 height 15
click at [30, 47] on div "Kho hàng mới" at bounding box center [60, 42] width 81 height 15
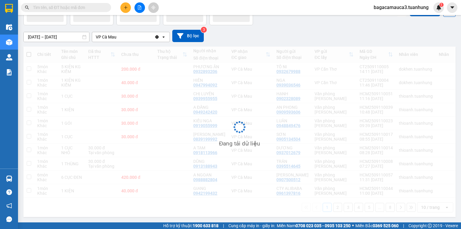
scroll to position [39, 0]
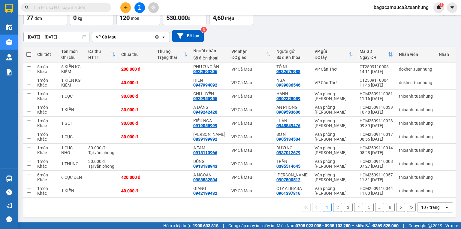
click at [333, 209] on button "2" at bounding box center [337, 207] width 9 height 9
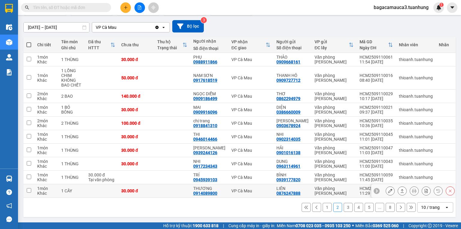
scroll to position [54, 0]
click at [344, 207] on button "3" at bounding box center [348, 207] width 9 height 9
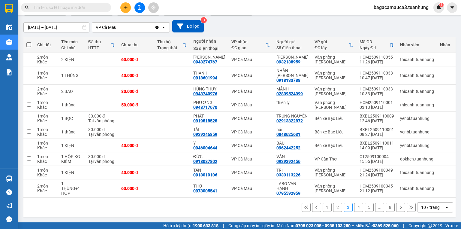
click at [90, 10] on input "text" at bounding box center [68, 7] width 71 height 7
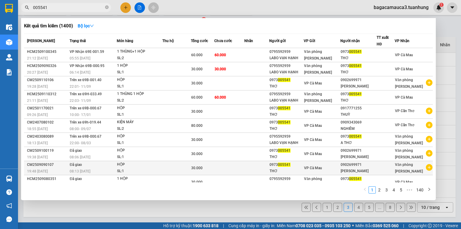
type input "005541"
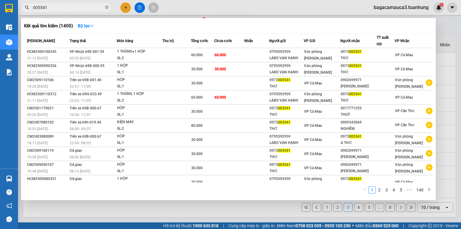
click at [217, 211] on div at bounding box center [230, 114] width 461 height 229
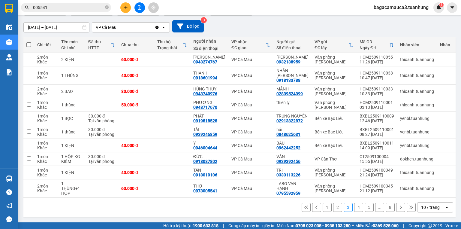
click at [338, 208] on button "2" at bounding box center [337, 207] width 9 height 9
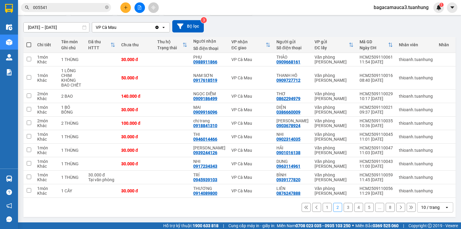
click at [326, 208] on button "1" at bounding box center [327, 207] width 9 height 9
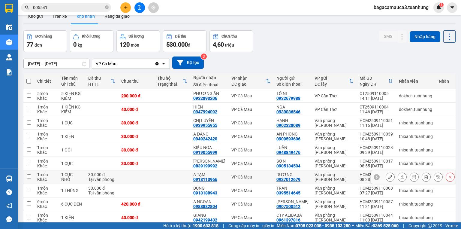
scroll to position [0, 0]
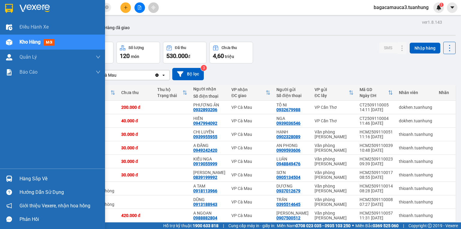
click at [26, 177] on div "Hàng sắp về" at bounding box center [60, 178] width 81 height 9
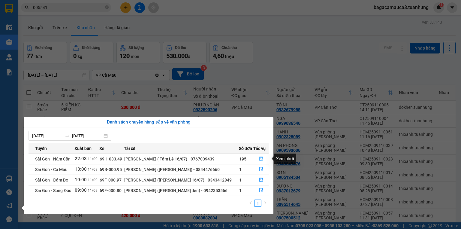
click at [261, 158] on icon "file-done" at bounding box center [261, 158] width 4 height 4
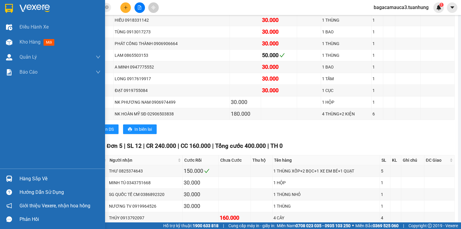
scroll to position [2804, 0]
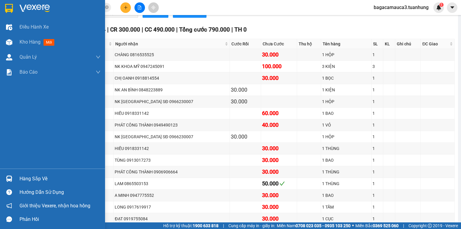
click at [32, 180] on div "Hàng sắp về" at bounding box center [60, 178] width 81 height 9
